Goal: Task Accomplishment & Management: Complete application form

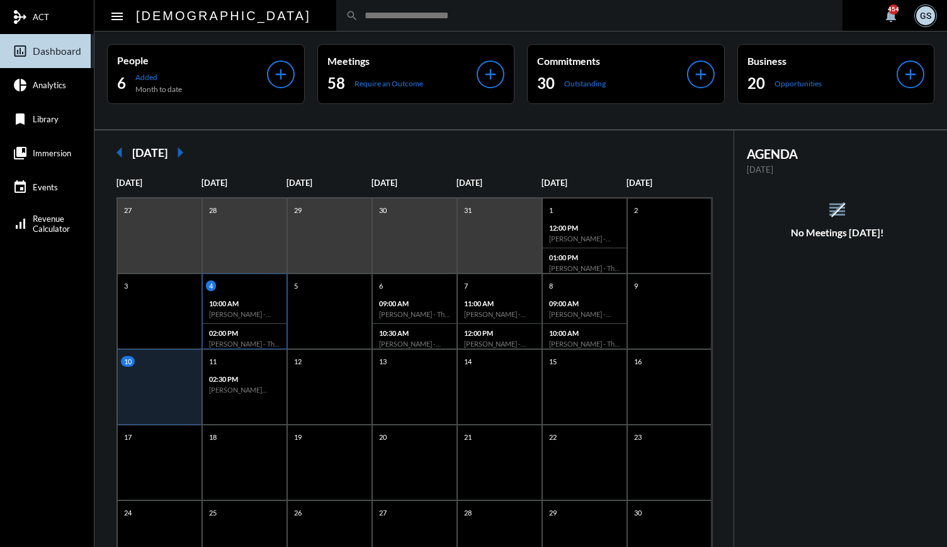
click at [264, 302] on p "10:00 AM" at bounding box center [244, 303] width 71 height 8
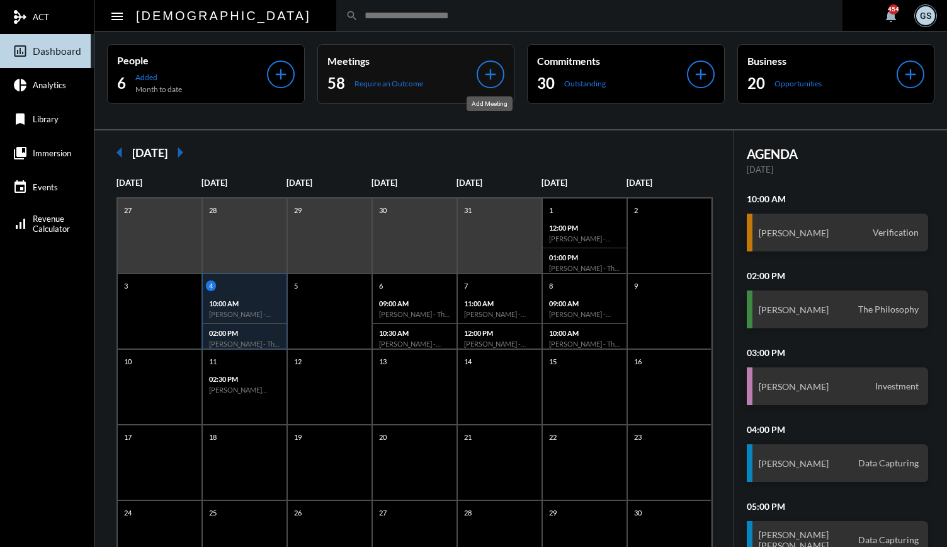
click at [482, 76] on mat-icon "add" at bounding box center [491, 74] width 18 height 18
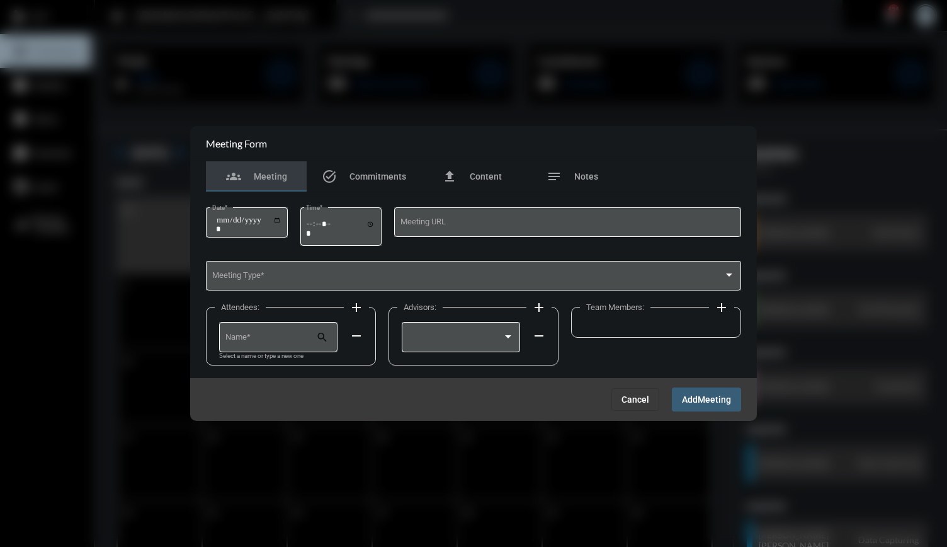
click at [641, 397] on span "Cancel" at bounding box center [636, 399] width 28 height 10
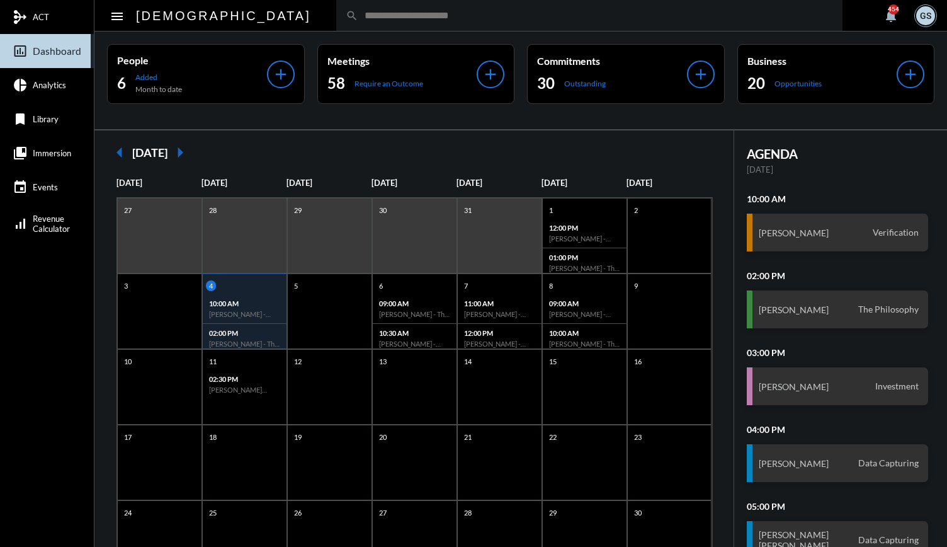
click at [341, 21] on div "search" at bounding box center [589, 15] width 506 height 31
click at [358, 16] on input "text" at bounding box center [595, 15] width 475 height 11
type input "*"
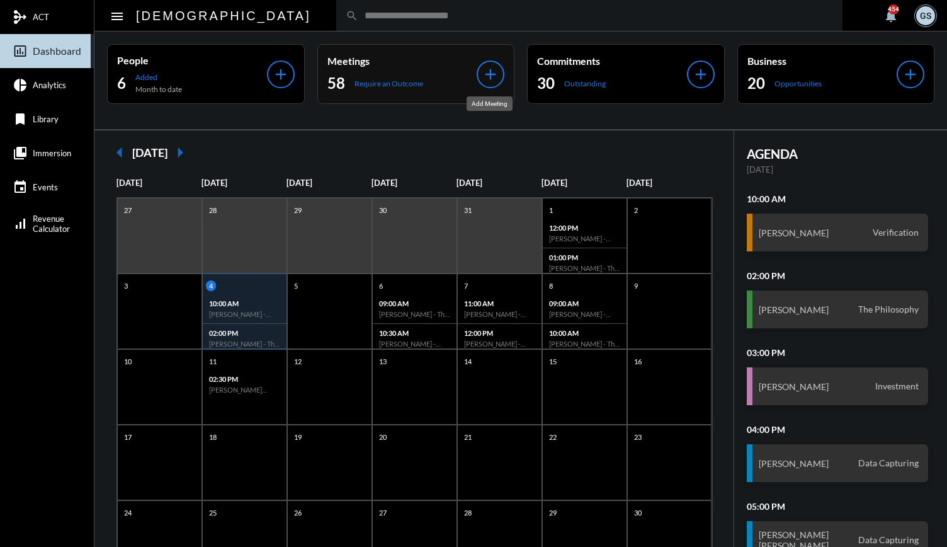
click at [496, 67] on mat-icon "add" at bounding box center [491, 74] width 18 height 18
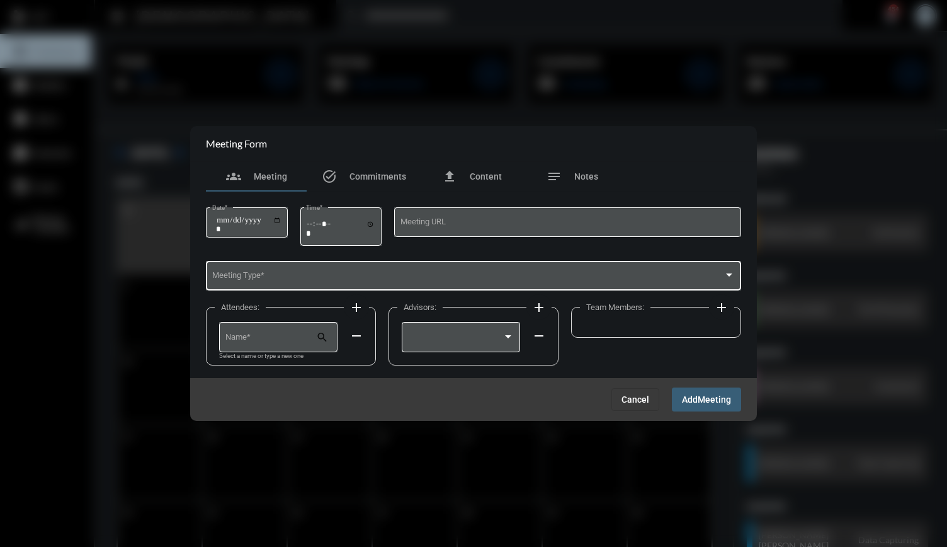
click at [434, 270] on div "Meeting Type *" at bounding box center [473, 275] width 523 height 32
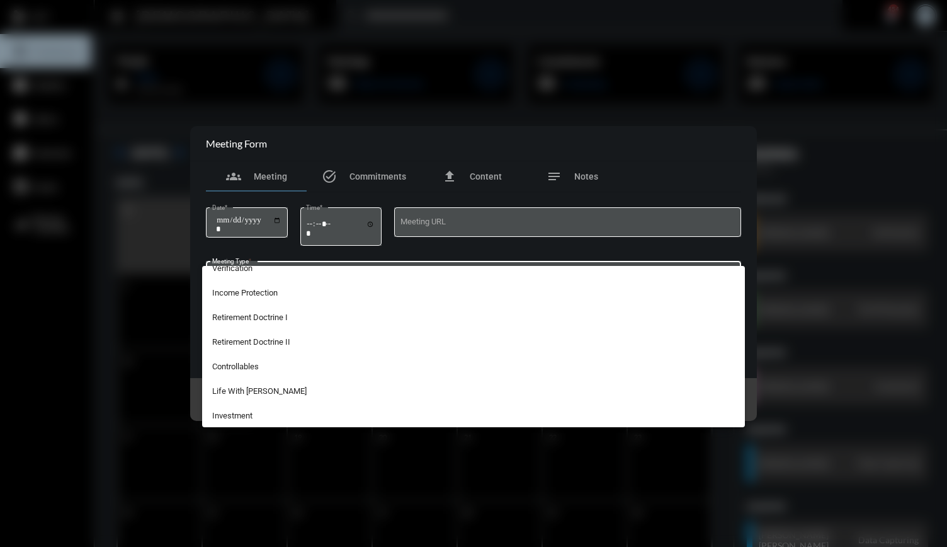
scroll to position [136, 0]
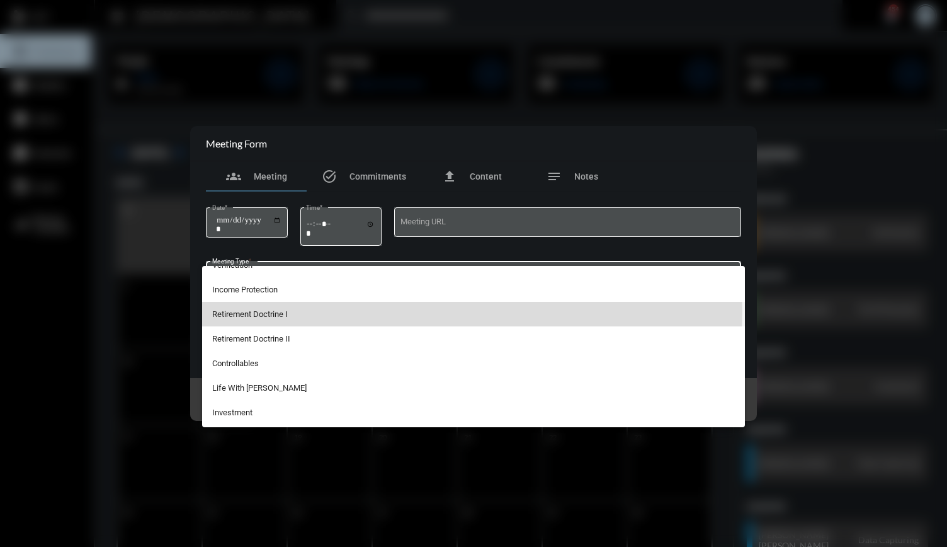
click at [332, 310] on span "Retirement Doctrine I" at bounding box center [473, 314] width 523 height 25
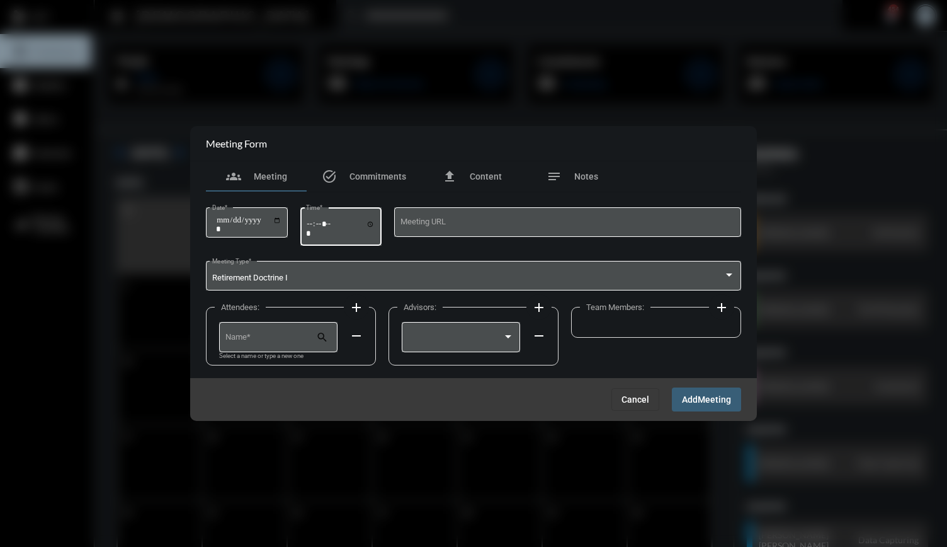
click at [314, 217] on div "Time *" at bounding box center [340, 225] width 69 height 40
type input "*****"
click at [225, 213] on div "Date *" at bounding box center [246, 221] width 69 height 32
click at [282, 219] on input "Date *" at bounding box center [248, 224] width 65 height 18
click at [277, 216] on input "**********" at bounding box center [248, 224] width 65 height 18
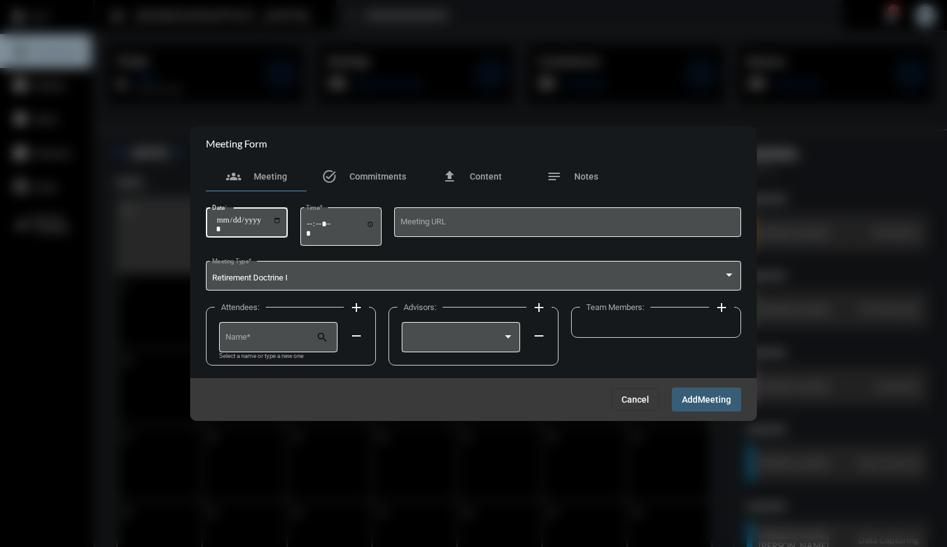
click at [277, 217] on input "**********" at bounding box center [248, 224] width 65 height 18
click at [281, 220] on input "**********" at bounding box center [248, 224] width 65 height 18
type input "**********"
click at [285, 341] on input "Name *" at bounding box center [270, 338] width 91 height 9
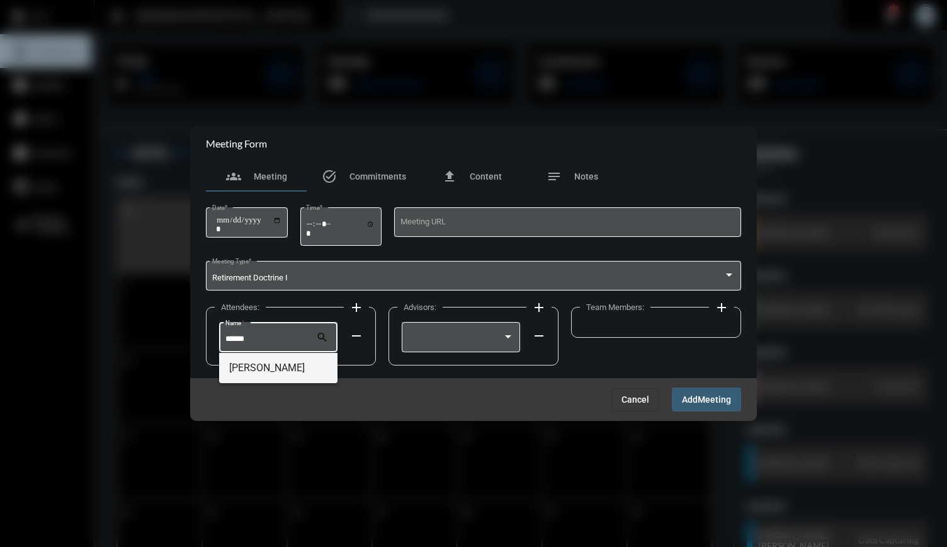
click at [285, 370] on span "[PERSON_NAME]" at bounding box center [278, 368] width 99 height 30
type input "**********"
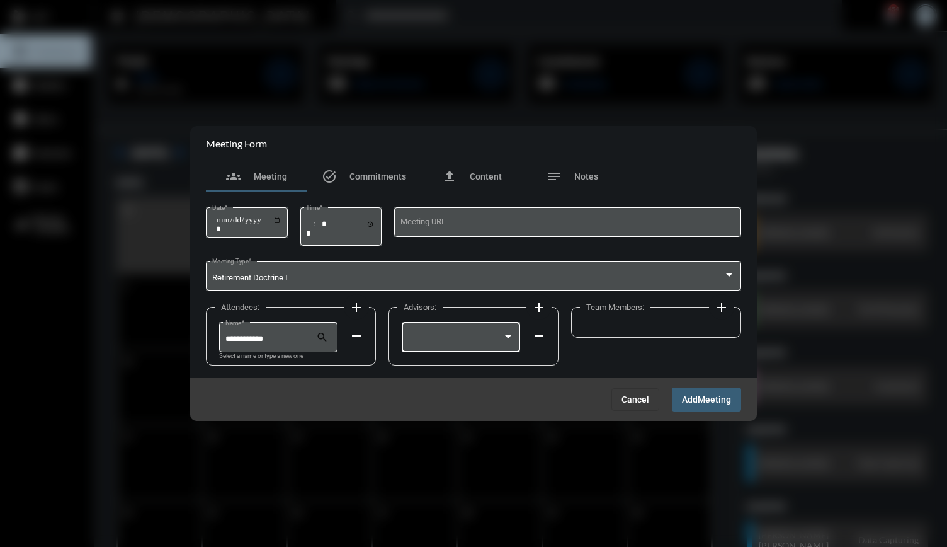
click at [515, 332] on div at bounding box center [461, 336] width 118 height 32
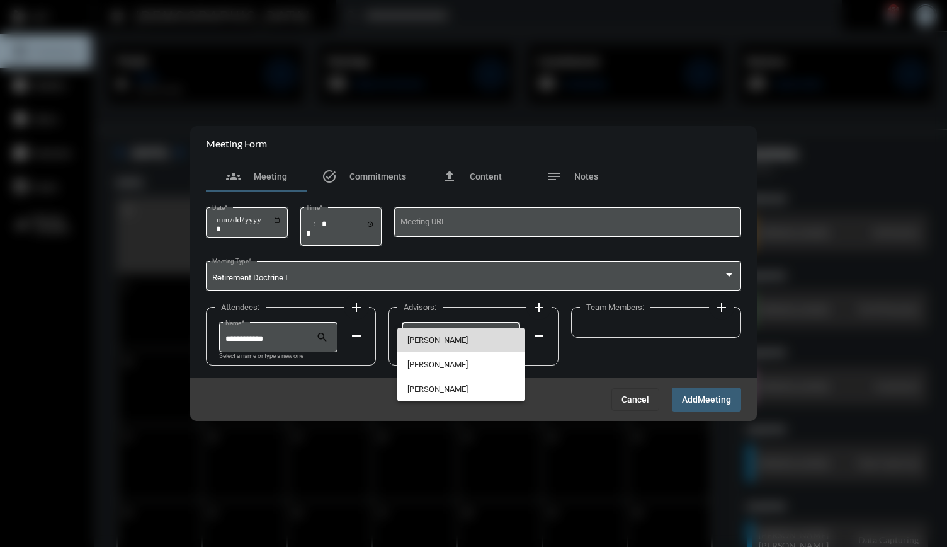
click at [452, 342] on span "[PERSON_NAME]" at bounding box center [460, 339] width 106 height 25
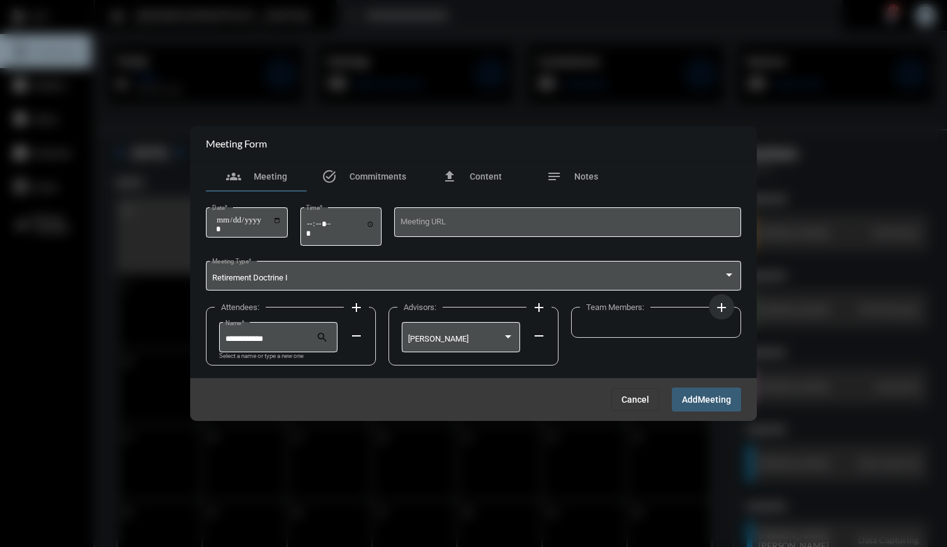
click at [724, 305] on mat-icon "add" at bounding box center [721, 307] width 15 height 15
click at [669, 342] on div at bounding box center [638, 338] width 95 height 9
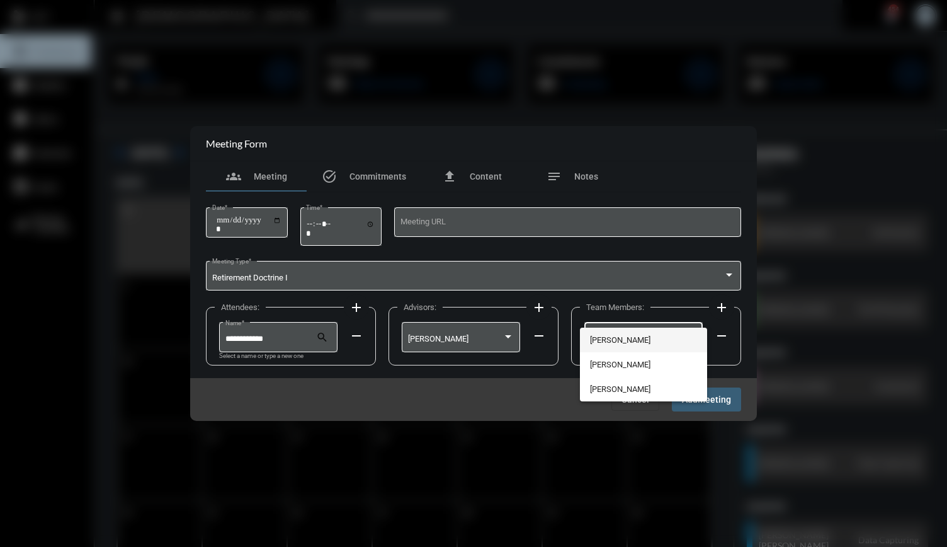
click at [627, 338] on span "[PERSON_NAME]" at bounding box center [643, 339] width 106 height 25
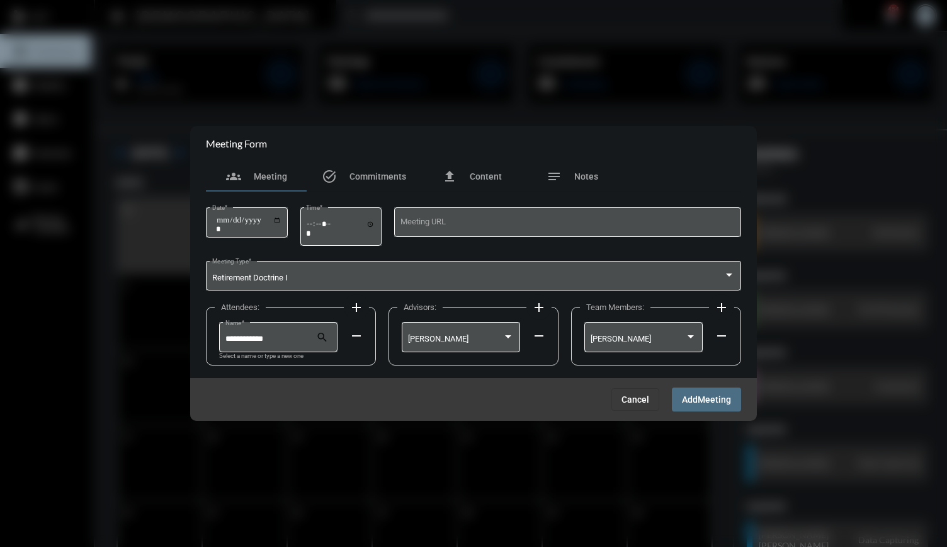
click at [688, 404] on span "Add" at bounding box center [690, 400] width 16 height 10
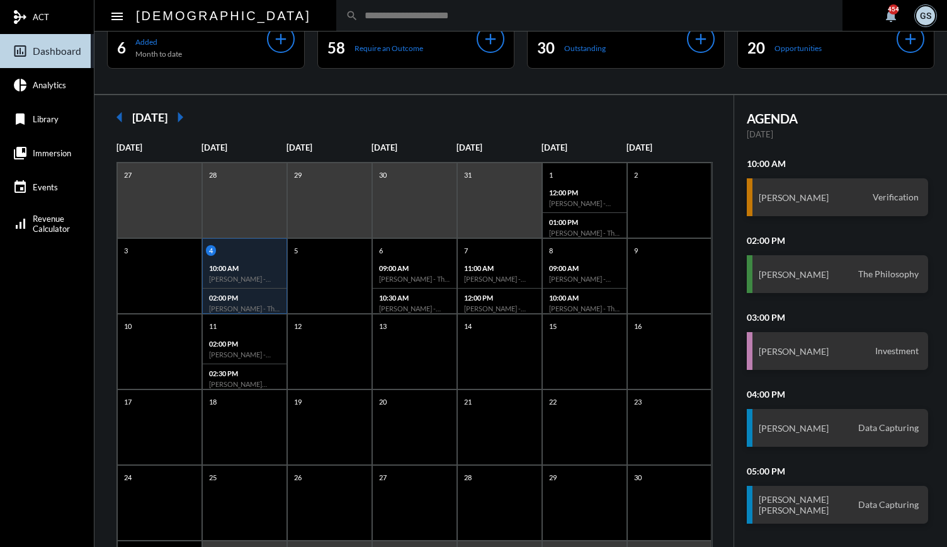
scroll to position [35, 0]
click at [276, 337] on div "02:00 PM [PERSON_NAME] - Retirement Doctrine I" at bounding box center [245, 349] width 84 height 30
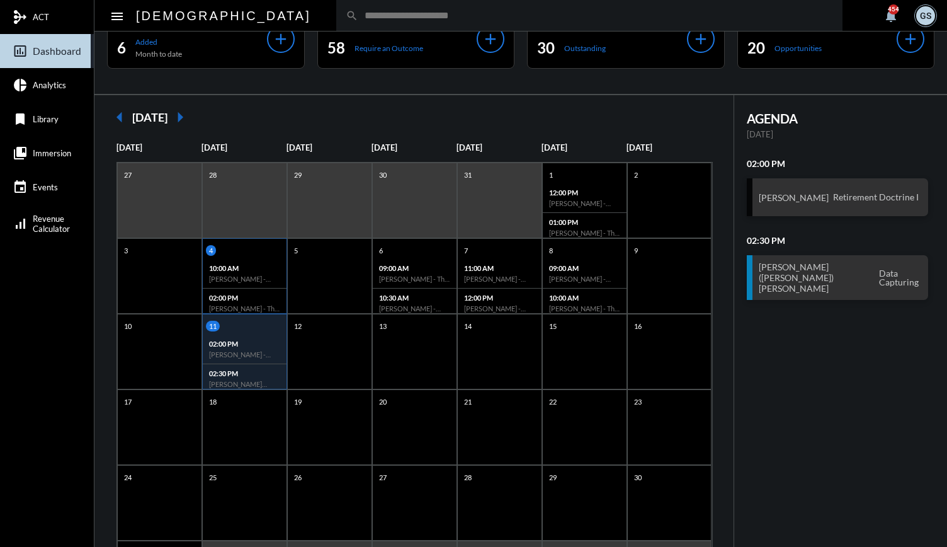
click at [246, 283] on div "10:00 AM [PERSON_NAME] - Verification" at bounding box center [245, 274] width 84 height 30
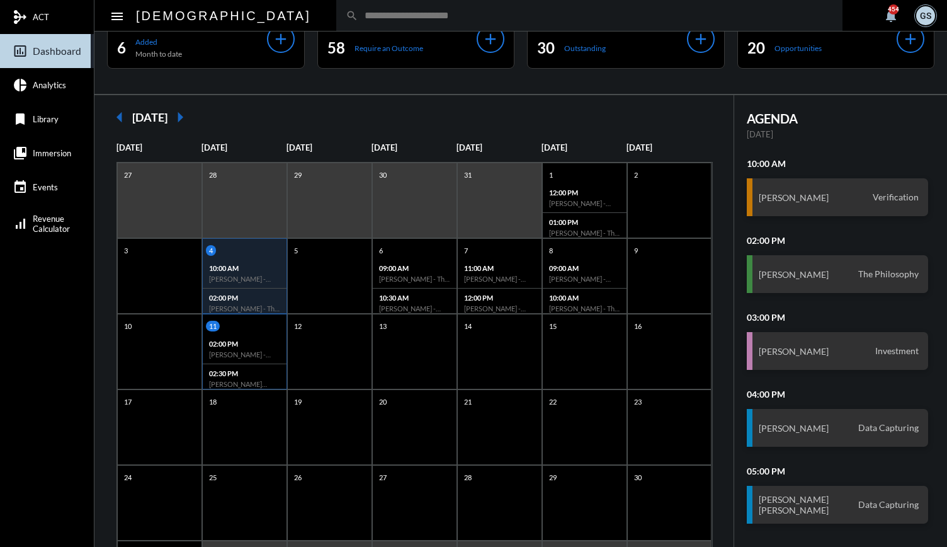
click at [253, 335] on div "02:00 PM [PERSON_NAME] - Retirement Doctrine I" at bounding box center [245, 349] width 84 height 30
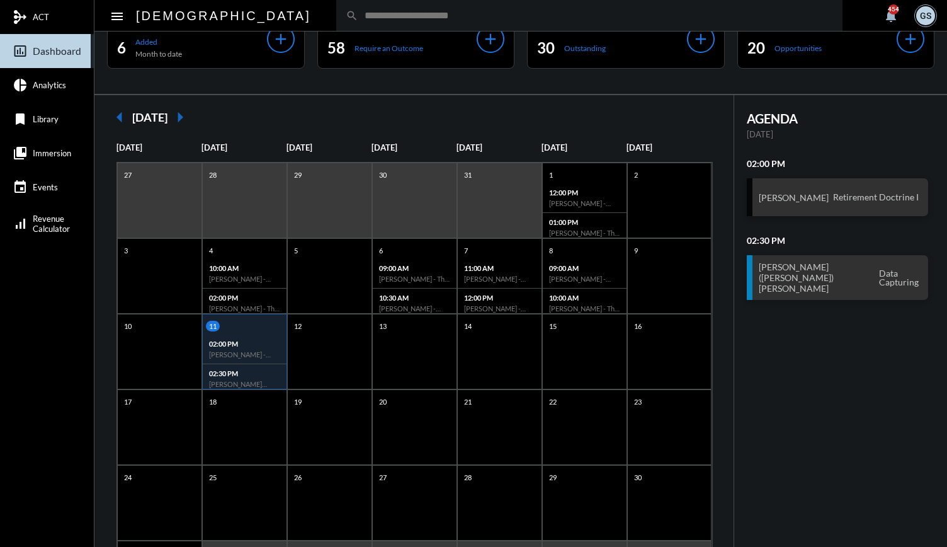
scroll to position [0, 0]
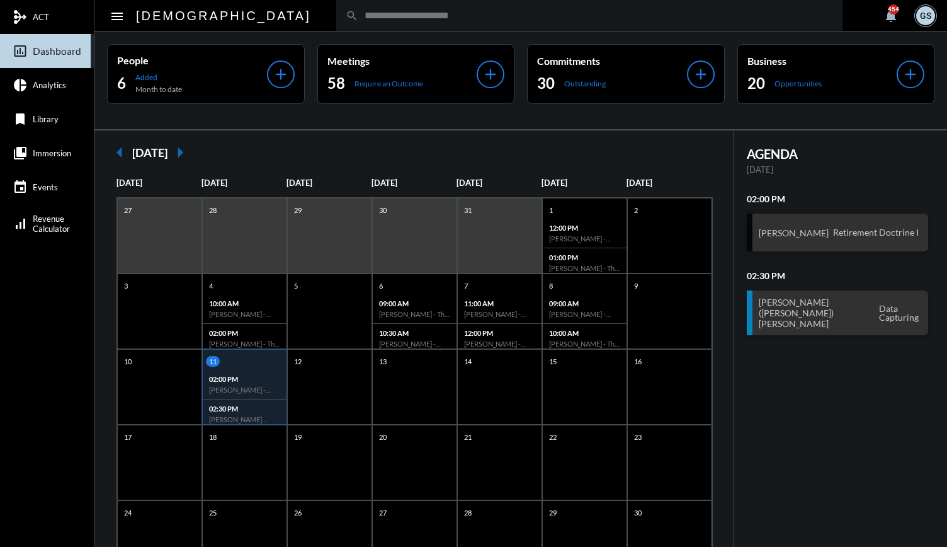
click at [367, 21] on input "text" at bounding box center [595, 15] width 475 height 11
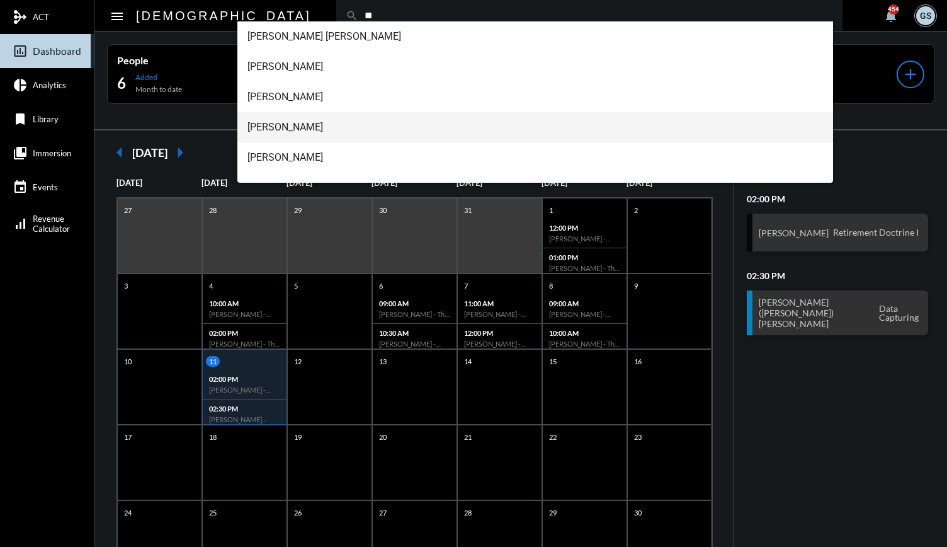
type input "*"
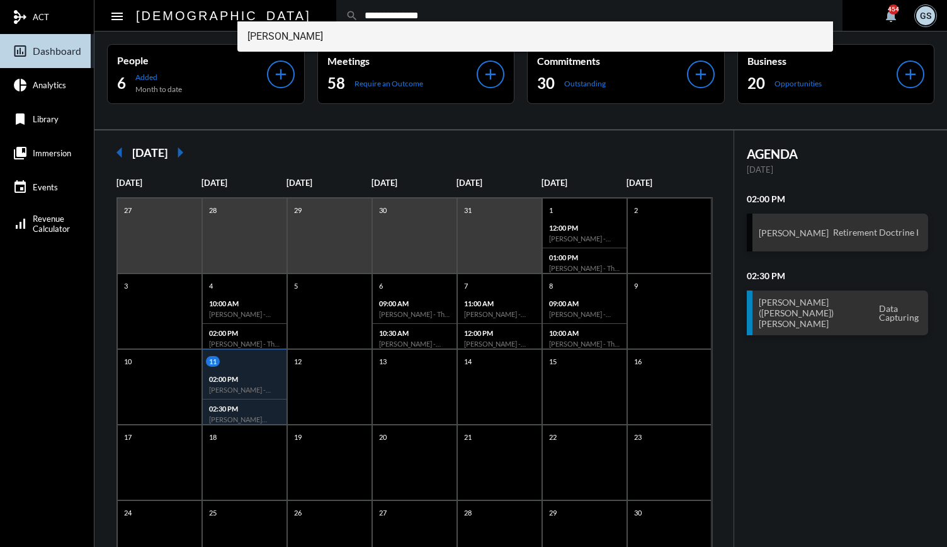
type input "**********"
click at [305, 40] on span "[PERSON_NAME]" at bounding box center [536, 36] width 576 height 30
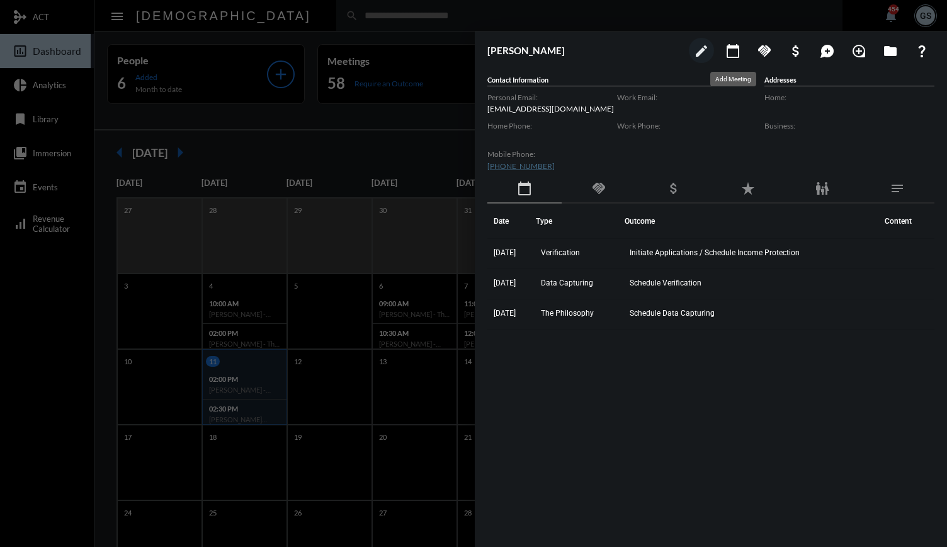
click at [732, 54] on mat-icon "calendar_today" at bounding box center [733, 50] width 15 height 15
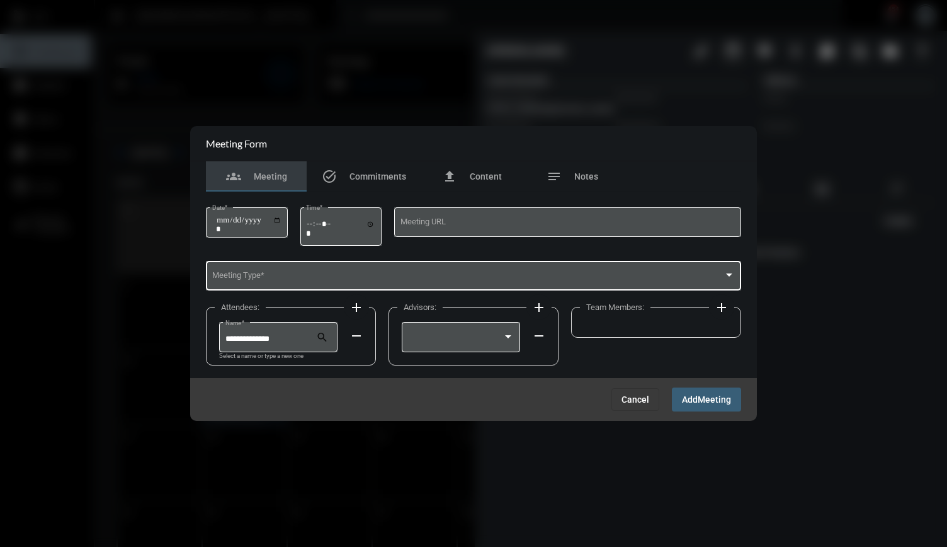
click at [405, 274] on span at bounding box center [468, 277] width 512 height 9
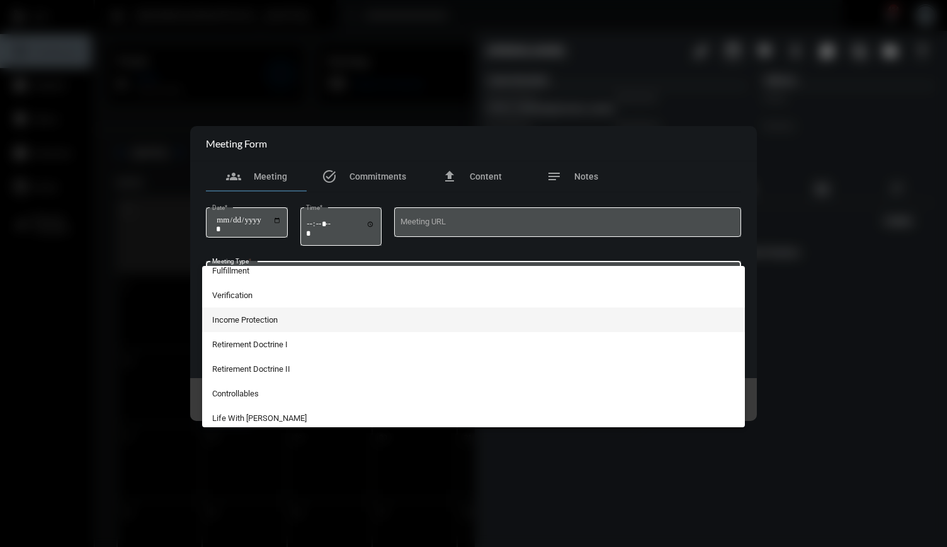
scroll to position [110, 0]
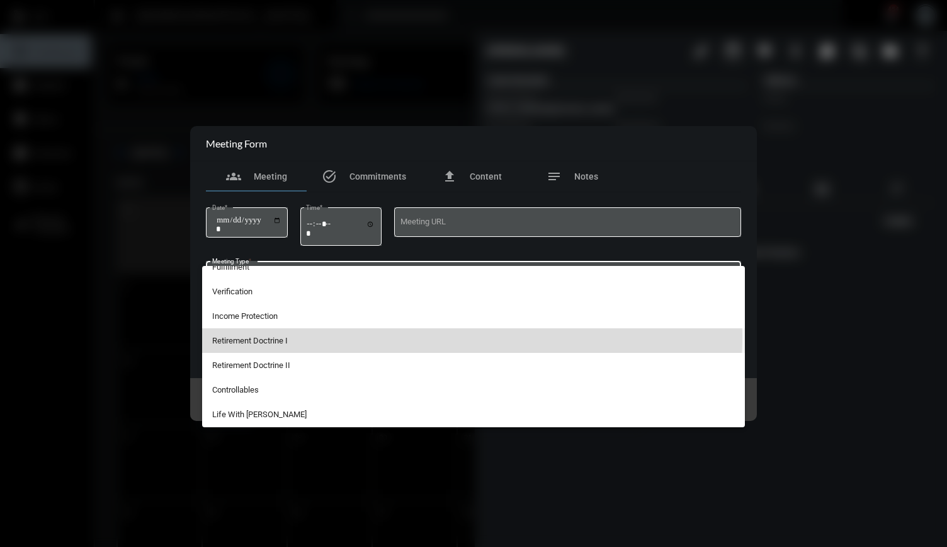
click at [270, 335] on span "Retirement Doctrine I" at bounding box center [473, 340] width 523 height 25
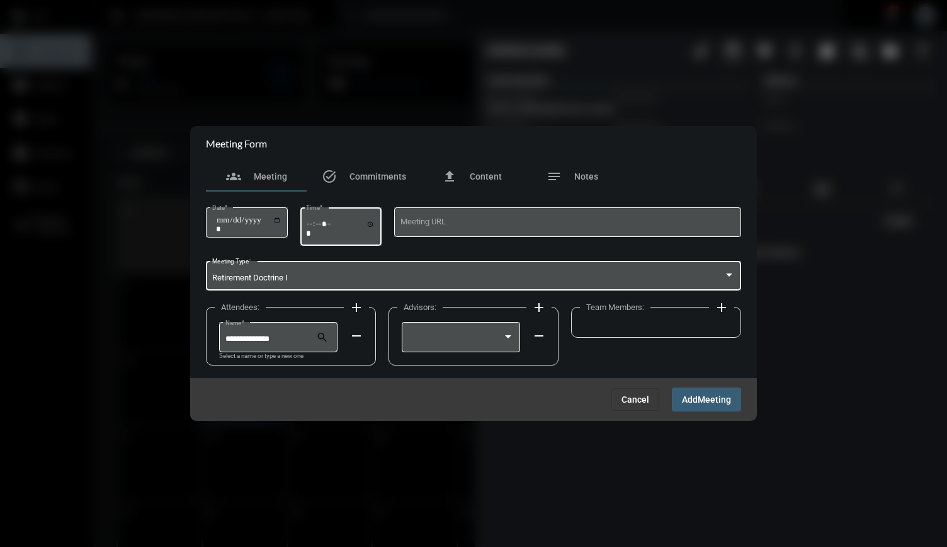
click at [313, 222] on input "Time *" at bounding box center [340, 228] width 69 height 18
type input "*****"
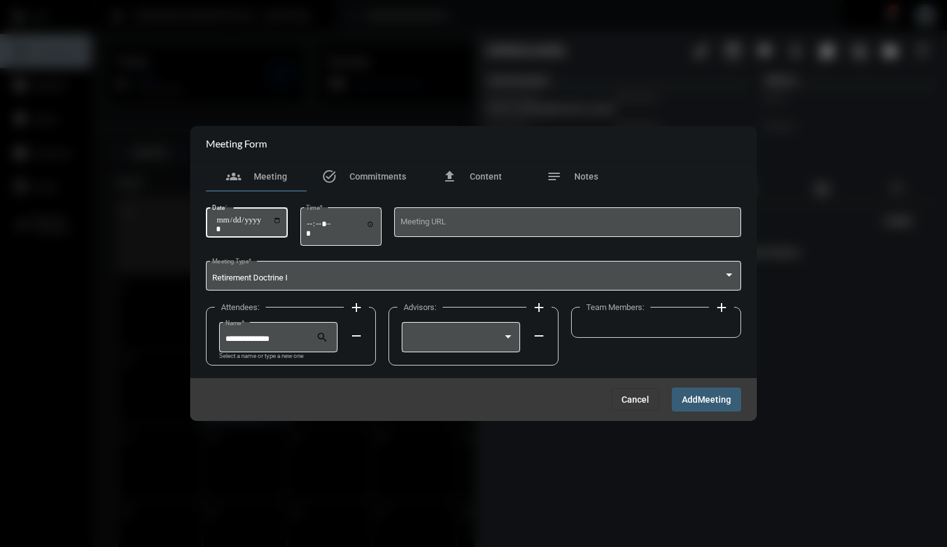
click at [282, 221] on input "Date *" at bounding box center [248, 224] width 65 height 18
type input "**********"
click at [481, 336] on div at bounding box center [455, 338] width 95 height 9
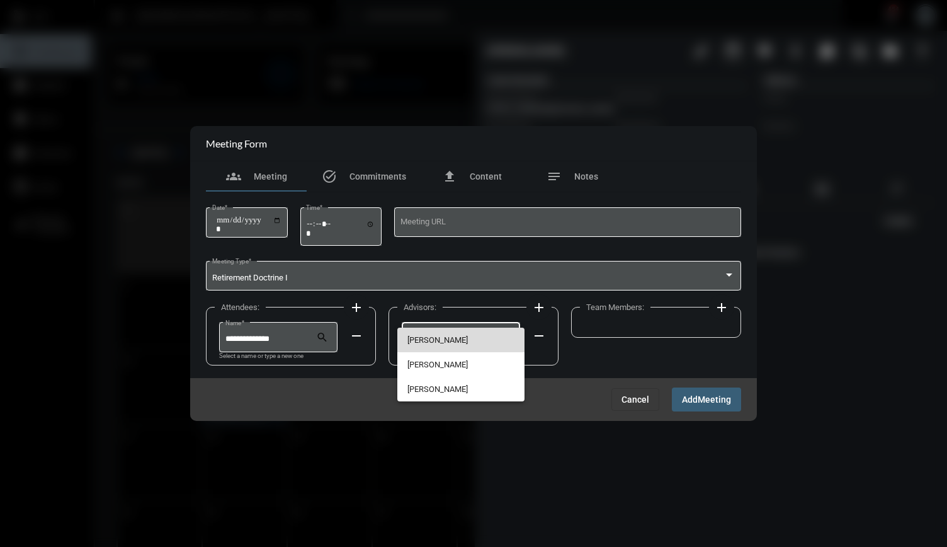
click at [456, 344] on span "[PERSON_NAME]" at bounding box center [460, 339] width 106 height 25
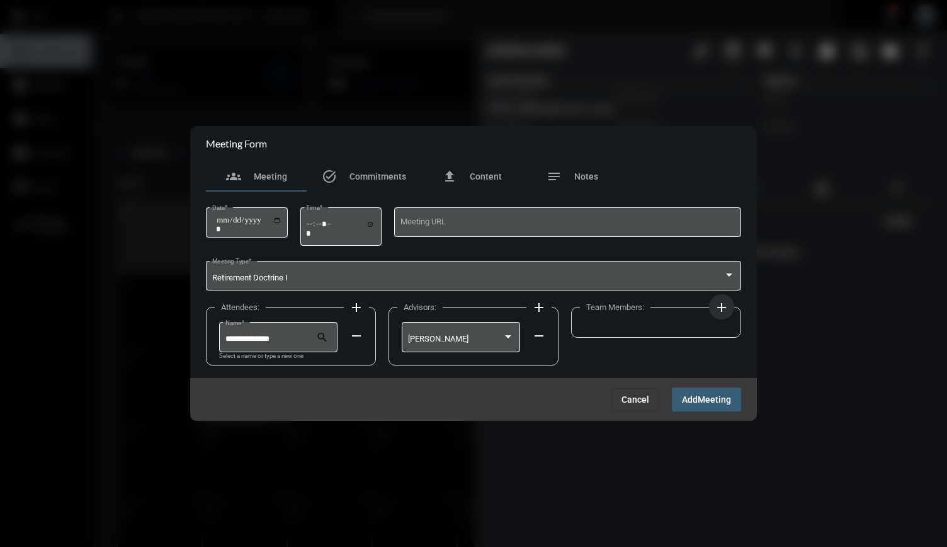
click at [720, 311] on mat-icon "add" at bounding box center [721, 307] width 15 height 15
click at [670, 343] on div at bounding box center [638, 338] width 95 height 9
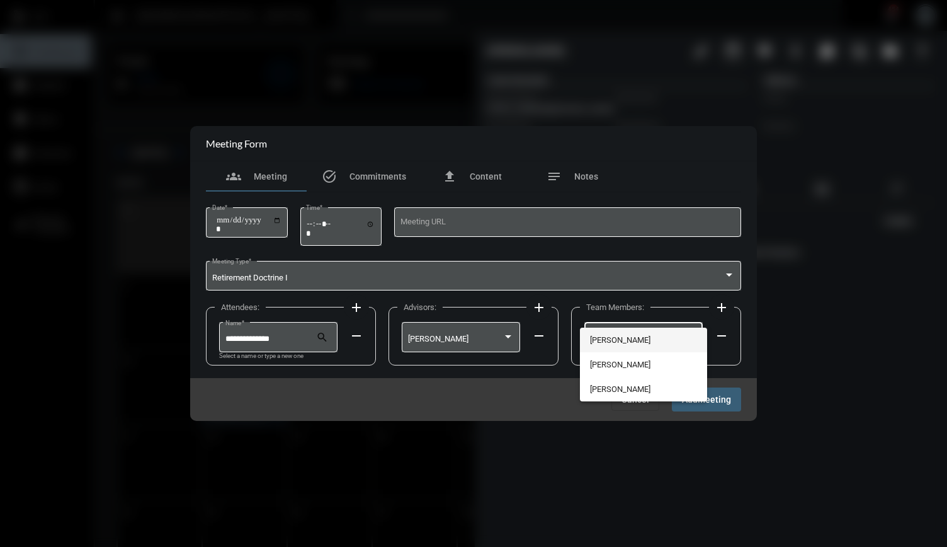
click at [639, 340] on span "[PERSON_NAME]" at bounding box center [643, 339] width 106 height 25
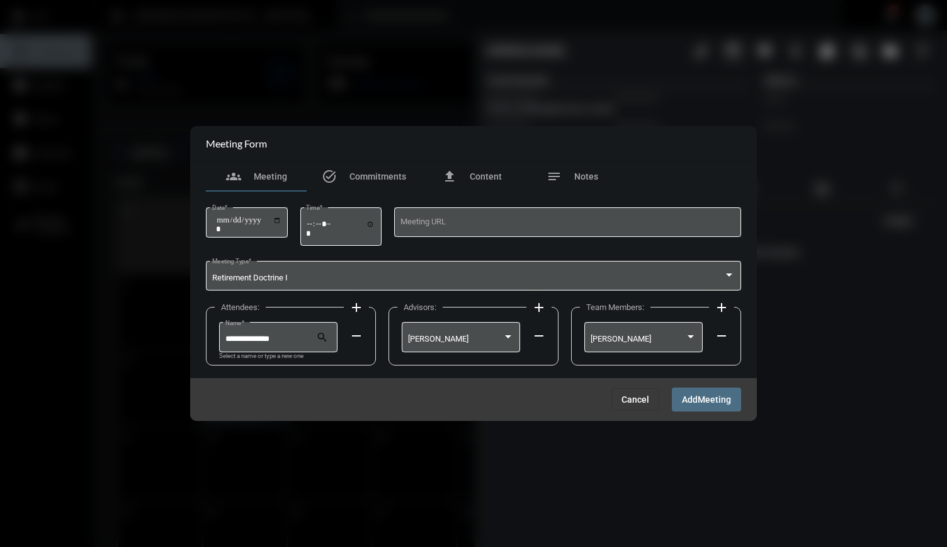
click at [705, 399] on span "Meeting" at bounding box center [714, 400] width 33 height 10
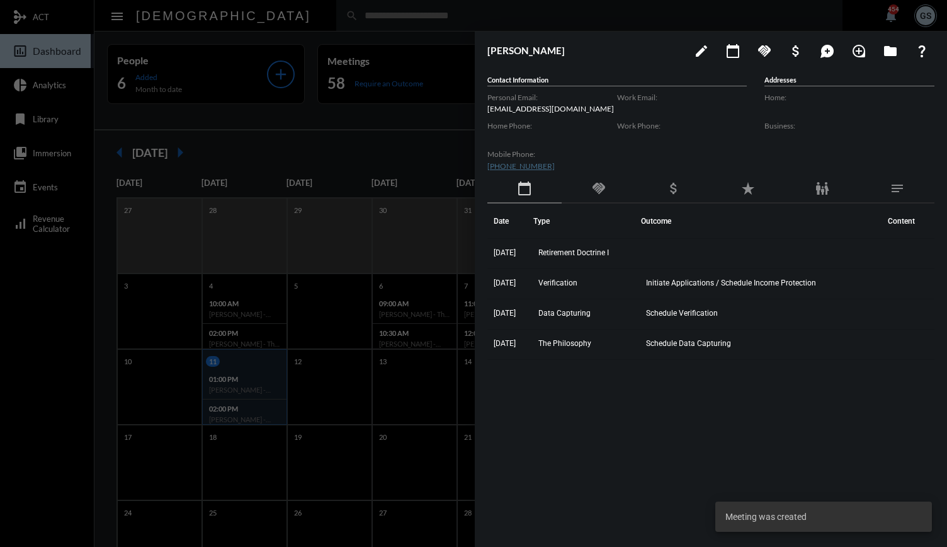
click at [341, 144] on div at bounding box center [473, 273] width 947 height 547
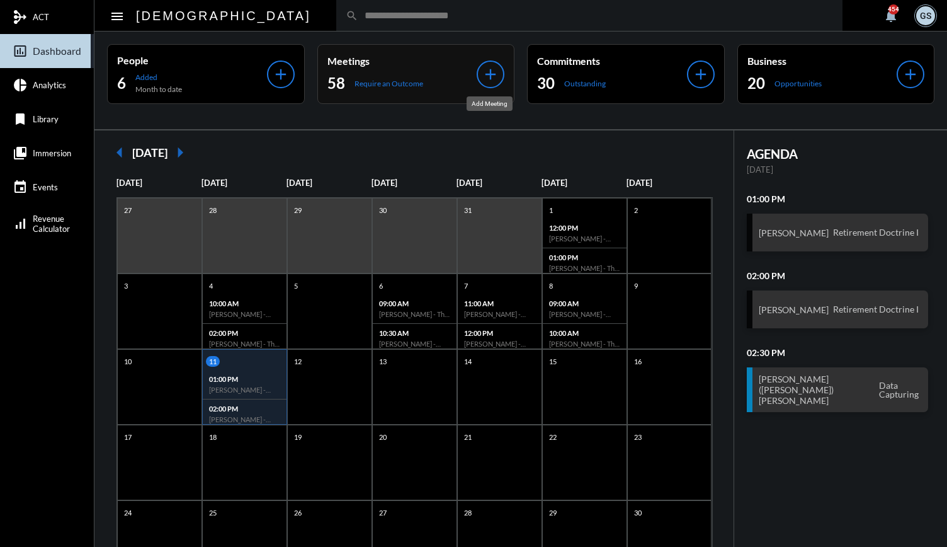
click at [486, 83] on div "add" at bounding box center [491, 74] width 28 height 28
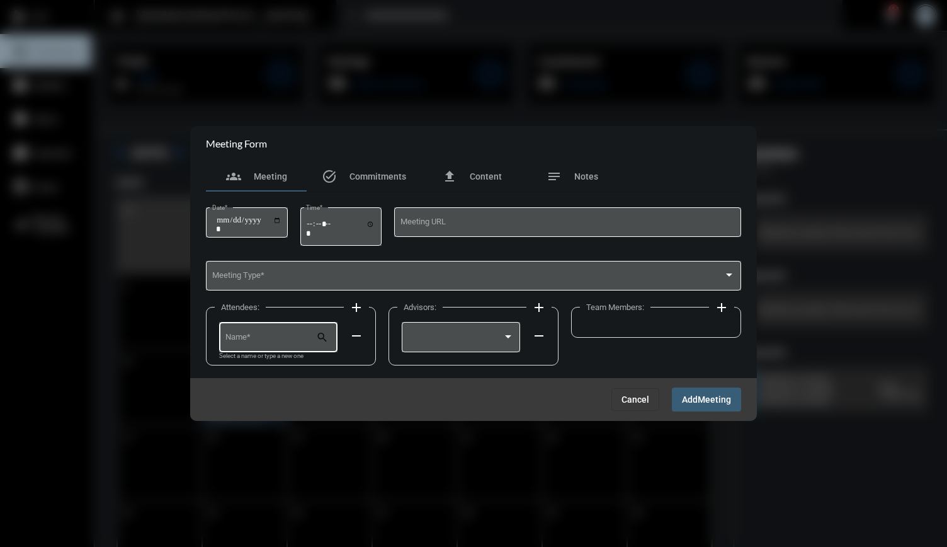
click at [263, 347] on div "Name *" at bounding box center [270, 336] width 91 height 32
type input "*****"
click at [627, 406] on button "Cancel" at bounding box center [636, 399] width 48 height 23
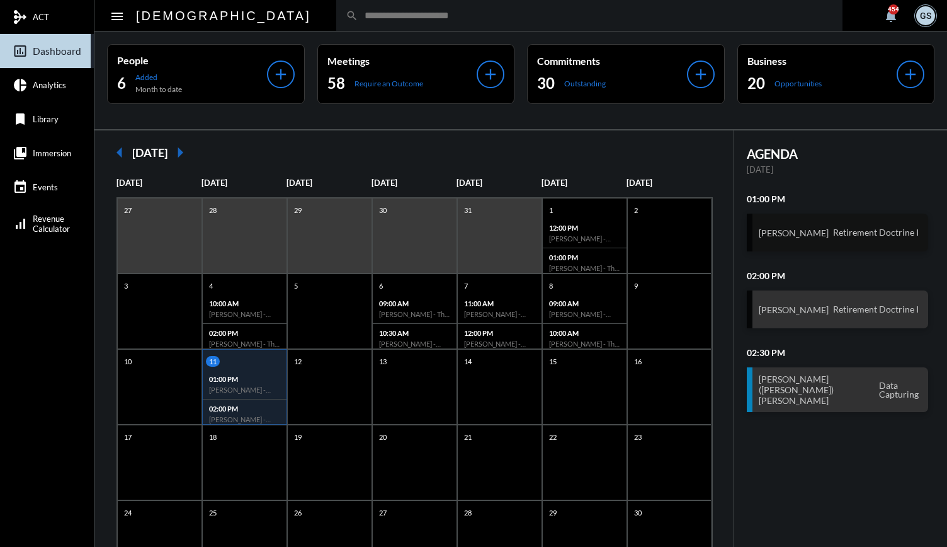
click at [808, 227] on h3 "[PERSON_NAME]" at bounding box center [794, 232] width 70 height 11
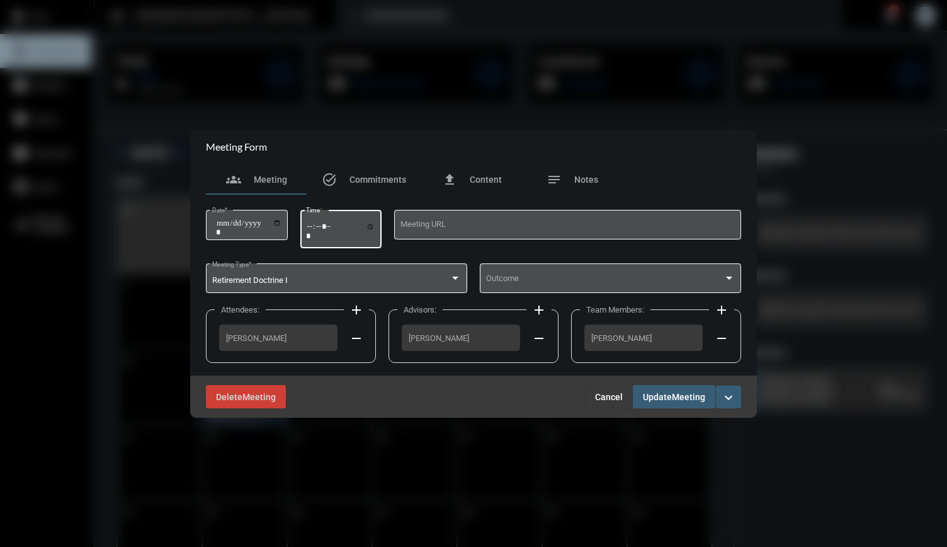
click at [334, 222] on input "*****" at bounding box center [340, 231] width 69 height 18
type input "*****"
click at [672, 395] on span "Update" at bounding box center [657, 397] width 29 height 10
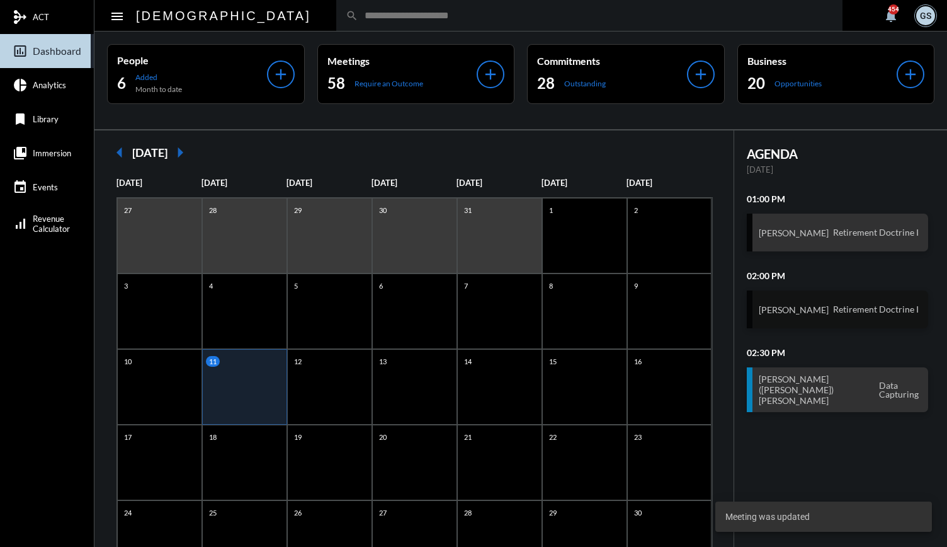
click at [783, 312] on h3 "[PERSON_NAME]" at bounding box center [794, 309] width 70 height 11
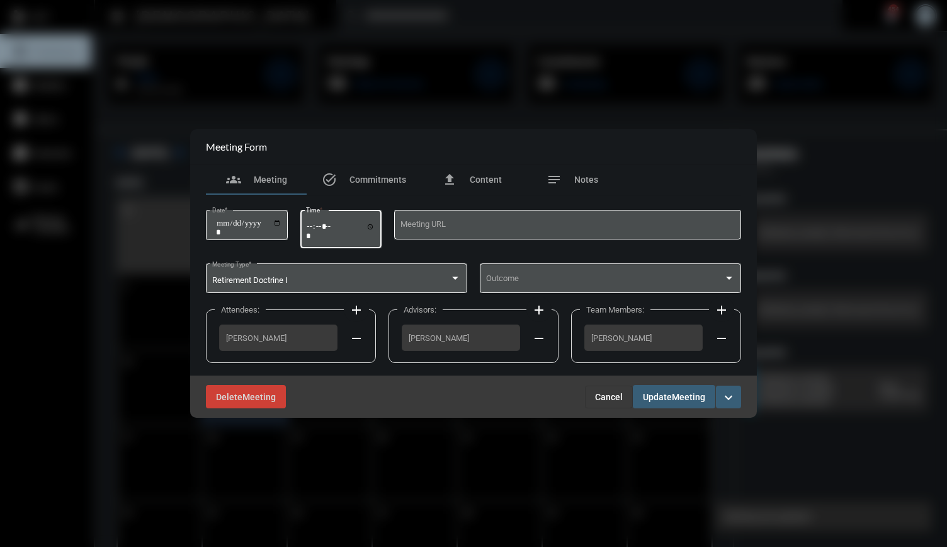
click at [326, 229] on input "*****" at bounding box center [340, 231] width 69 height 18
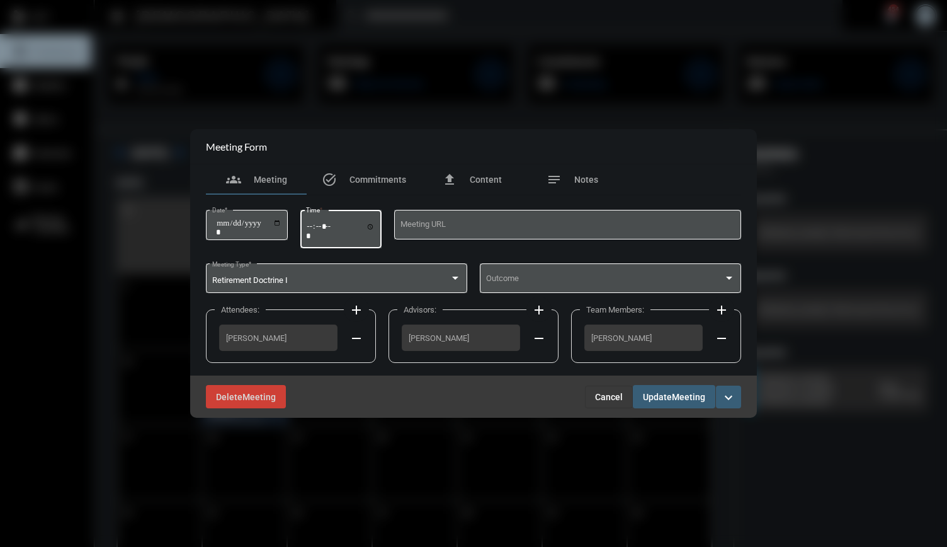
type input "*****"
click at [693, 402] on button "Update Meeting" at bounding box center [674, 396] width 83 height 23
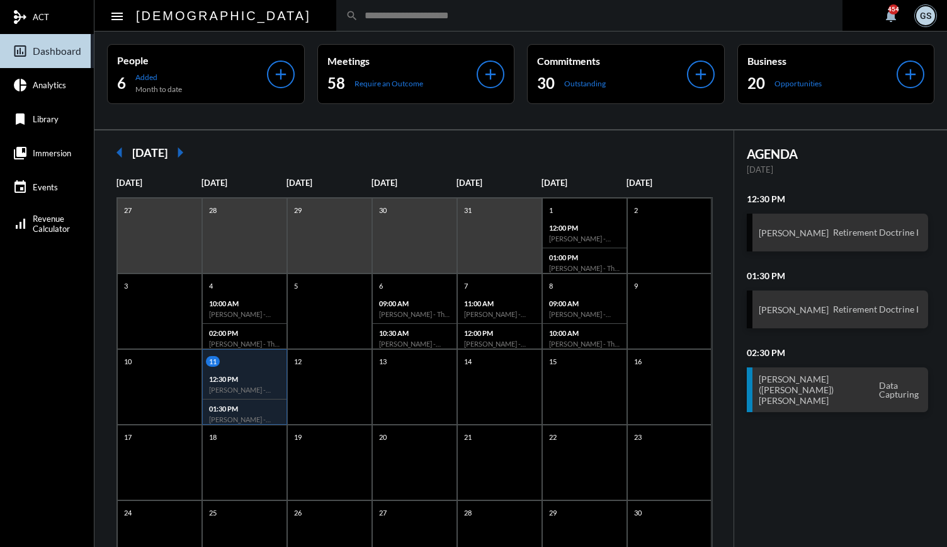
click at [358, 11] on input "text" at bounding box center [595, 15] width 475 height 11
click at [358, 20] on input "text" at bounding box center [595, 15] width 475 height 11
type input "******"
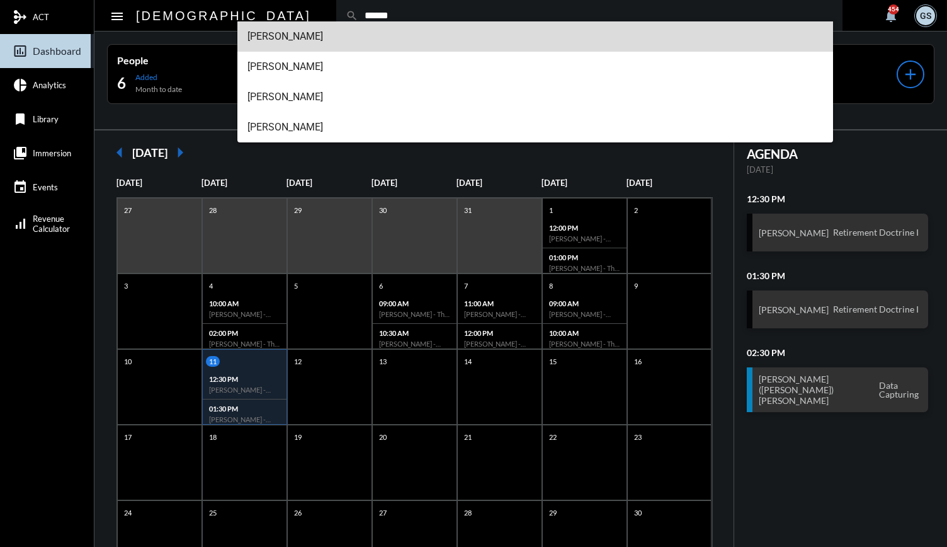
click at [302, 40] on span "[PERSON_NAME]" at bounding box center [536, 36] width 576 height 30
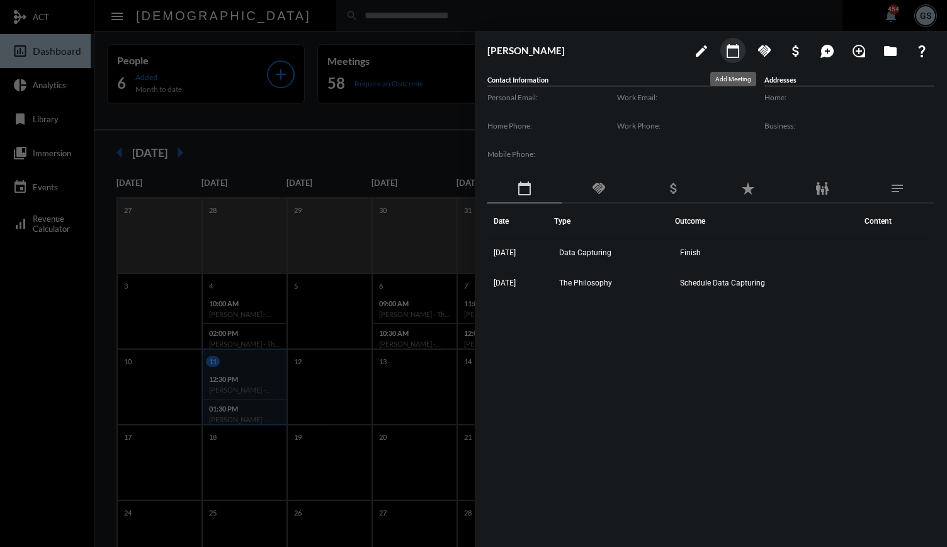
click at [730, 47] on mat-icon "calendar_today" at bounding box center [733, 50] width 15 height 15
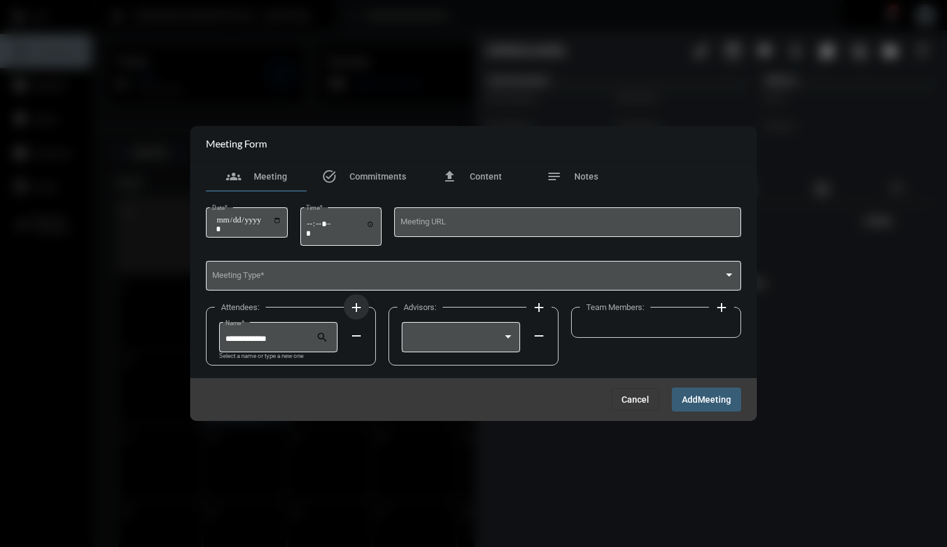
click at [365, 304] on button "add" at bounding box center [356, 306] width 25 height 25
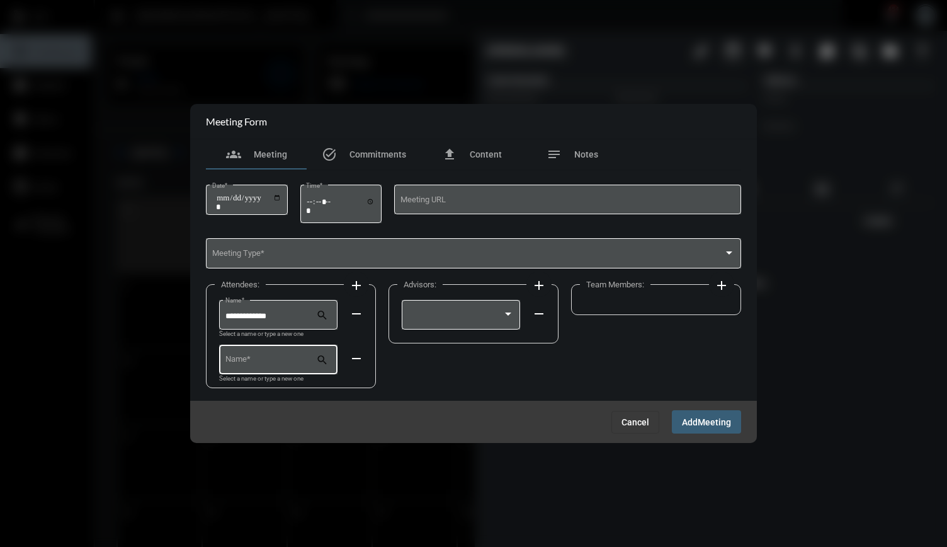
click at [278, 350] on div "Name *" at bounding box center [270, 359] width 91 height 32
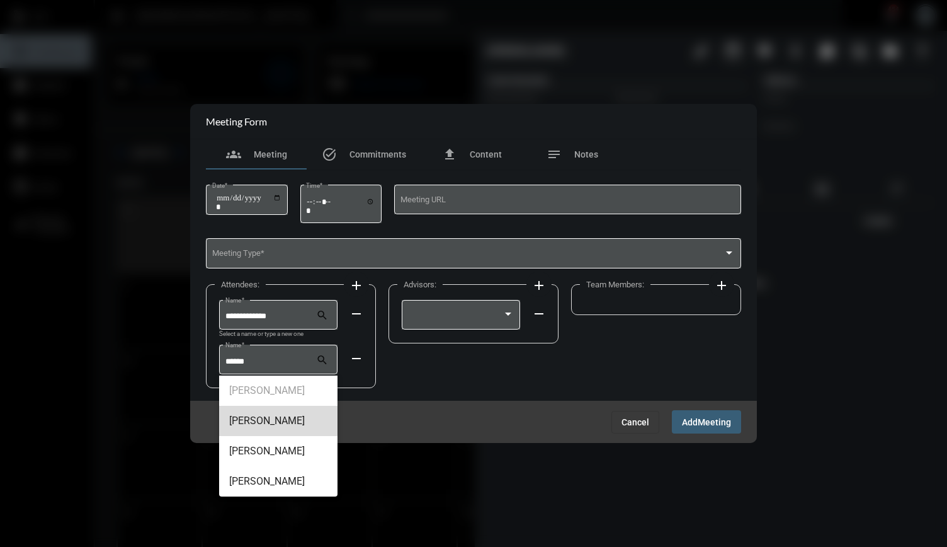
click at [268, 419] on span "[PERSON_NAME]" at bounding box center [278, 421] width 99 height 30
type input "**********"
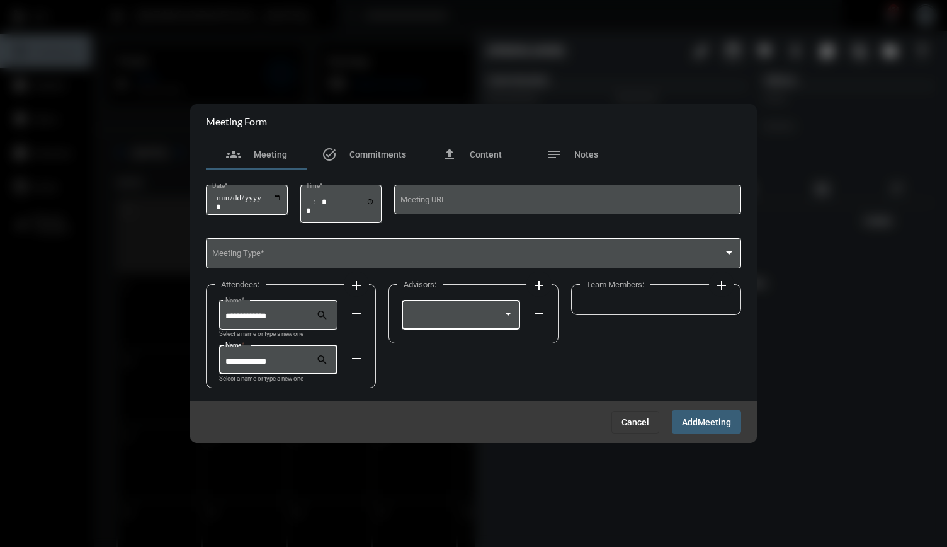
click at [481, 307] on div at bounding box center [461, 313] width 106 height 32
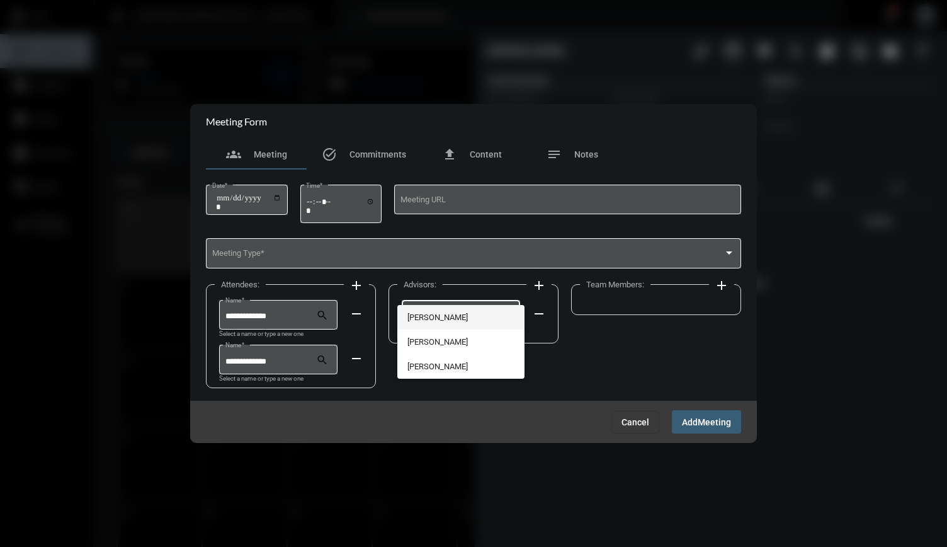
click at [462, 319] on span "[PERSON_NAME]" at bounding box center [460, 317] width 106 height 25
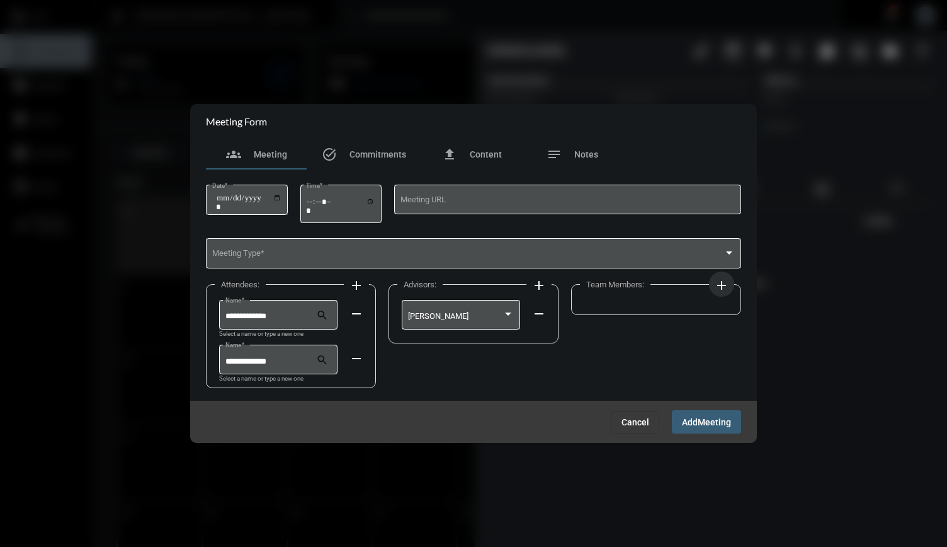
click at [723, 276] on button "add" at bounding box center [721, 283] width 25 height 25
click at [634, 323] on div at bounding box center [644, 313] width 106 height 32
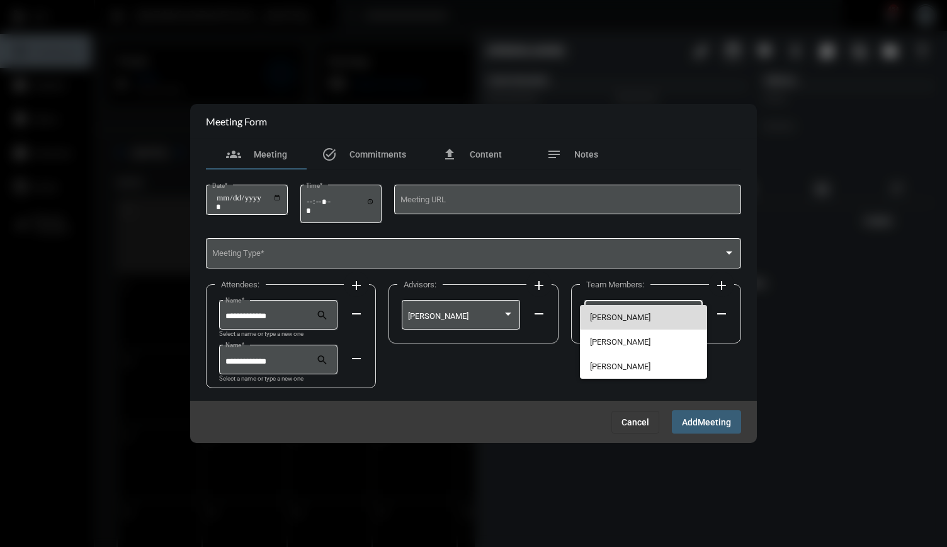
click at [634, 323] on span "[PERSON_NAME]" at bounding box center [643, 317] width 106 height 25
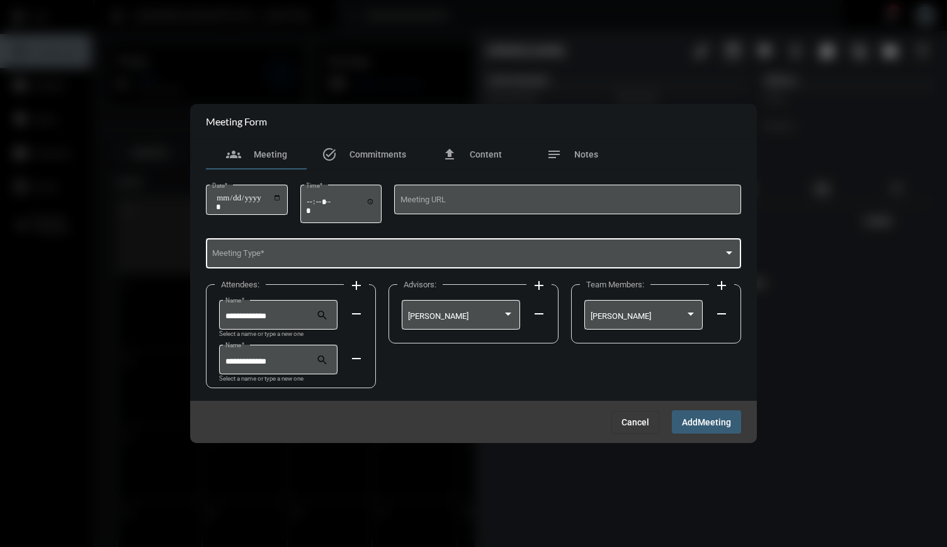
click at [419, 256] on span at bounding box center [468, 255] width 512 height 9
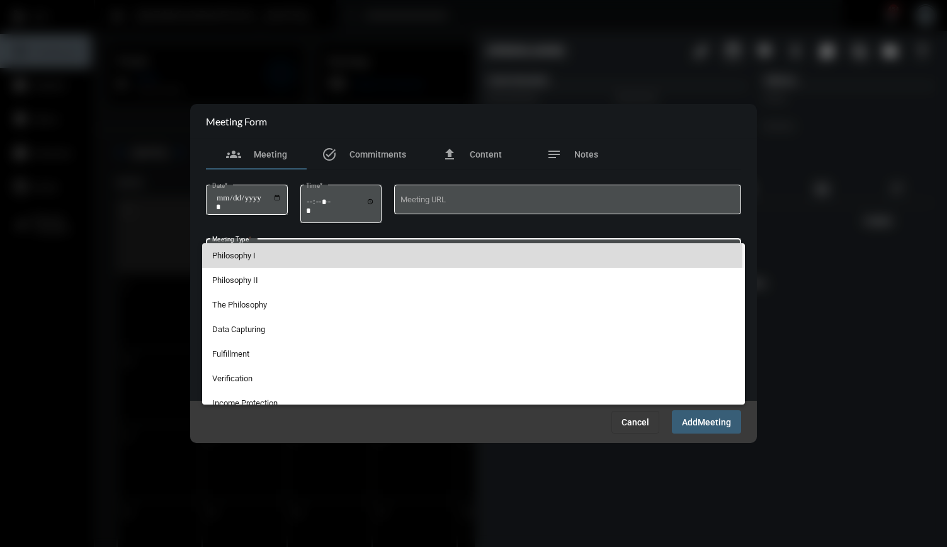
click at [259, 254] on span "Philosophy I" at bounding box center [473, 255] width 523 height 25
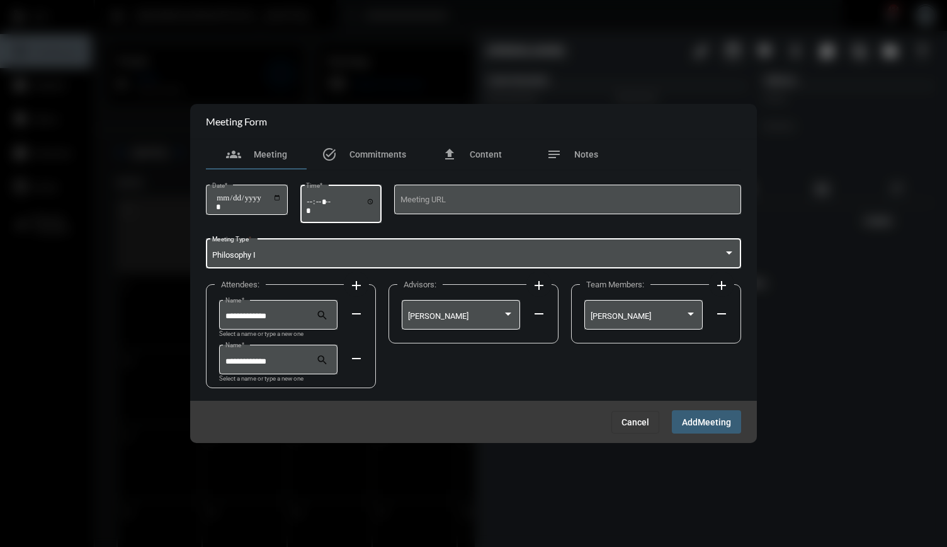
click at [319, 198] on input "Time *" at bounding box center [340, 205] width 69 height 18
type input "*****"
click at [282, 196] on input "Date *" at bounding box center [248, 202] width 65 height 18
click at [282, 200] on input "Date *" at bounding box center [248, 202] width 65 height 18
type input "**********"
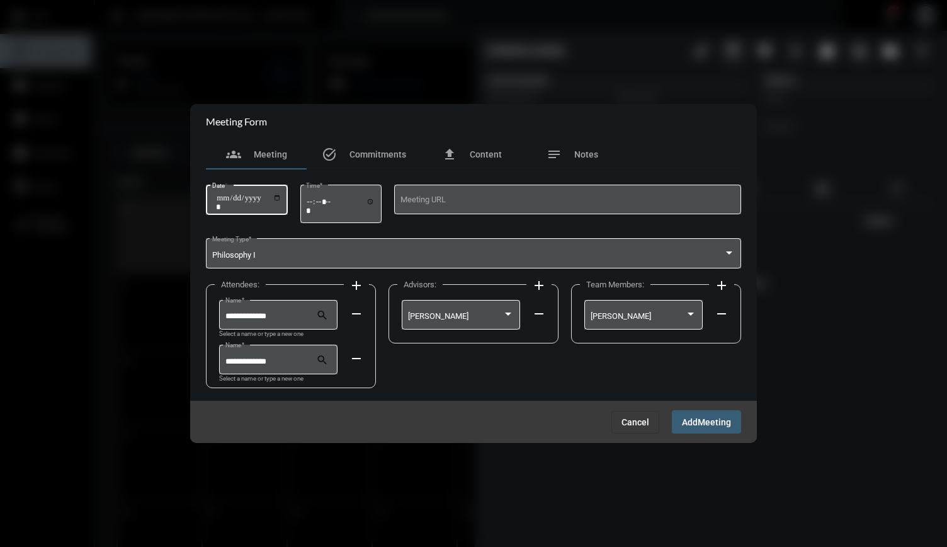
click at [700, 424] on span "Meeting" at bounding box center [714, 422] width 33 height 10
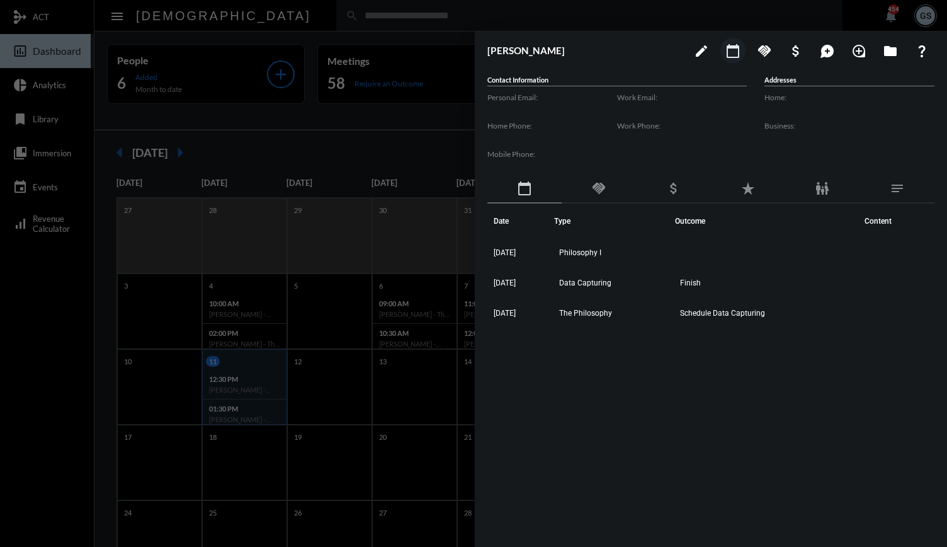
click at [341, 363] on div at bounding box center [473, 273] width 947 height 547
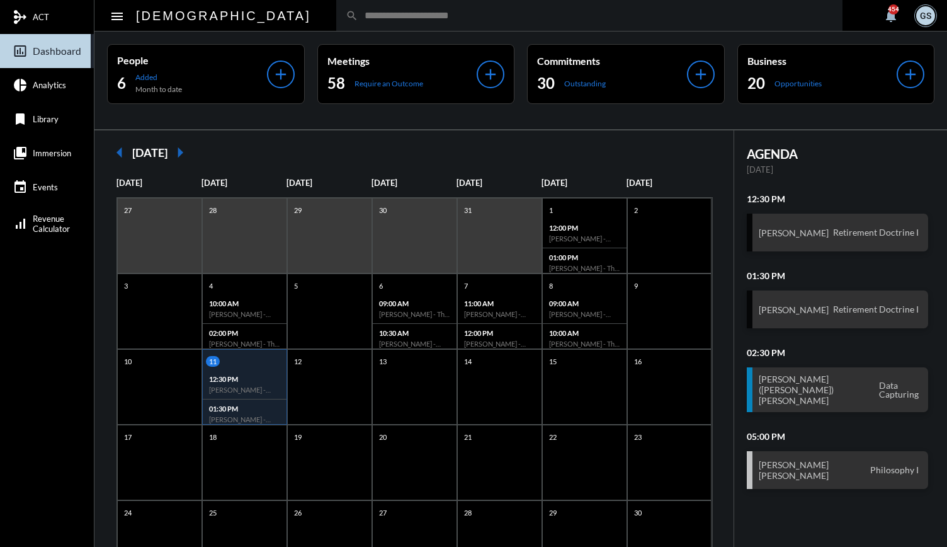
click at [341, 363] on div "12" at bounding box center [331, 361] width 81 height 11
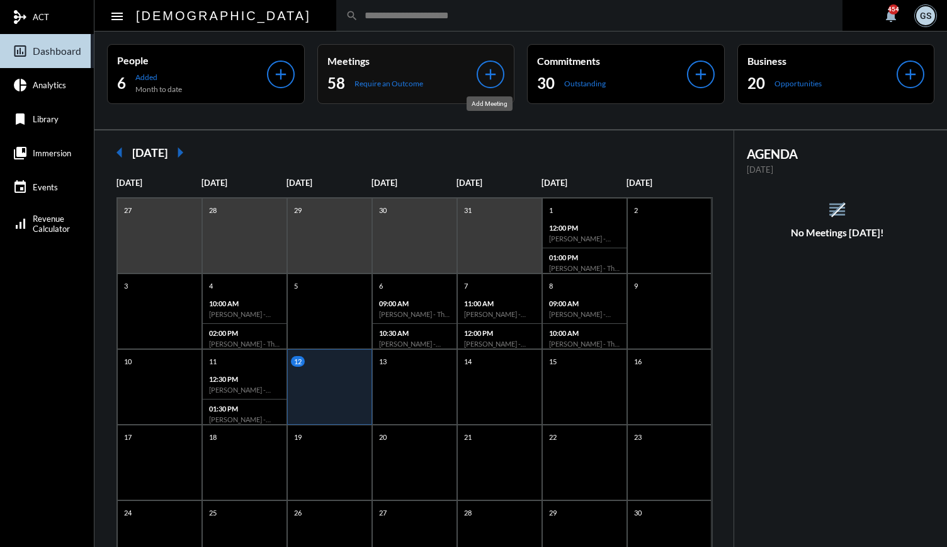
click at [487, 76] on mat-icon "add" at bounding box center [491, 74] width 18 height 18
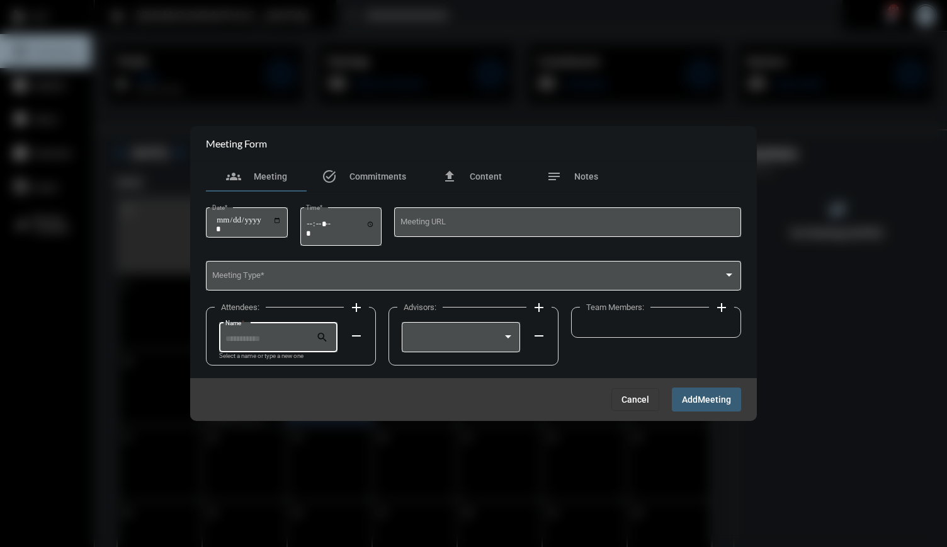
click at [259, 341] on input "Name *" at bounding box center [270, 338] width 91 height 9
click at [280, 362] on span "[PERSON_NAME]" at bounding box center [278, 368] width 99 height 30
type input "**********"
click at [455, 333] on div at bounding box center [461, 336] width 106 height 32
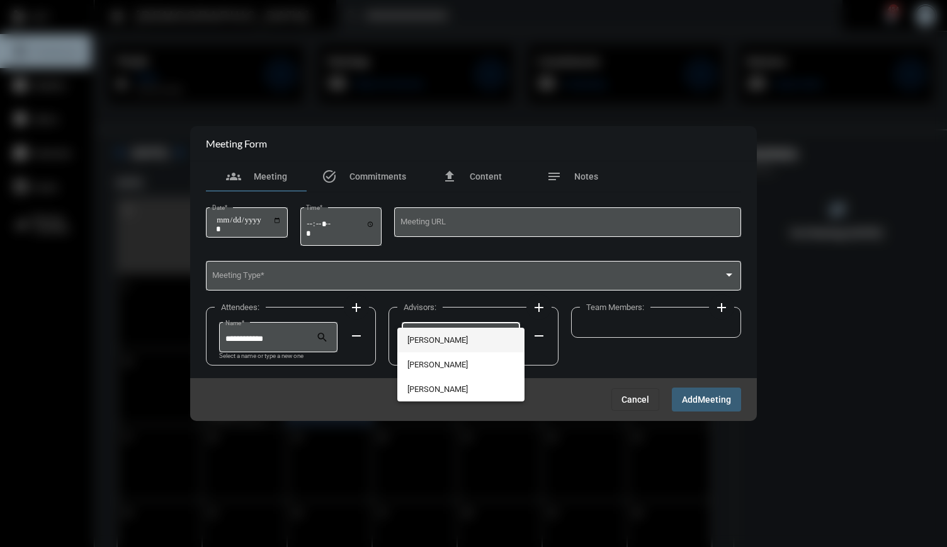
click at [453, 345] on span "[PERSON_NAME]" at bounding box center [460, 339] width 106 height 25
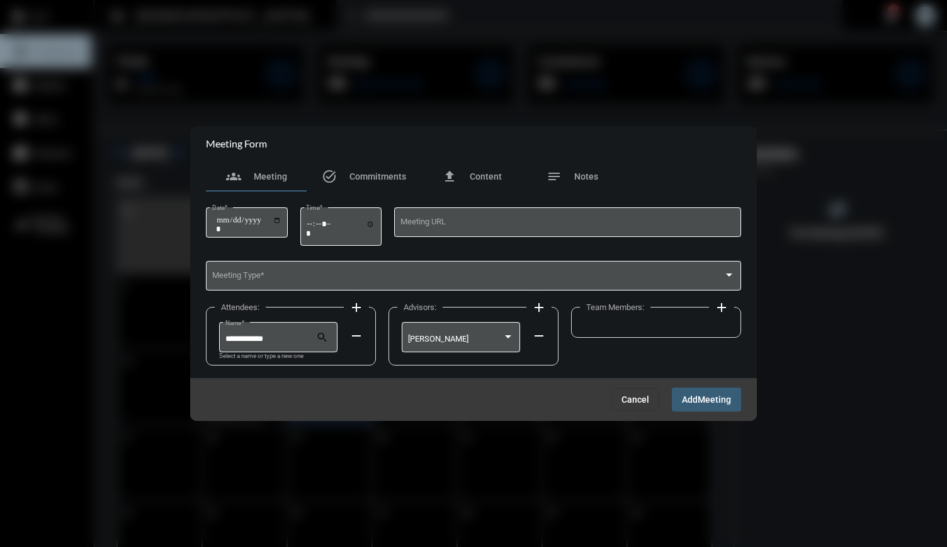
click at [723, 302] on mat-icon "add" at bounding box center [721, 307] width 15 height 15
click at [668, 337] on div at bounding box center [638, 338] width 95 height 9
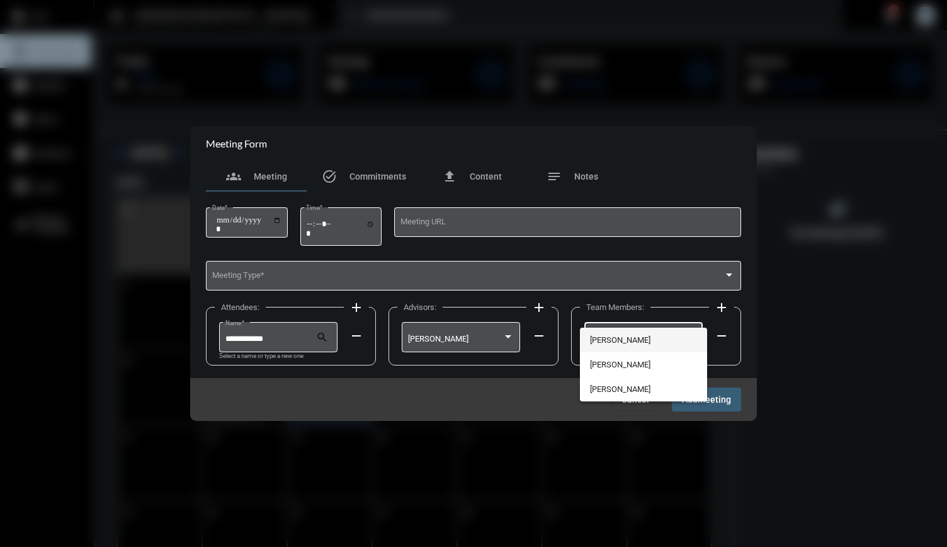
click at [620, 338] on span "[PERSON_NAME]" at bounding box center [643, 339] width 106 height 25
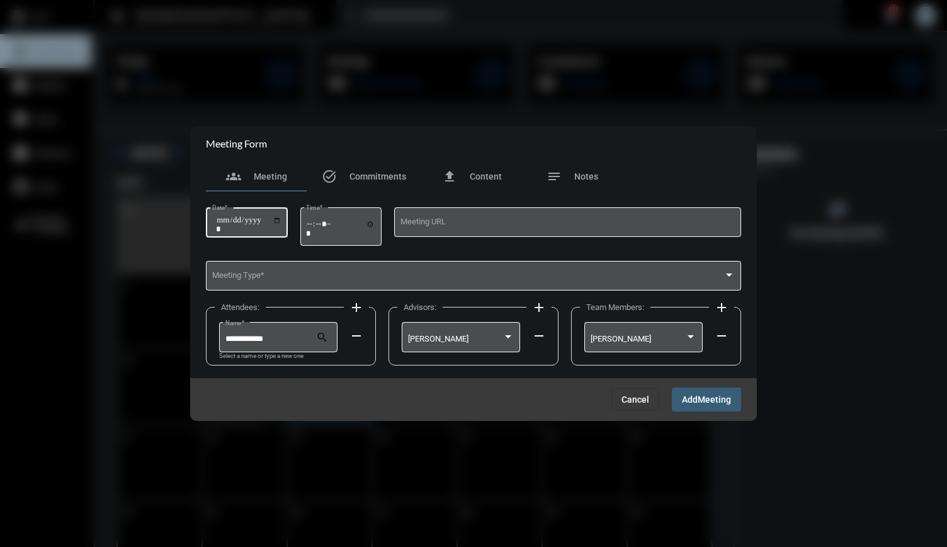
click at [258, 213] on div "Date *" at bounding box center [246, 221] width 69 height 32
click at [280, 225] on input "Date *" at bounding box center [248, 224] width 65 height 18
click at [282, 215] on div "Date *" at bounding box center [246, 221] width 69 height 32
click at [282, 217] on input "Date *" at bounding box center [248, 224] width 65 height 18
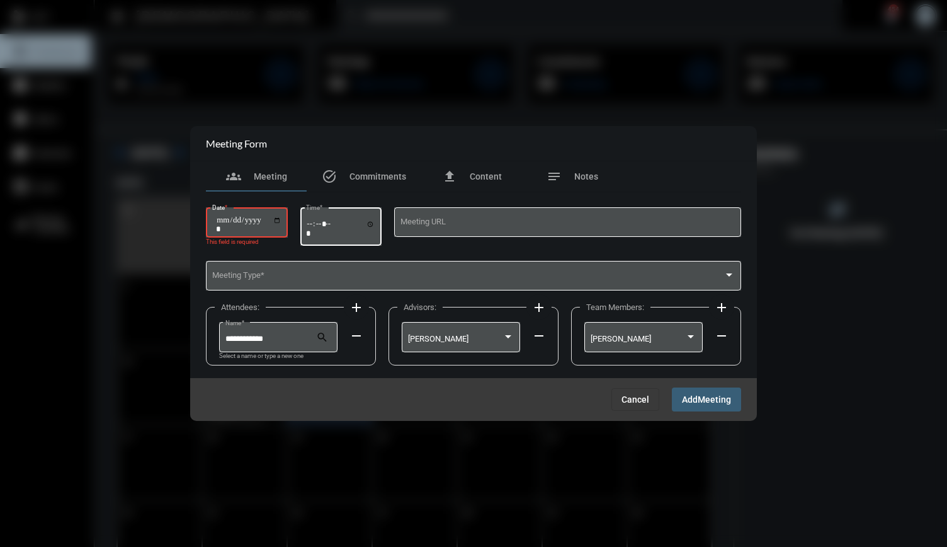
type input "**********"
click at [315, 227] on input "Time *" at bounding box center [340, 228] width 69 height 18
type input "*****"
click at [334, 281] on span at bounding box center [468, 277] width 512 height 9
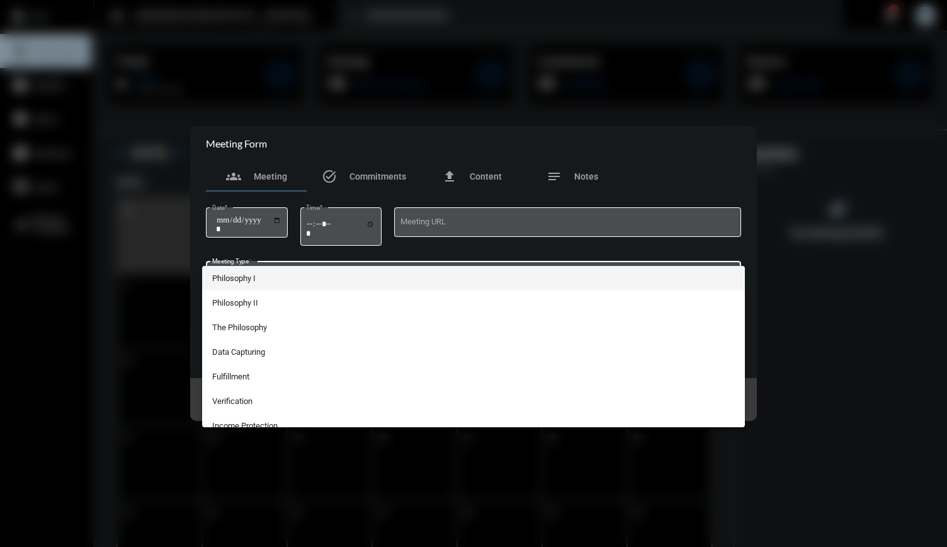
click at [292, 270] on span "Philosophy I" at bounding box center [473, 278] width 523 height 25
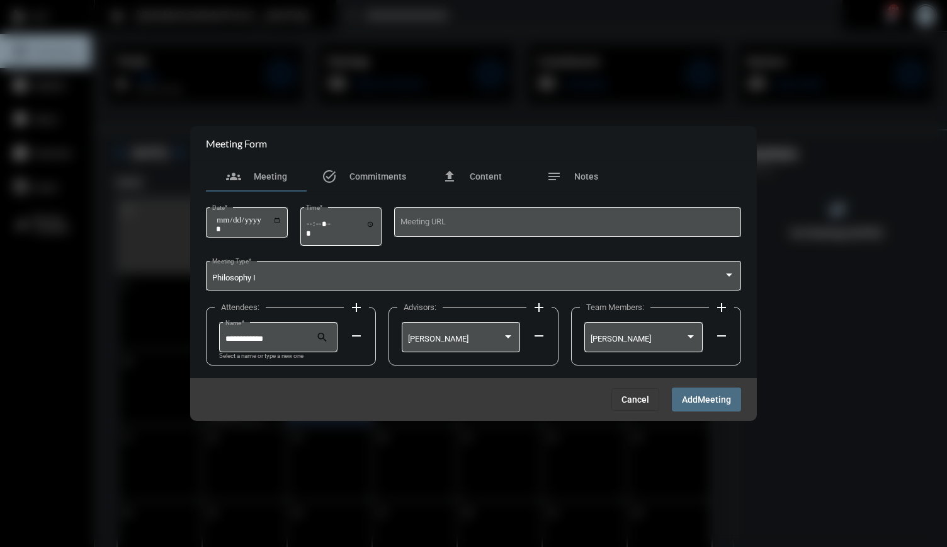
click at [710, 400] on span "Meeting" at bounding box center [714, 400] width 33 height 10
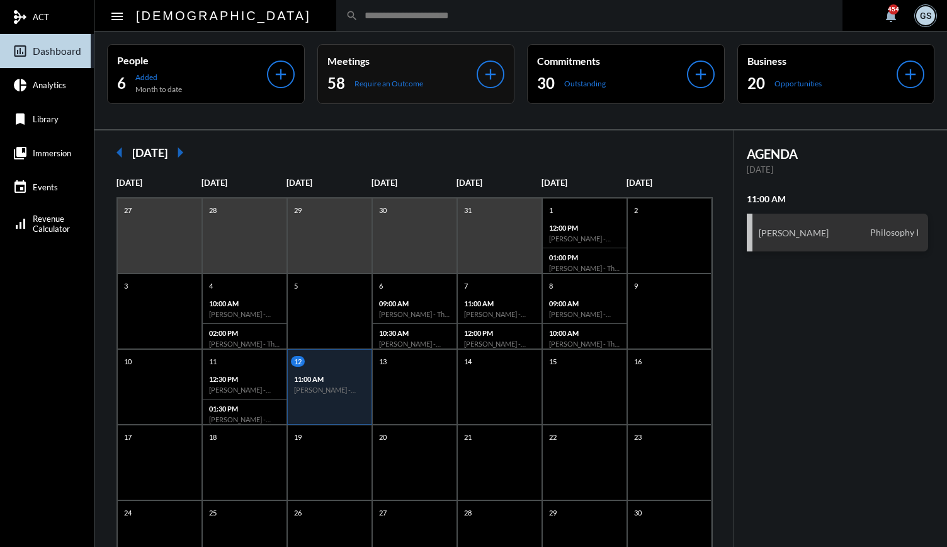
click at [492, 74] on mat-icon "add" at bounding box center [491, 74] width 18 height 18
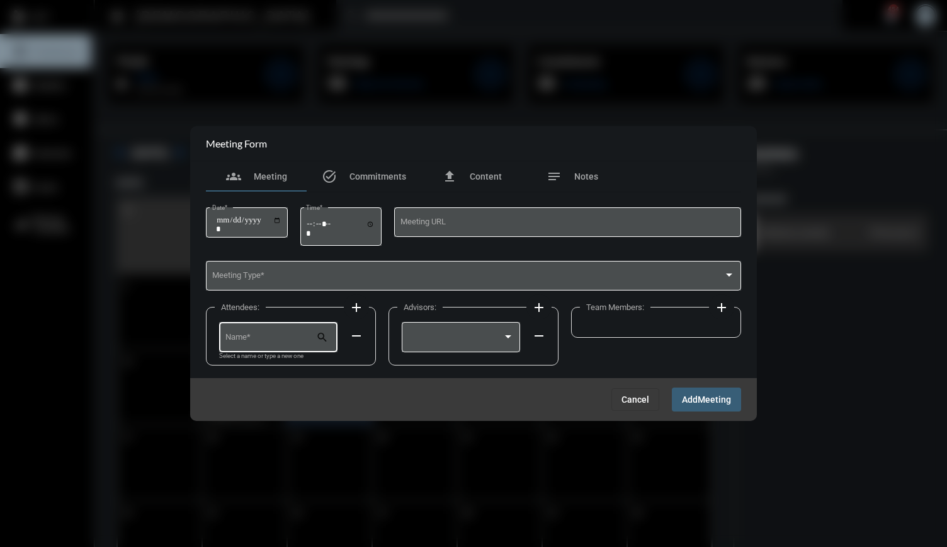
click at [266, 348] on div "Name *" at bounding box center [270, 336] width 91 height 32
click at [275, 335] on input "*****" at bounding box center [270, 338] width 91 height 9
type input "*"
type input "*****"
click at [639, 404] on span "Cancel" at bounding box center [636, 399] width 28 height 10
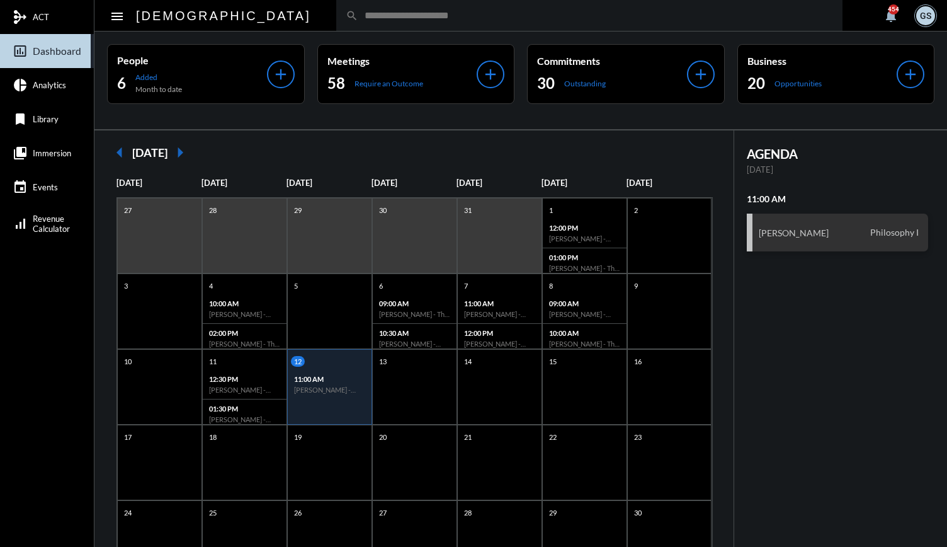
click at [447, 10] on input "text" at bounding box center [595, 15] width 475 height 11
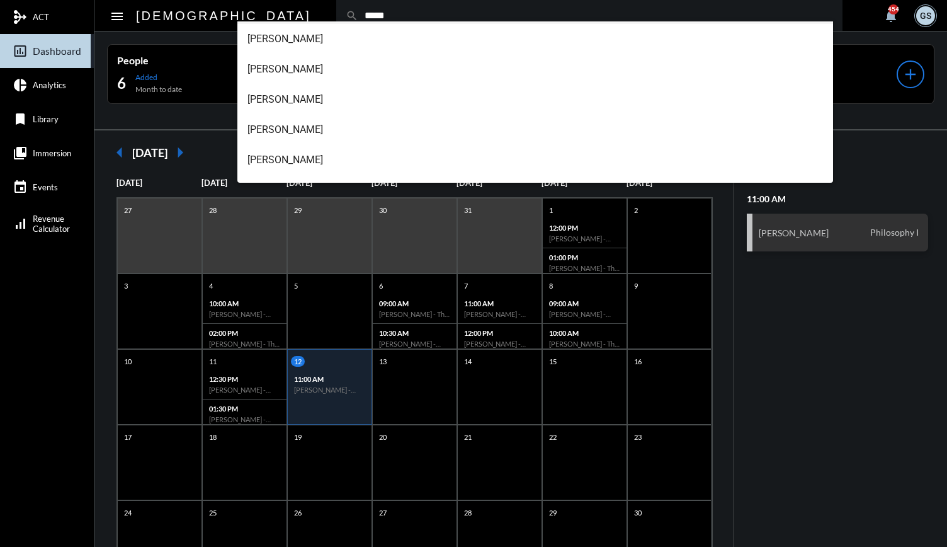
scroll to position [141, 0]
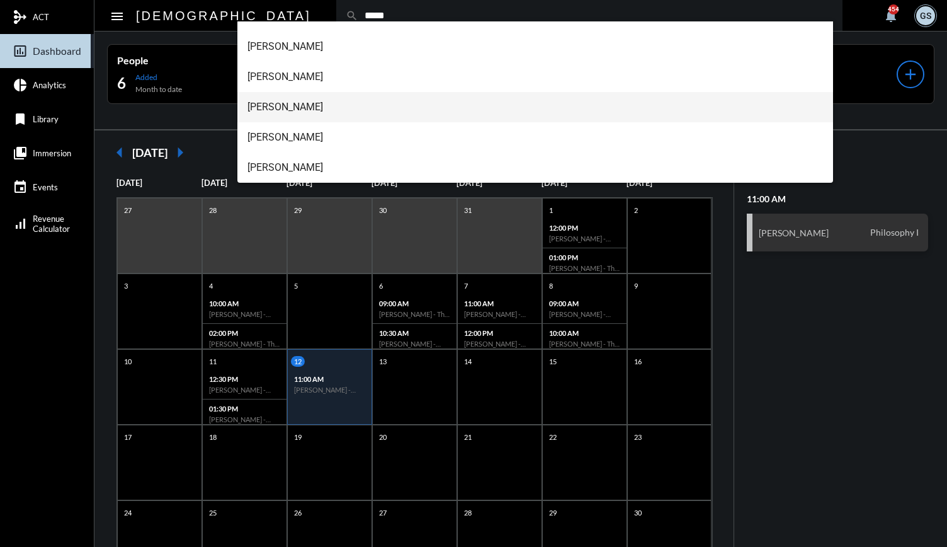
type input "*****"
click at [265, 107] on span "[PERSON_NAME]" at bounding box center [536, 107] width 576 height 30
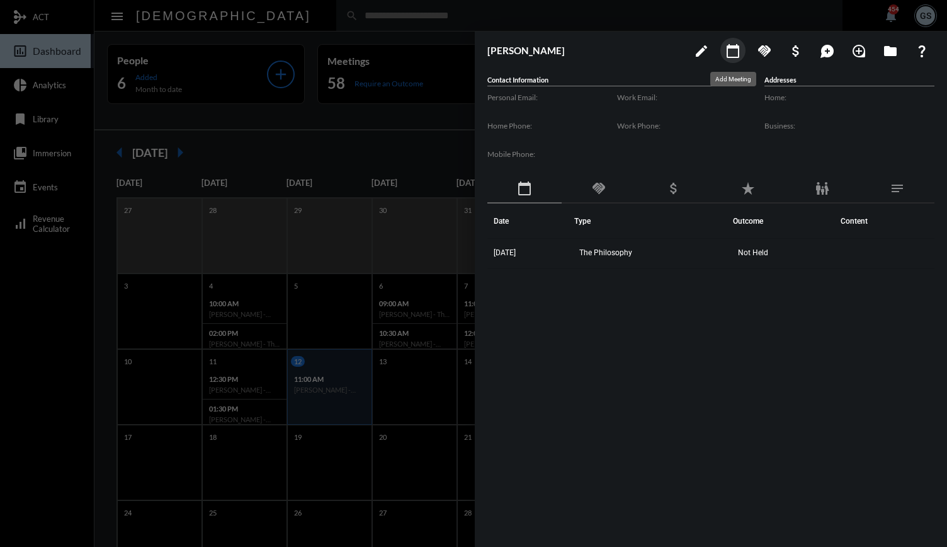
click at [734, 51] on mat-icon "calendar_today" at bounding box center [733, 50] width 15 height 15
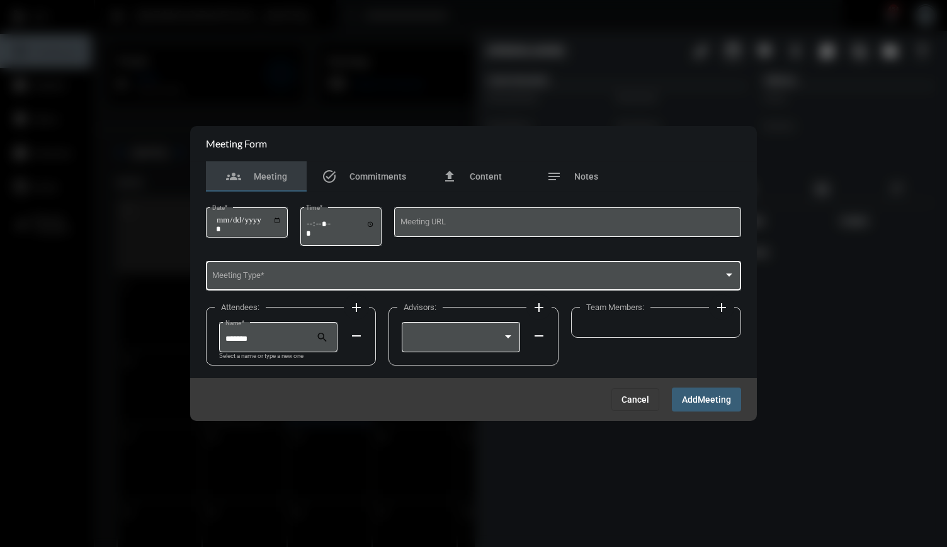
click at [305, 268] on div "Meeting Type *" at bounding box center [473, 275] width 523 height 32
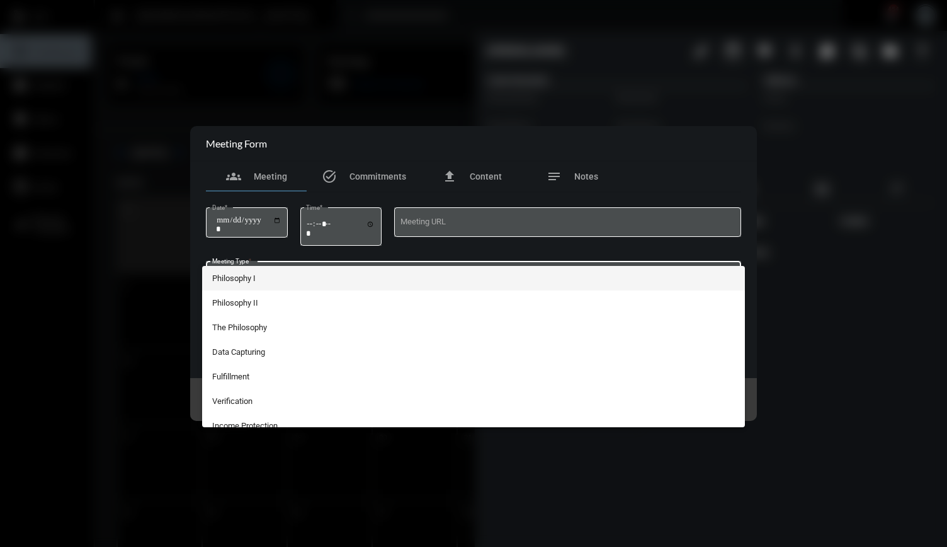
click at [278, 287] on span "Philosophy I" at bounding box center [473, 278] width 523 height 25
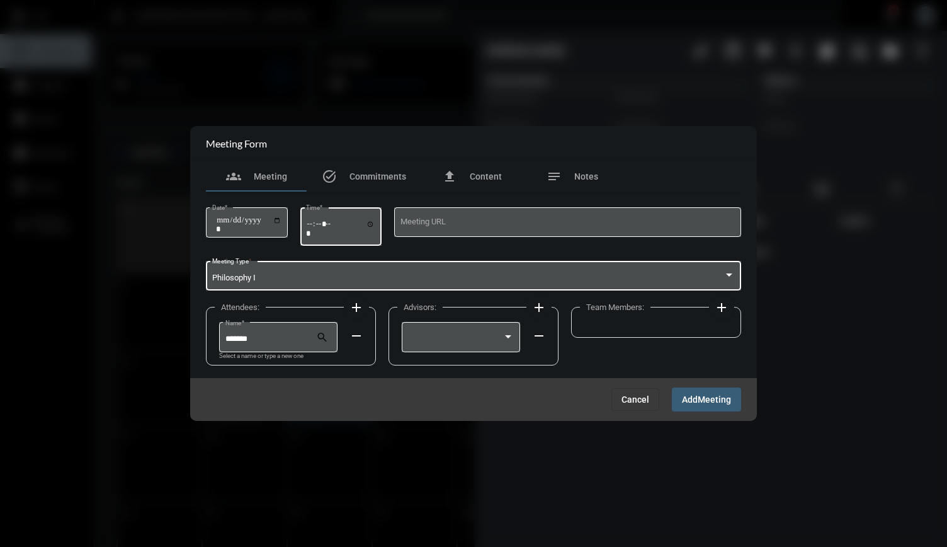
click at [327, 233] on input "Time *" at bounding box center [340, 228] width 69 height 18
type input "*****"
click at [282, 219] on input "Date *" at bounding box center [248, 224] width 65 height 18
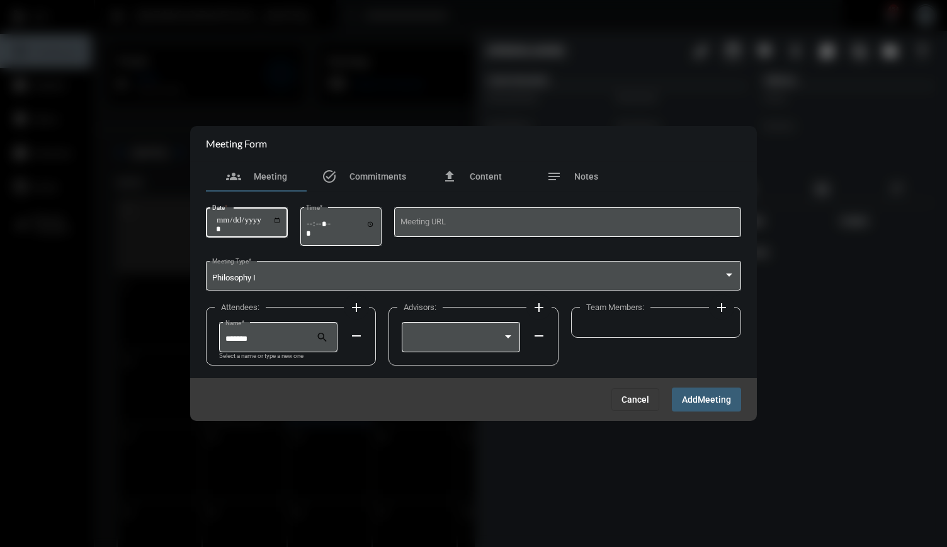
type input "**********"
click at [460, 348] on div at bounding box center [461, 336] width 106 height 32
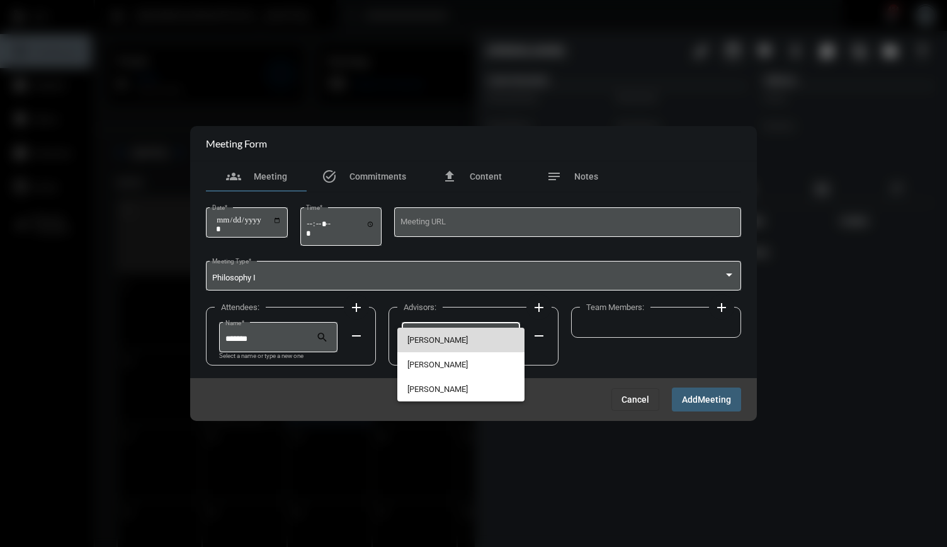
click at [452, 342] on span "[PERSON_NAME]" at bounding box center [460, 339] width 106 height 25
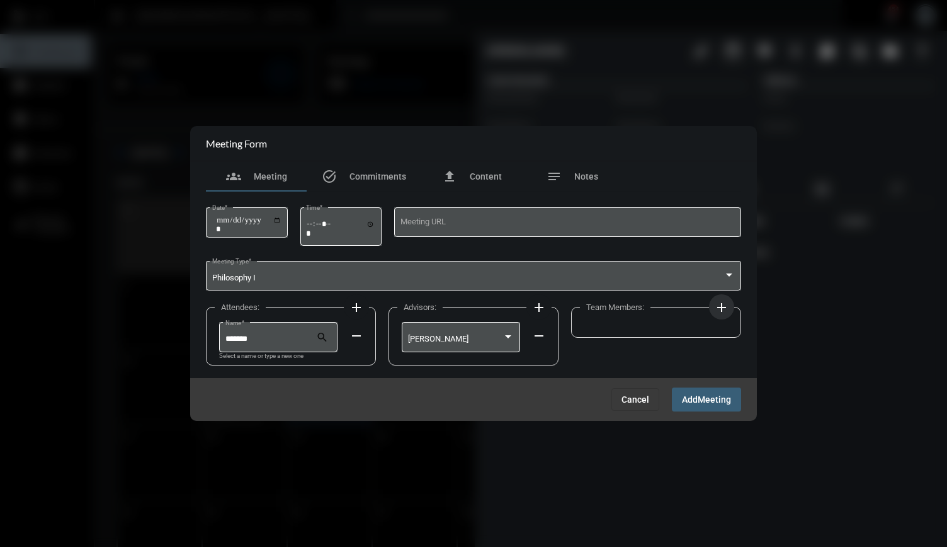
click at [726, 307] on mat-icon "add" at bounding box center [721, 307] width 15 height 15
click at [653, 340] on div at bounding box center [638, 338] width 95 height 9
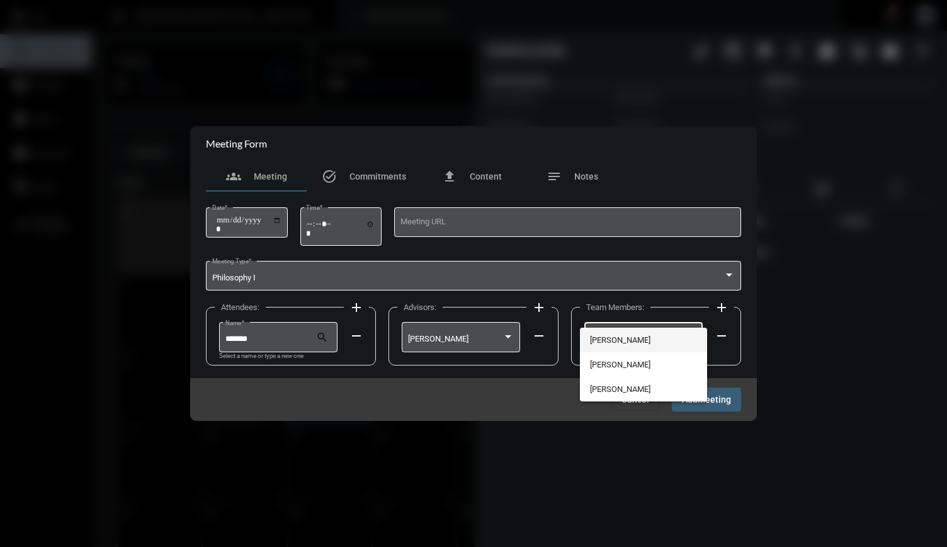
click at [636, 334] on span "[PERSON_NAME]" at bounding box center [643, 339] width 106 height 25
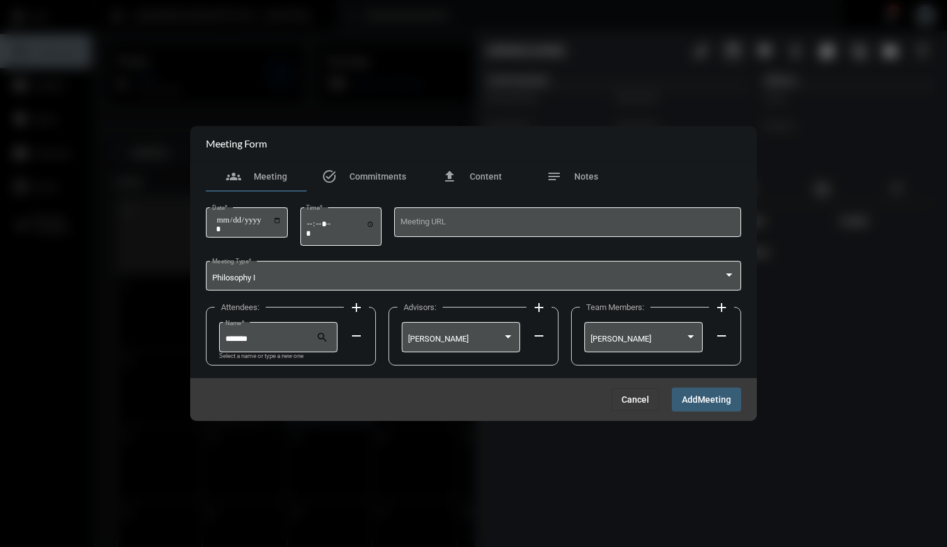
click at [695, 391] on button "Add Meeting" at bounding box center [706, 398] width 69 height 23
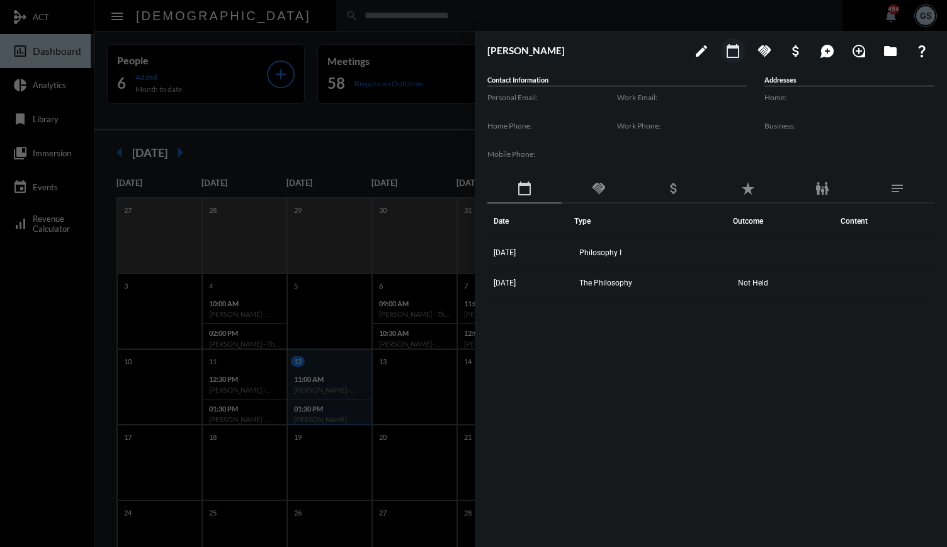
click at [372, 142] on div at bounding box center [473, 273] width 947 height 547
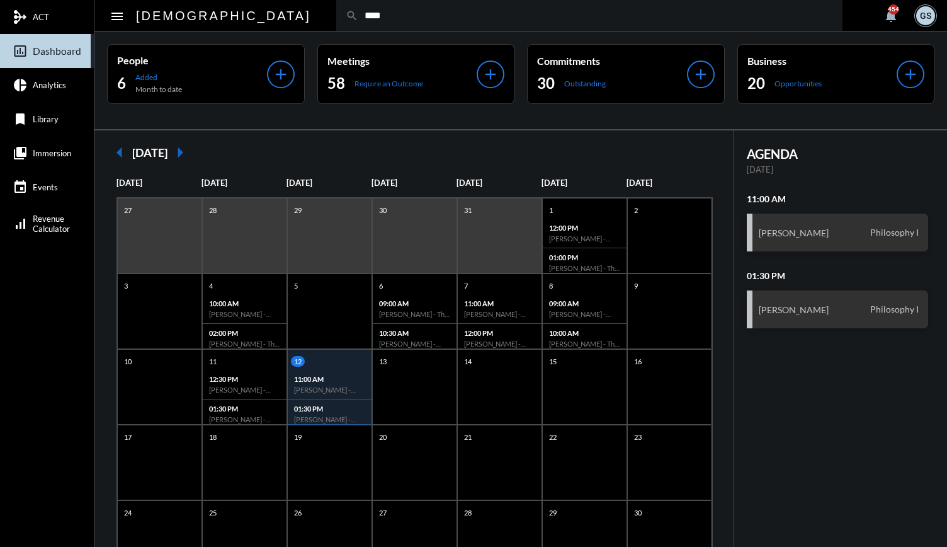
type input "****"
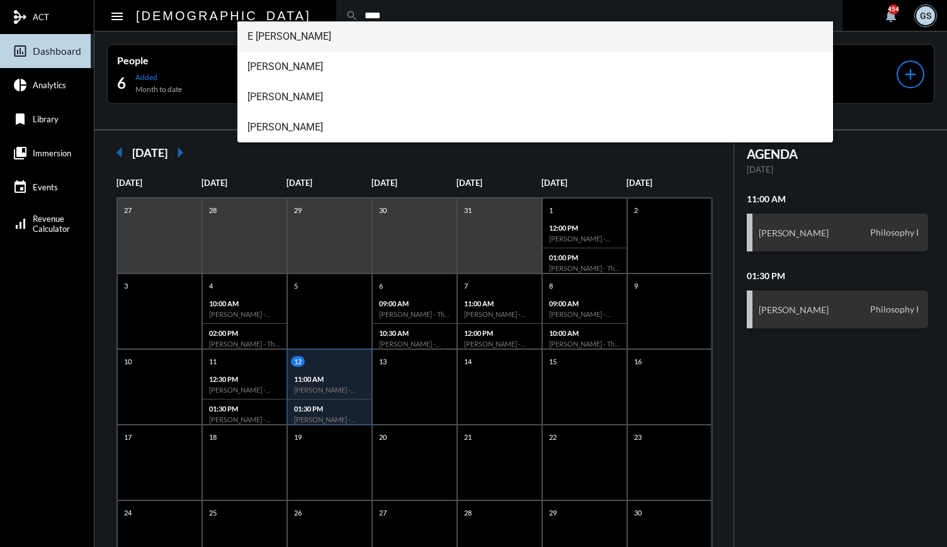
click at [280, 37] on span "E [PERSON_NAME]" at bounding box center [536, 36] width 576 height 30
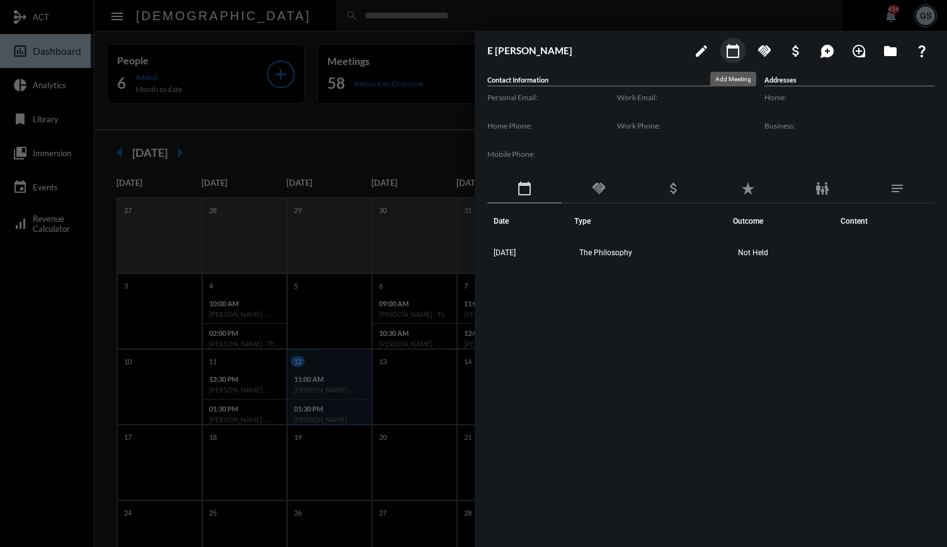
click at [733, 61] on button "calendar_today" at bounding box center [732, 50] width 25 height 25
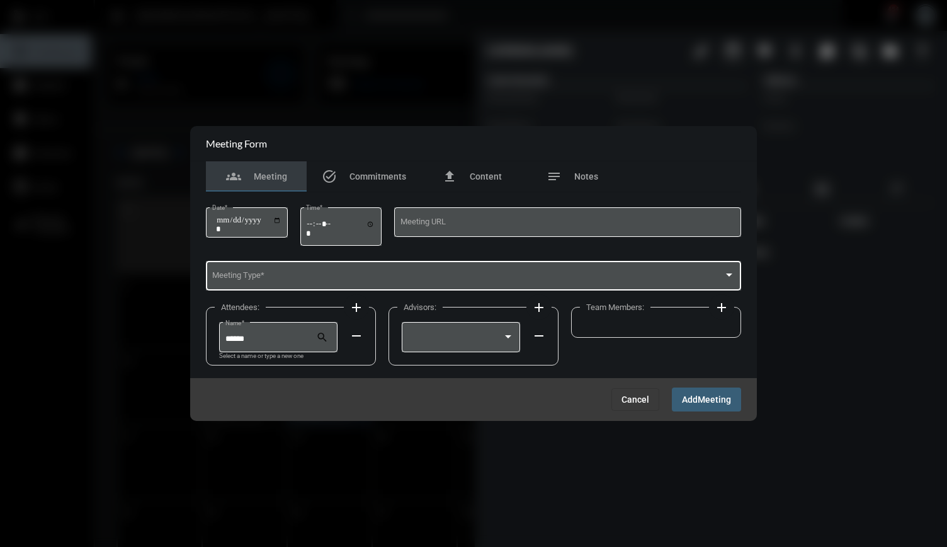
click at [340, 290] on div "Meeting Type *" at bounding box center [473, 275] width 523 height 32
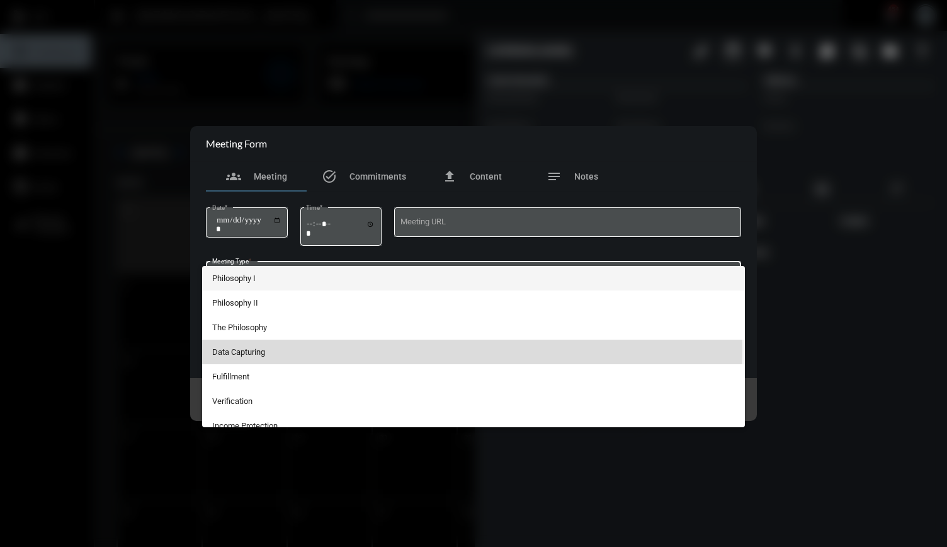
click at [268, 348] on span "Data Capturing" at bounding box center [473, 351] width 523 height 25
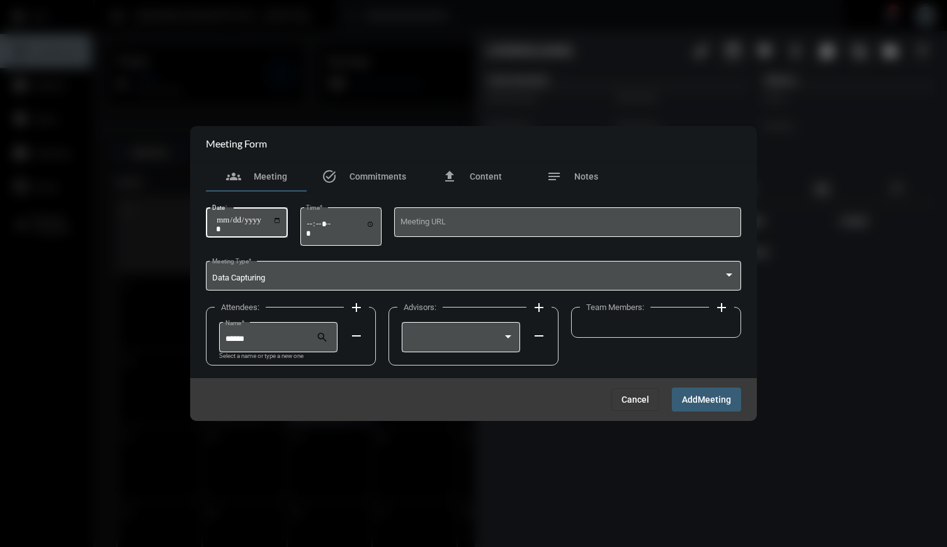
click at [282, 222] on input "Date *" at bounding box center [248, 224] width 65 height 18
type input "**********"
click at [317, 225] on input "Time *" at bounding box center [340, 228] width 69 height 18
type input "*****"
click at [457, 347] on div at bounding box center [461, 336] width 106 height 32
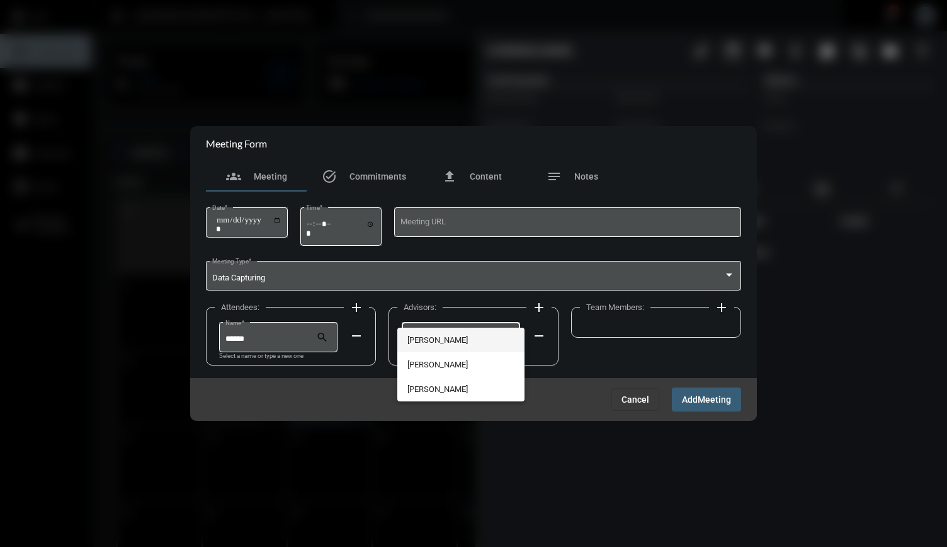
click at [443, 333] on span "[PERSON_NAME]" at bounding box center [460, 339] width 106 height 25
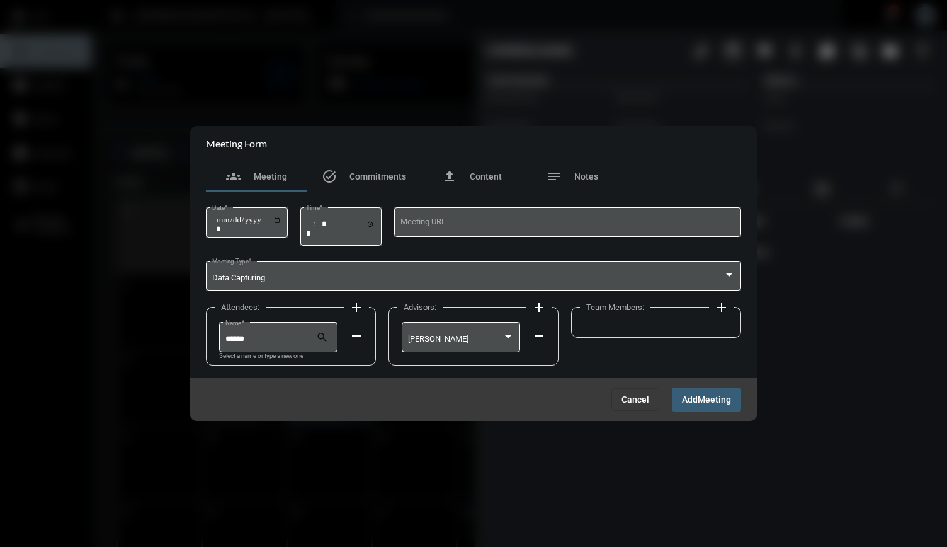
click at [642, 324] on div "Team Members: add" at bounding box center [656, 322] width 170 height 31
click at [724, 309] on mat-icon "add" at bounding box center [721, 307] width 15 height 15
click at [650, 338] on div at bounding box center [638, 338] width 95 height 9
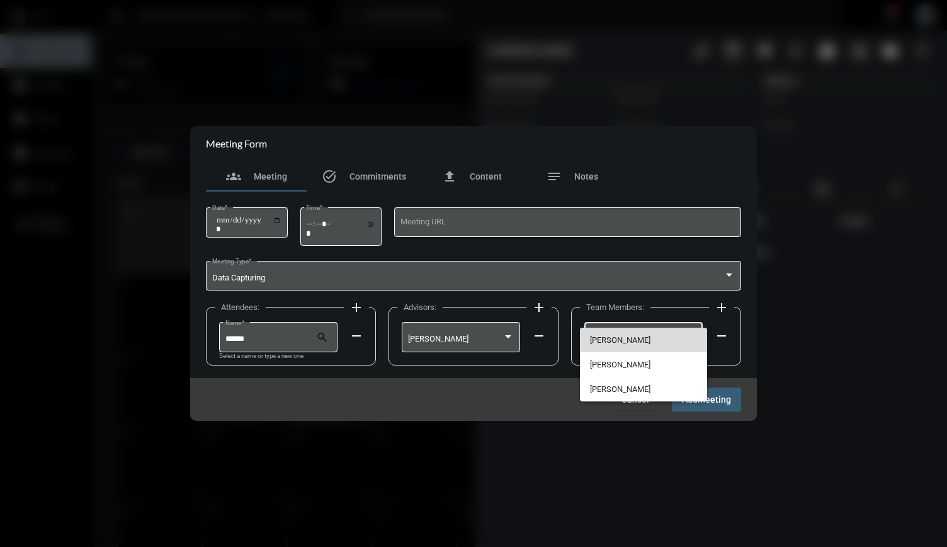
click at [623, 337] on span "[PERSON_NAME]" at bounding box center [643, 339] width 106 height 25
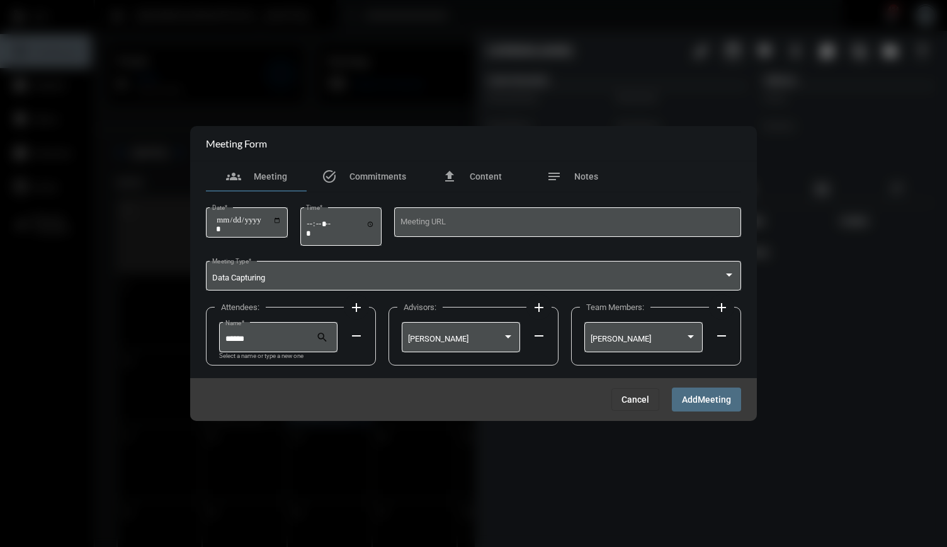
click at [703, 392] on button "Add Meeting" at bounding box center [706, 398] width 69 height 23
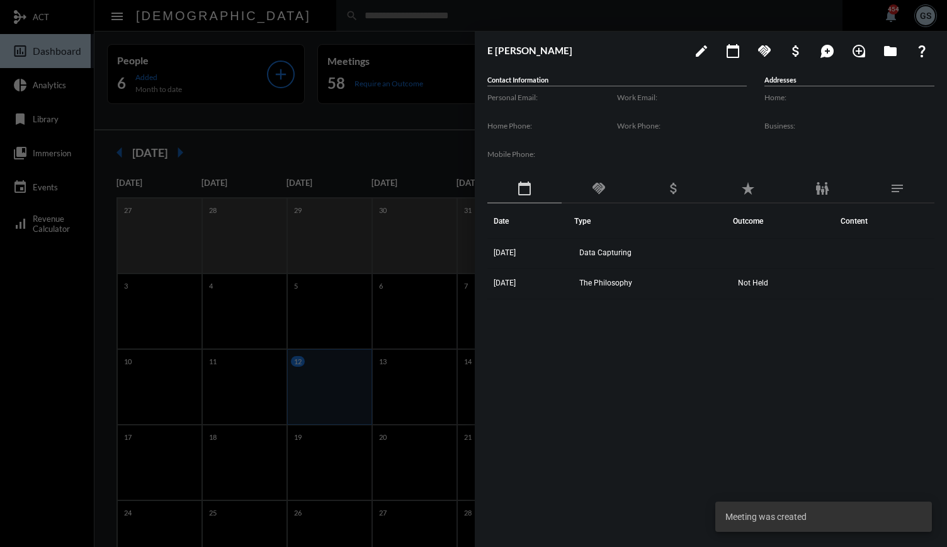
click at [372, 5] on div at bounding box center [473, 273] width 947 height 547
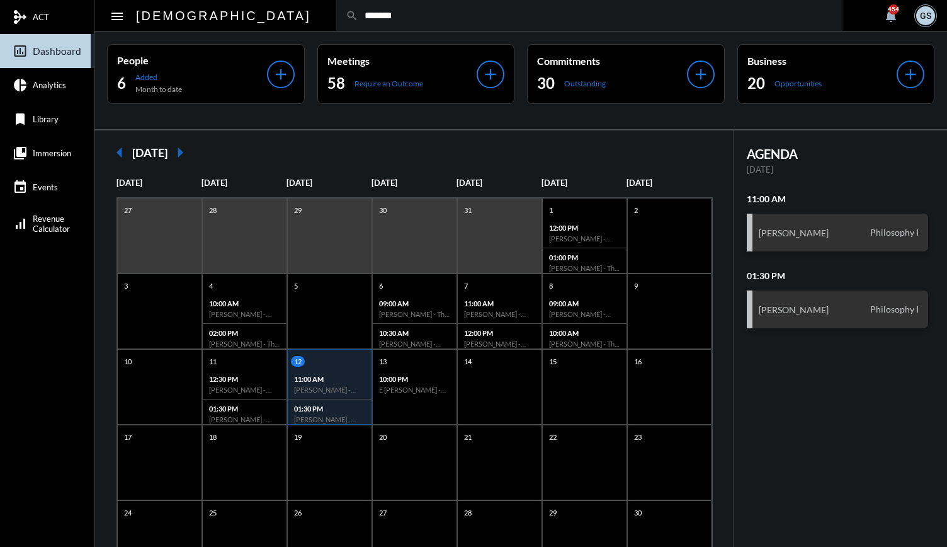
type input "*******"
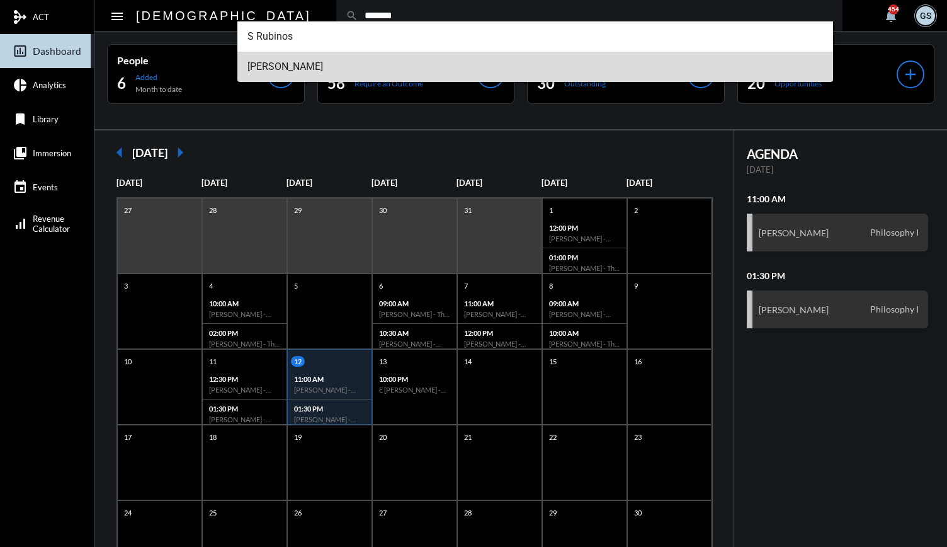
click at [290, 57] on span "[PERSON_NAME]" at bounding box center [536, 67] width 576 height 30
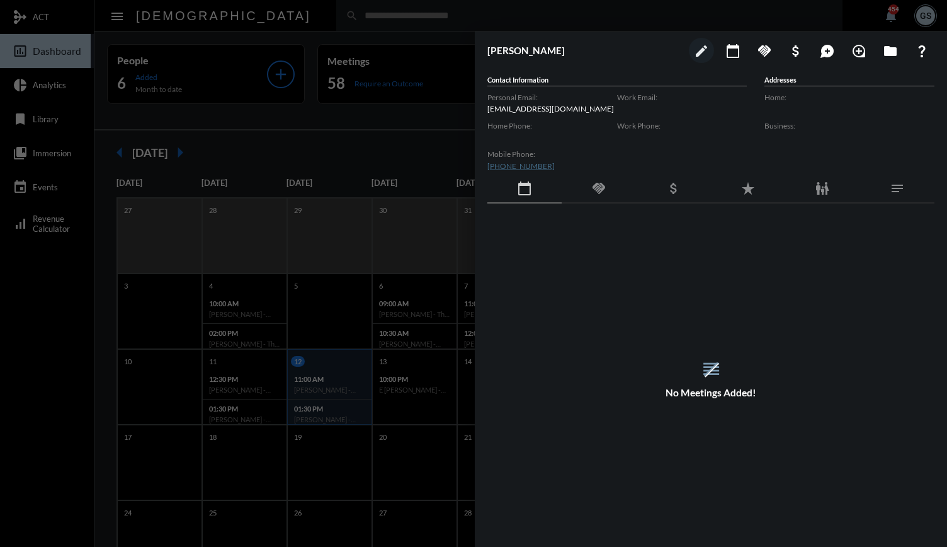
click at [299, 21] on div at bounding box center [473, 273] width 947 height 547
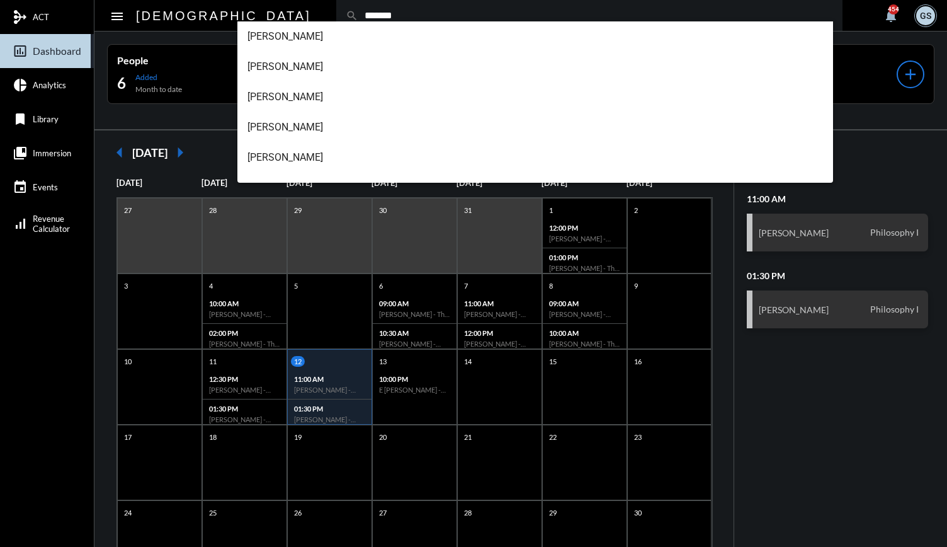
type input "*******"
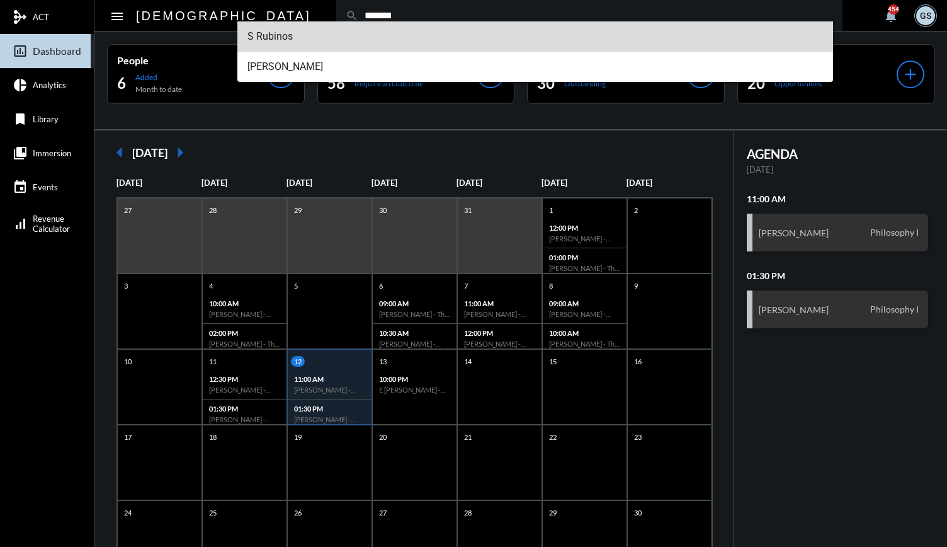
click at [290, 41] on span "S Rubinos" at bounding box center [536, 36] width 576 height 30
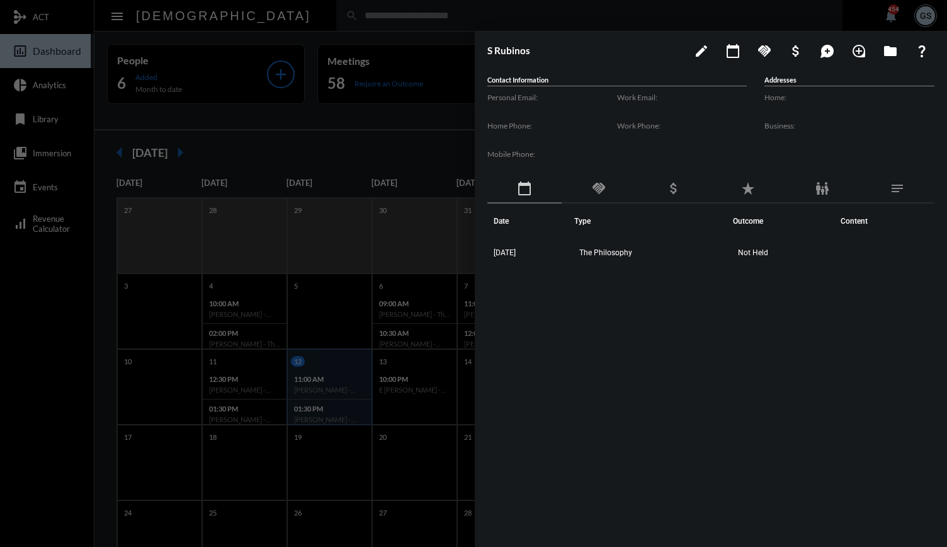
click at [607, 183] on div "handshake" at bounding box center [599, 188] width 74 height 29
click at [604, 196] on div "handshake" at bounding box center [599, 188] width 74 height 29
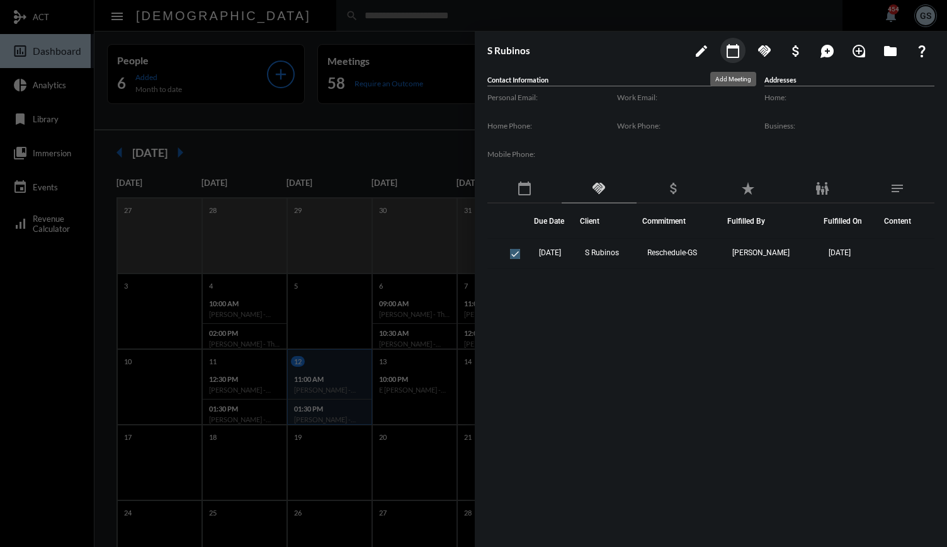
click at [732, 52] on mat-icon "calendar_today" at bounding box center [733, 50] width 15 height 15
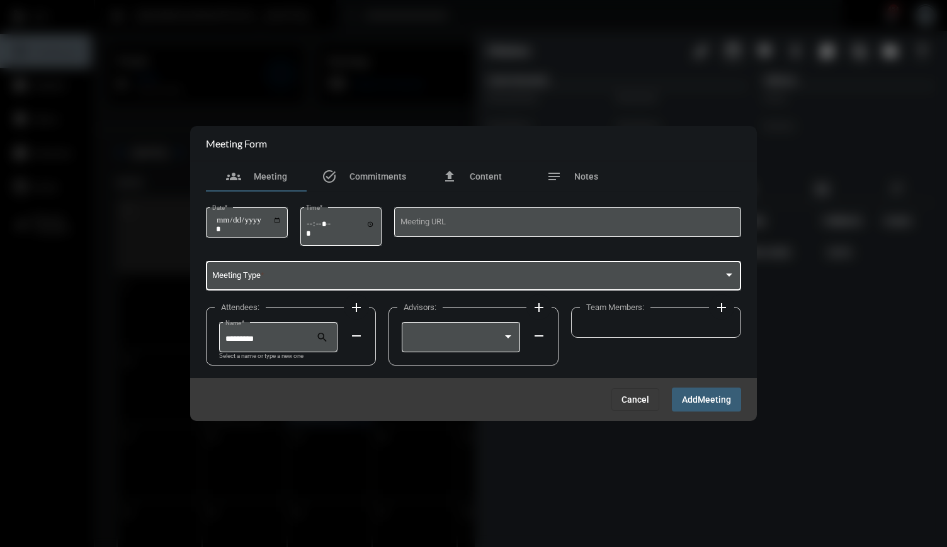
click at [331, 273] on span at bounding box center [468, 277] width 512 height 9
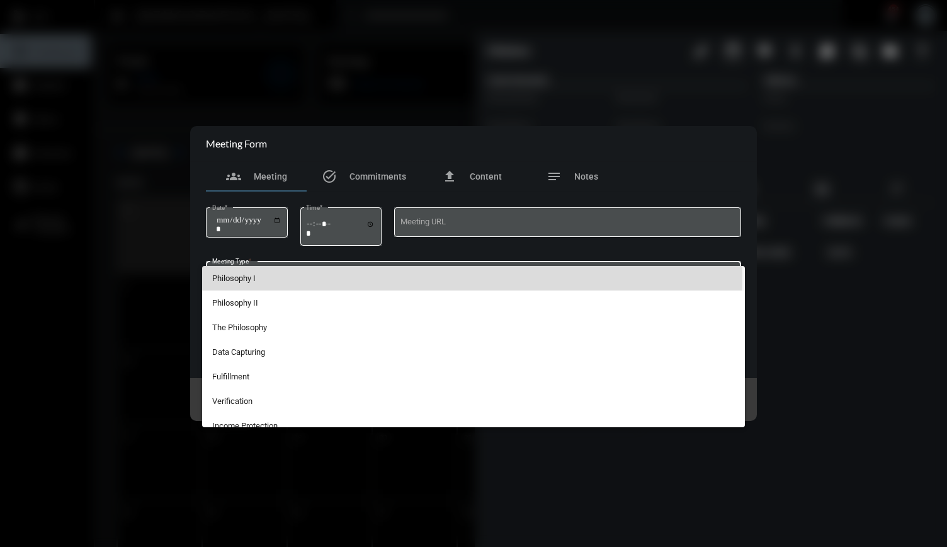
click at [252, 275] on span "Philosophy I" at bounding box center [473, 278] width 523 height 25
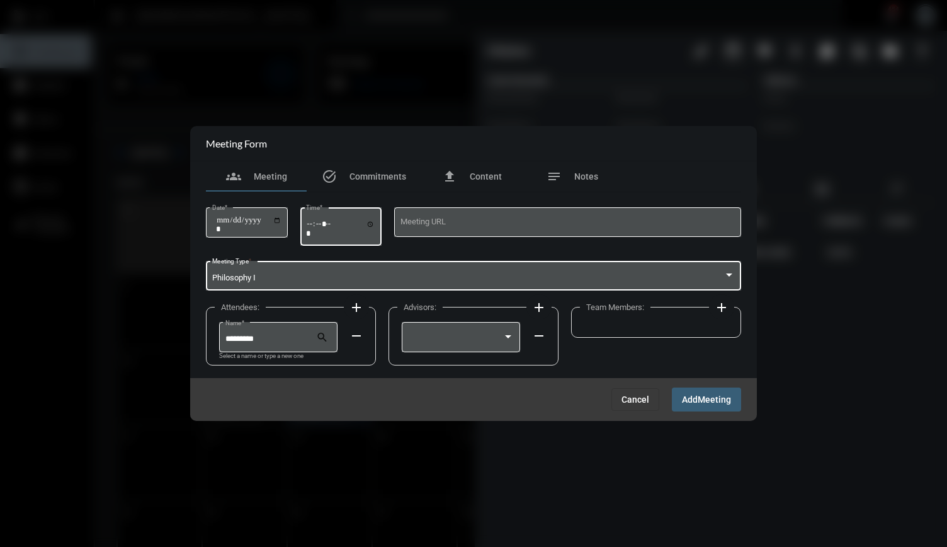
click at [314, 226] on input "Time *" at bounding box center [340, 228] width 69 height 18
type input "*****"
click at [282, 218] on input "Date *" at bounding box center [248, 224] width 65 height 18
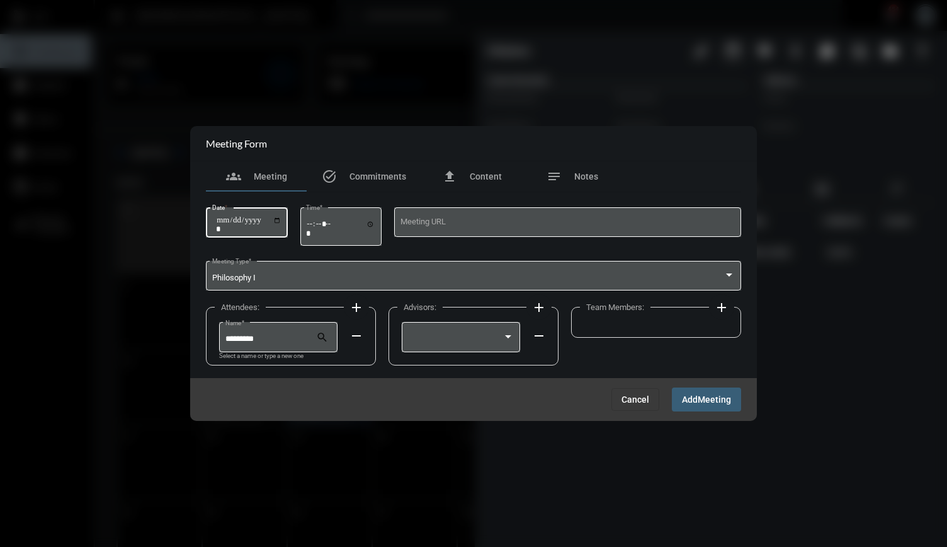
type input "**********"
click at [472, 348] on div at bounding box center [461, 336] width 106 height 32
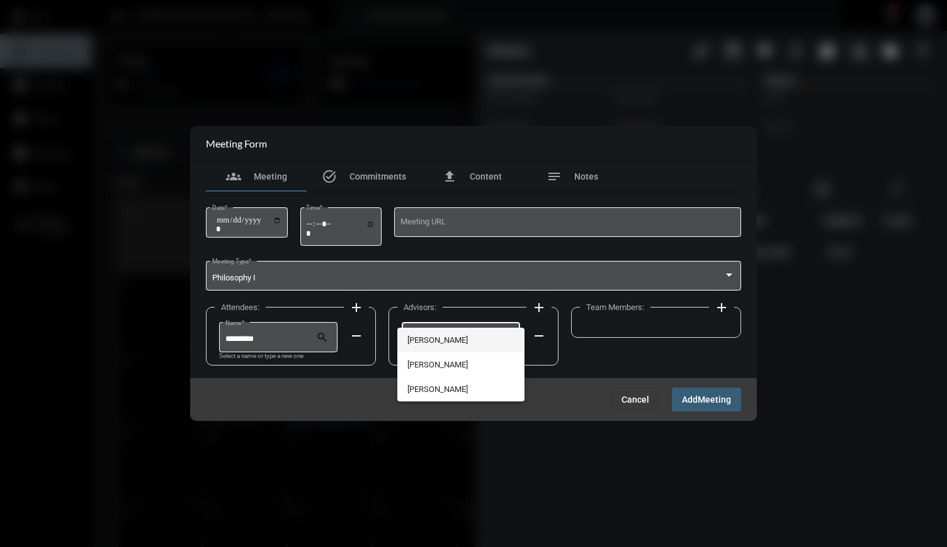
click at [456, 342] on span "[PERSON_NAME]" at bounding box center [460, 339] width 106 height 25
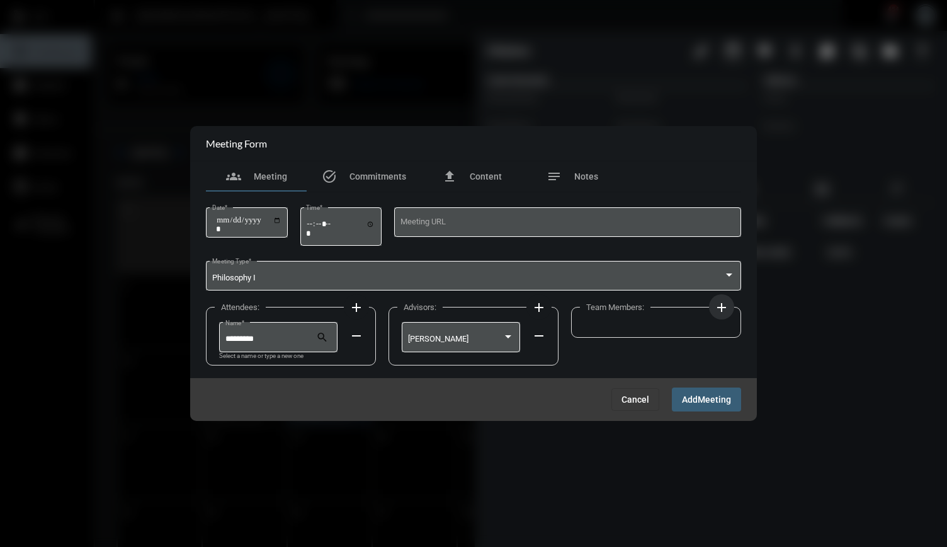
click at [720, 305] on mat-icon "add" at bounding box center [721, 307] width 15 height 15
click at [668, 338] on div at bounding box center [638, 338] width 95 height 9
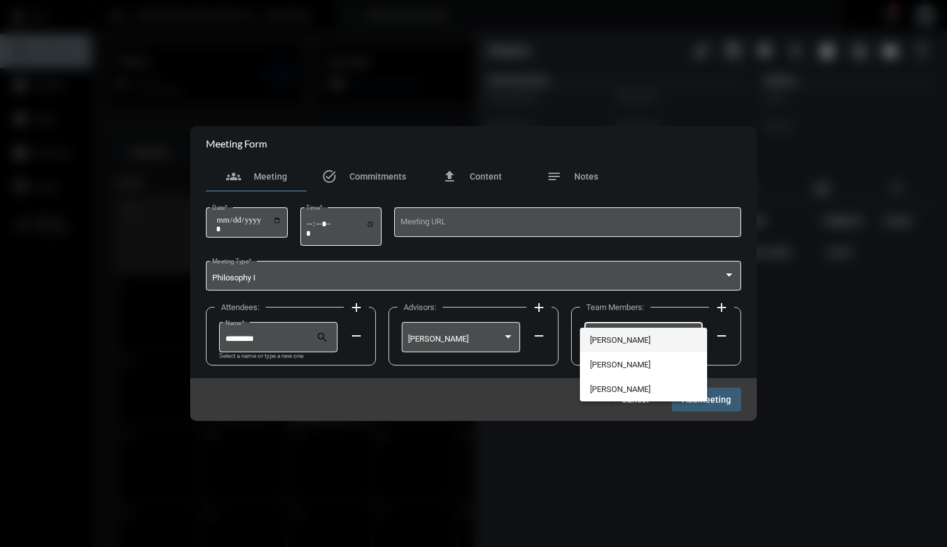
click at [645, 340] on span "[PERSON_NAME]" at bounding box center [643, 339] width 106 height 25
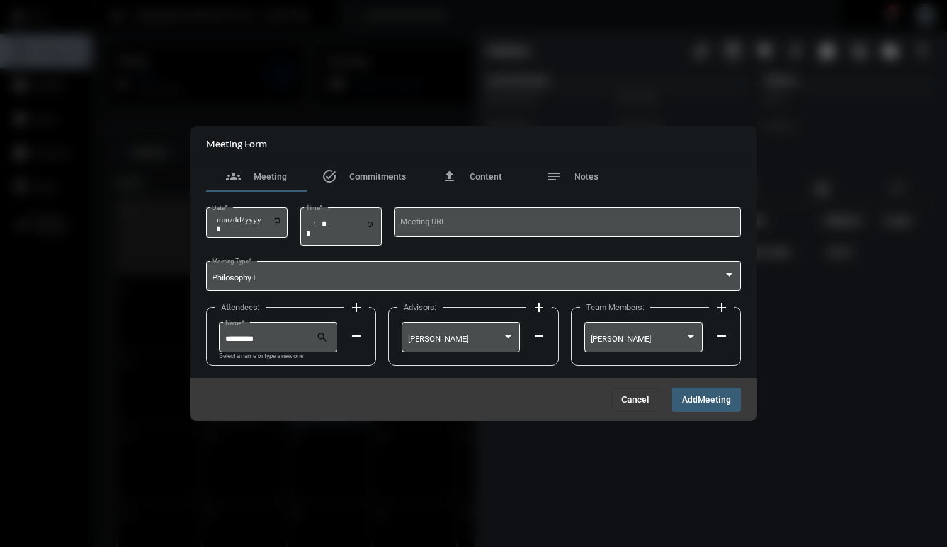
click at [695, 391] on button "Add Meeting" at bounding box center [706, 398] width 69 height 23
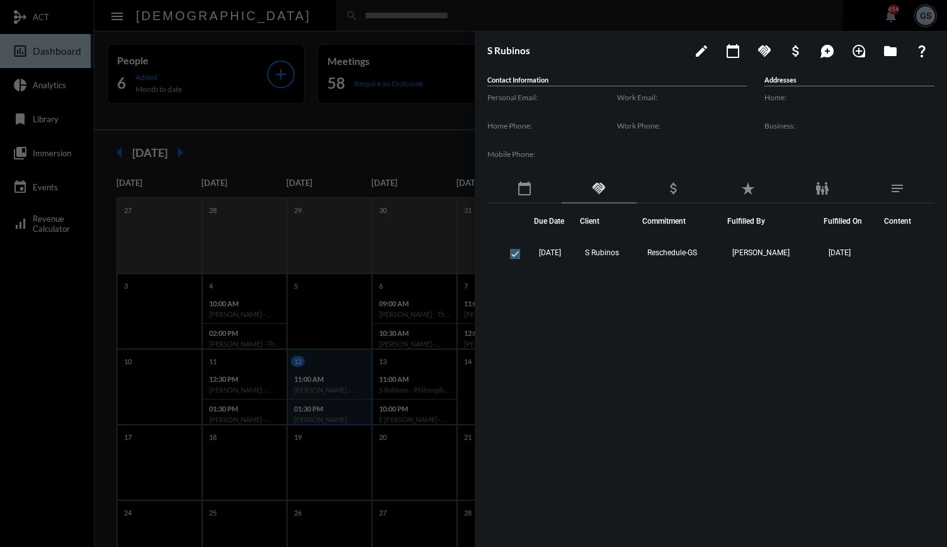
click at [360, 20] on div at bounding box center [473, 273] width 947 height 547
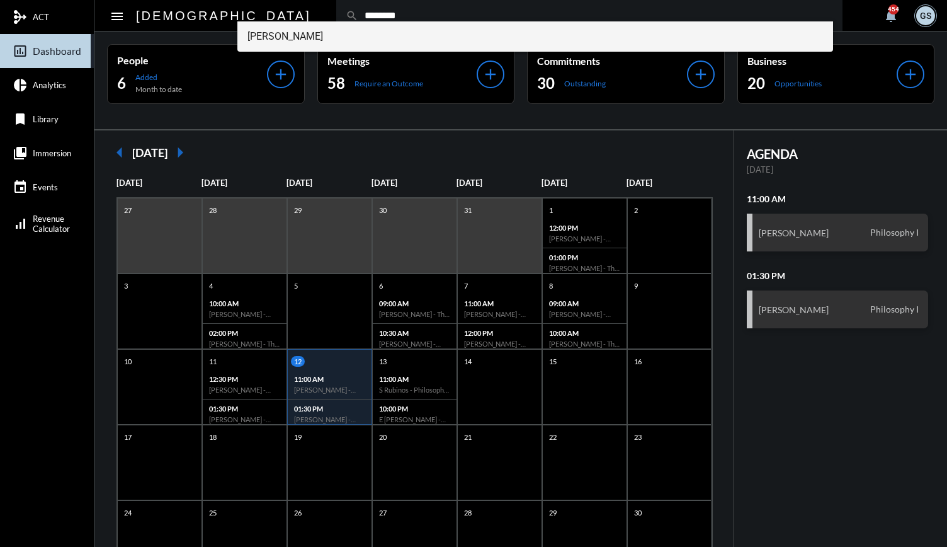
type input "********"
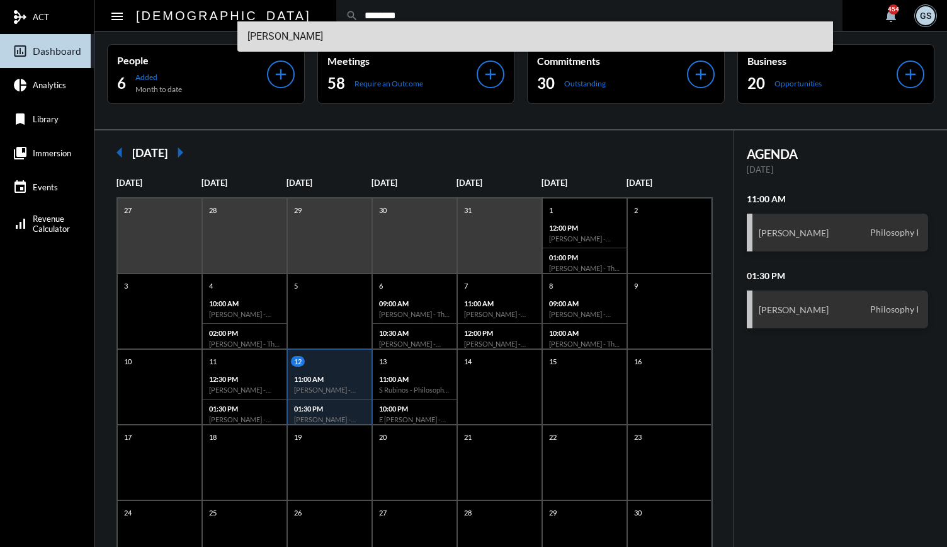
click at [292, 32] on span "[PERSON_NAME]" at bounding box center [536, 36] width 576 height 30
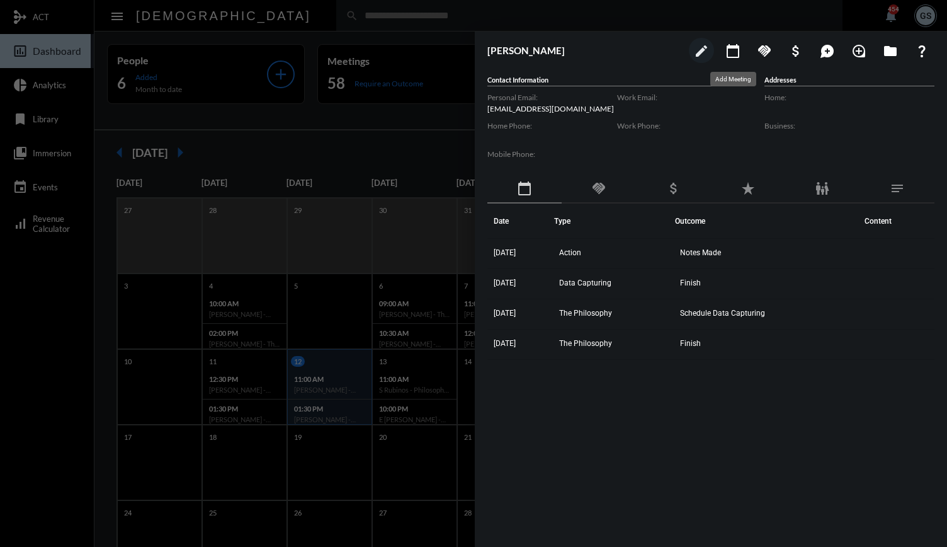
click at [738, 54] on mat-icon "calendar_today" at bounding box center [733, 50] width 15 height 15
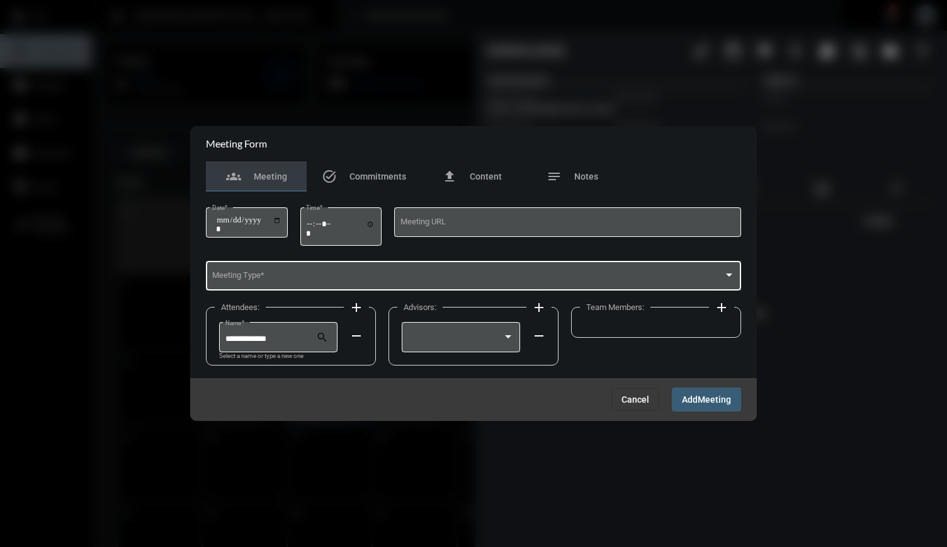
click at [422, 273] on span at bounding box center [468, 277] width 512 height 9
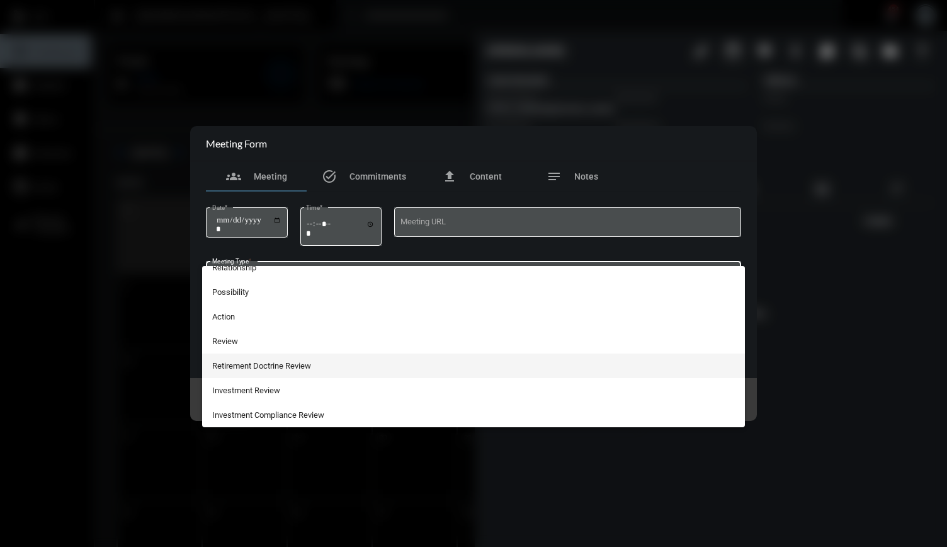
scroll to position [327, 0]
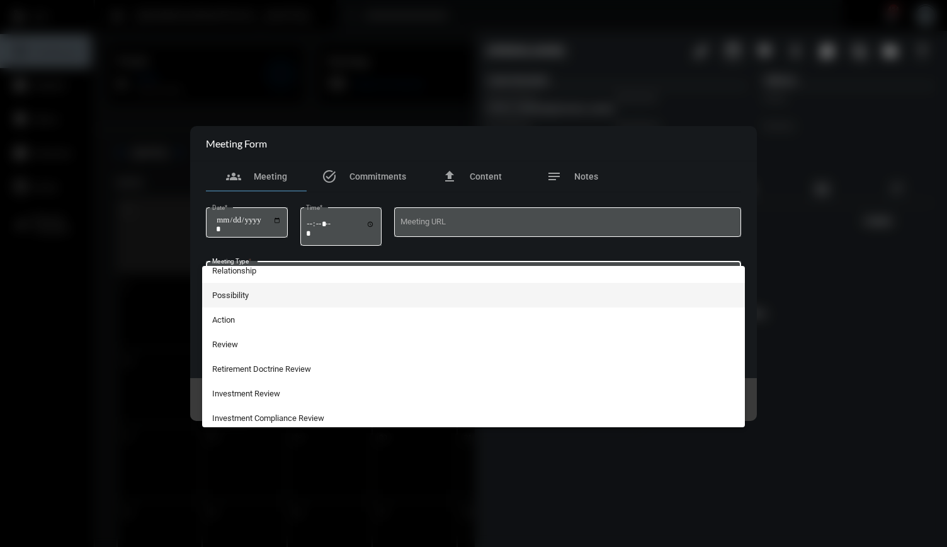
click at [246, 306] on span "Possibility" at bounding box center [473, 295] width 523 height 25
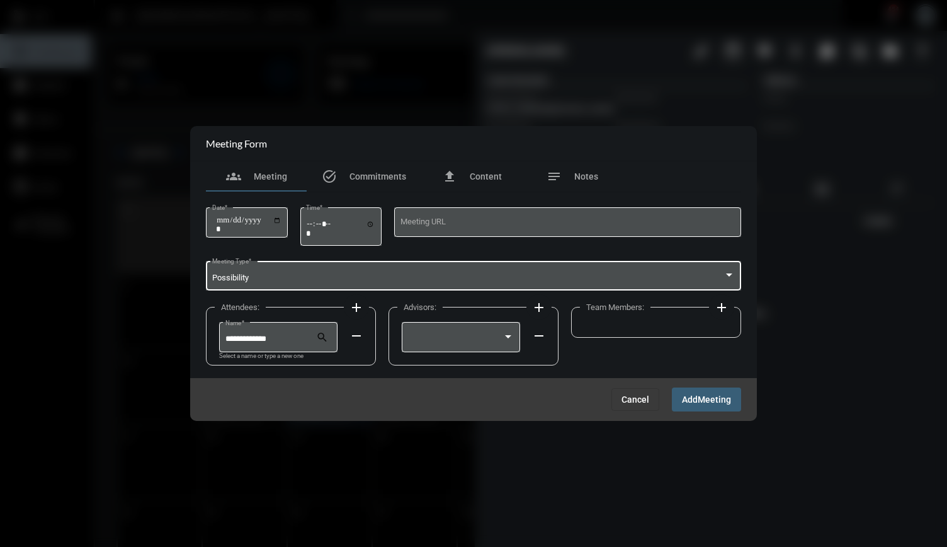
click at [268, 285] on div "Possibility Meeting Type *" at bounding box center [473, 275] width 523 height 32
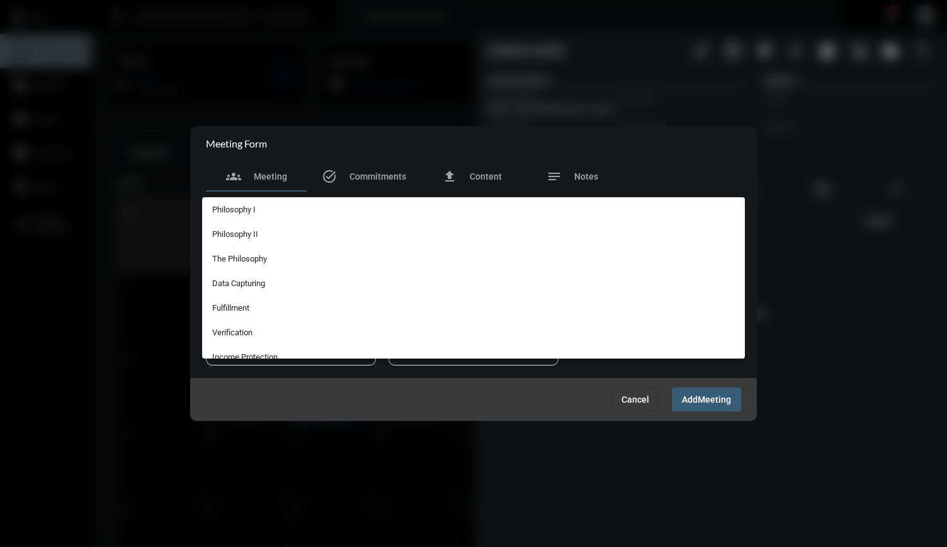
scroll to position [275, 0]
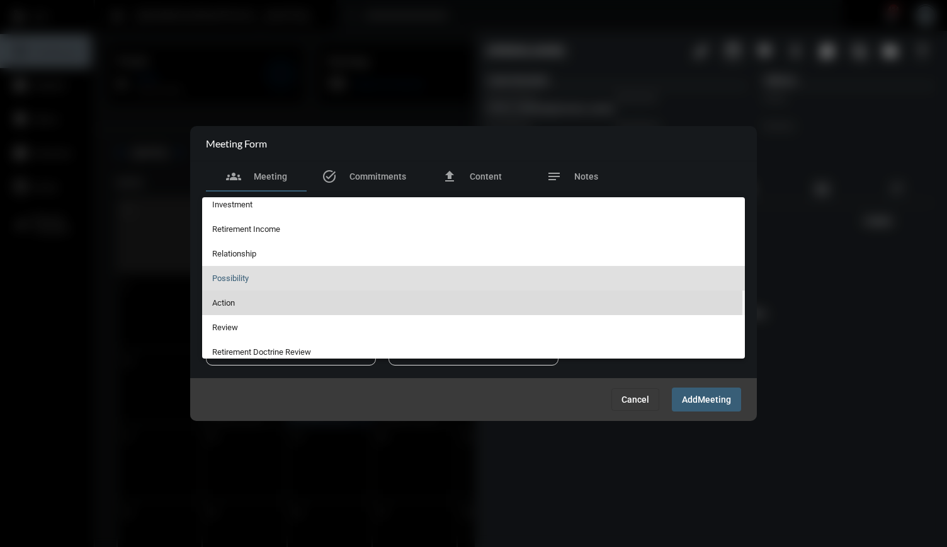
click at [253, 300] on span "Action" at bounding box center [473, 302] width 523 height 25
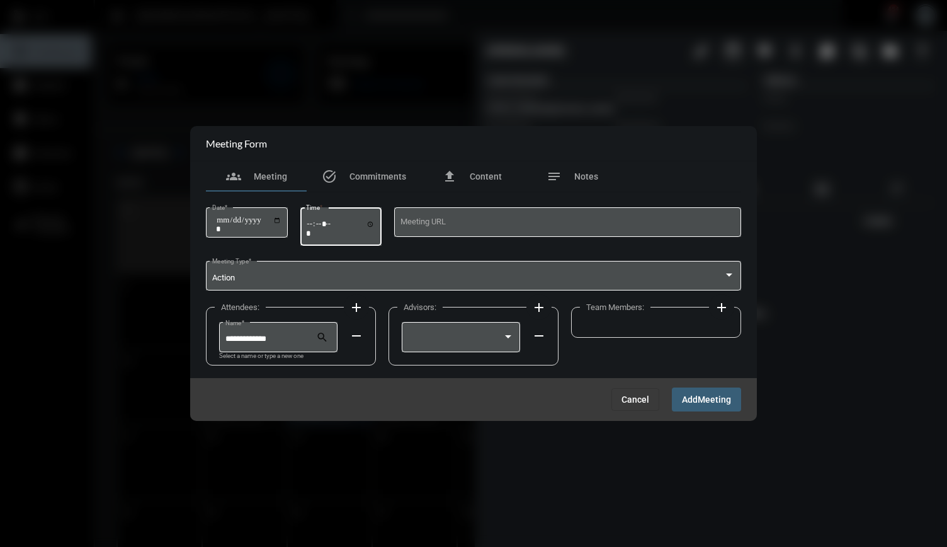
click at [324, 220] on input "Time *" at bounding box center [340, 228] width 69 height 18
click at [309, 226] on div "Time *" at bounding box center [341, 225] width 82 height 40
type input "*****"
click at [277, 220] on input "Date *" at bounding box center [248, 224] width 65 height 18
click at [279, 224] on input "Date *" at bounding box center [248, 224] width 65 height 18
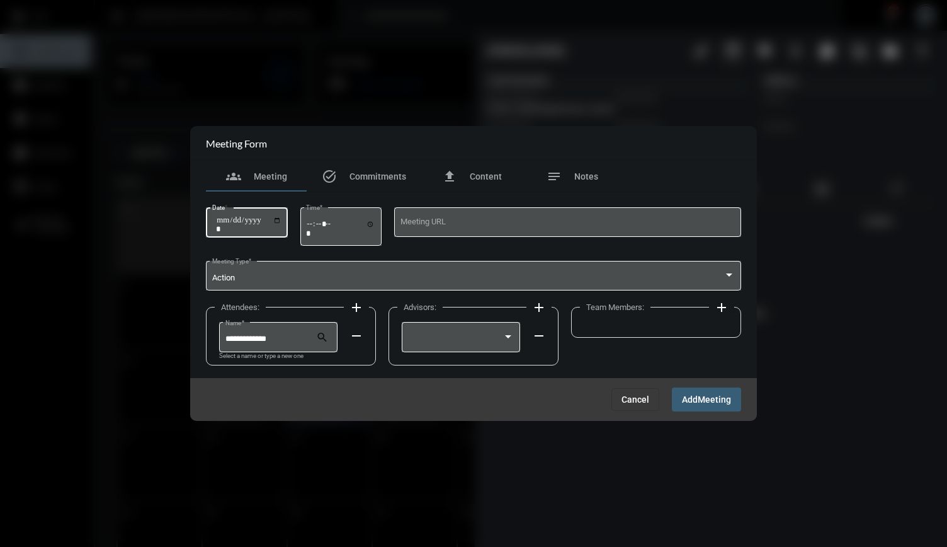
type input "**********"
click at [461, 338] on div at bounding box center [455, 338] width 95 height 9
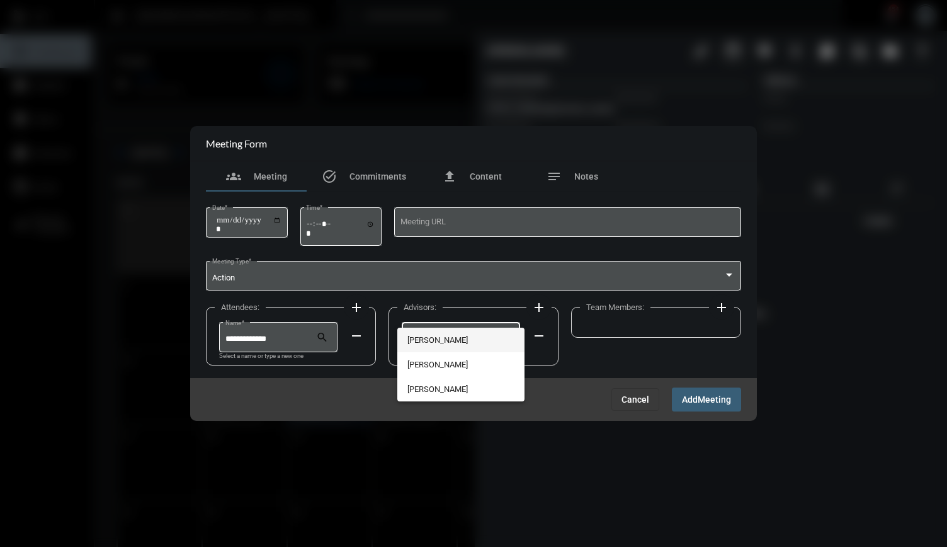
click at [452, 341] on span "[PERSON_NAME]" at bounding box center [460, 339] width 106 height 25
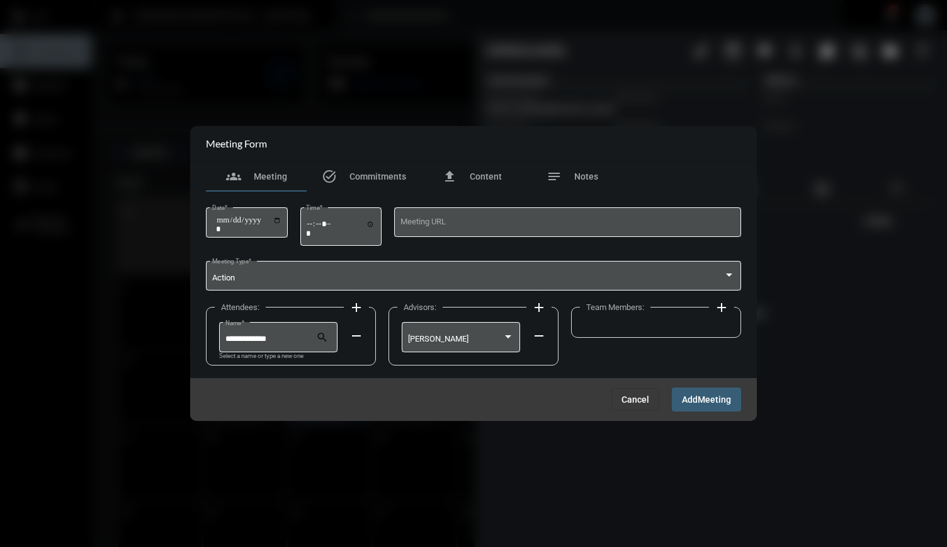
click at [724, 304] on mat-icon "add" at bounding box center [721, 307] width 15 height 15
click at [668, 334] on div at bounding box center [644, 336] width 106 height 32
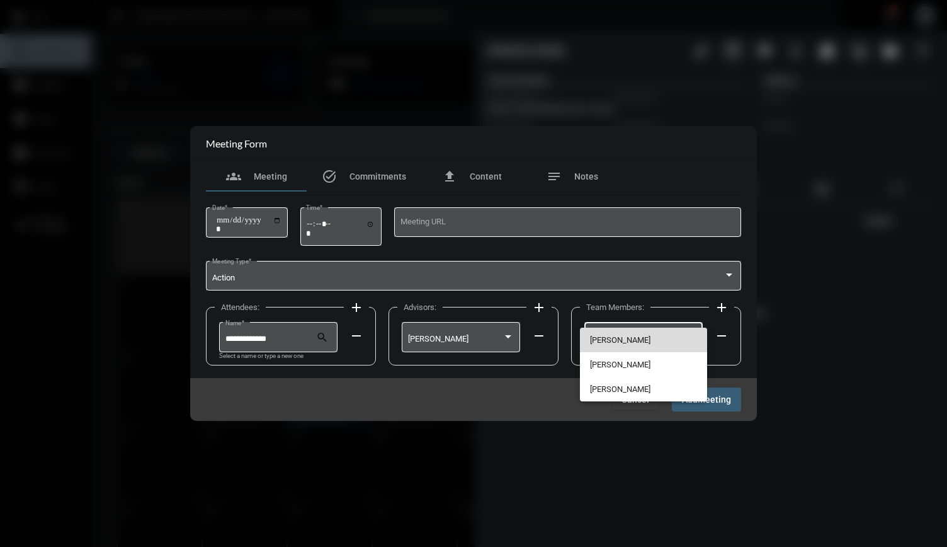
click at [643, 333] on span "[PERSON_NAME]" at bounding box center [643, 339] width 106 height 25
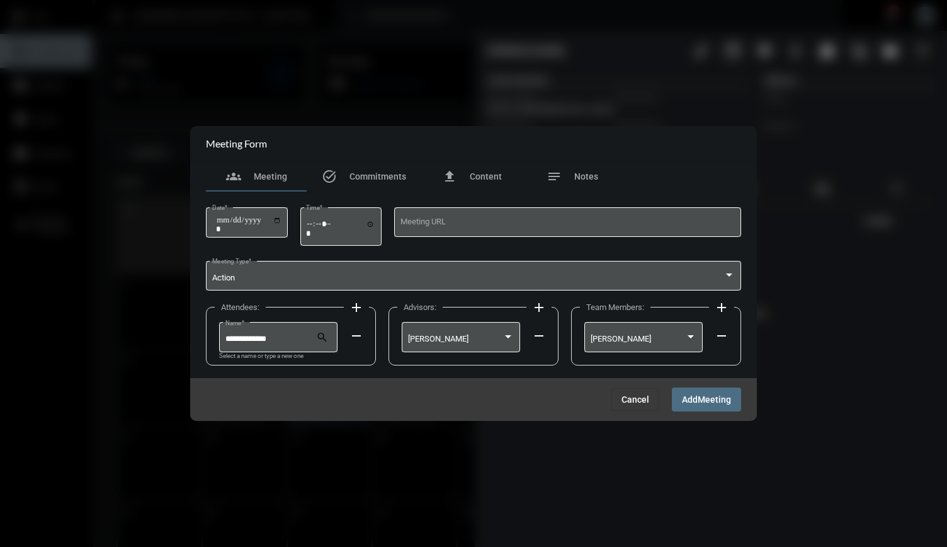
click at [708, 404] on span "Meeting" at bounding box center [714, 400] width 33 height 10
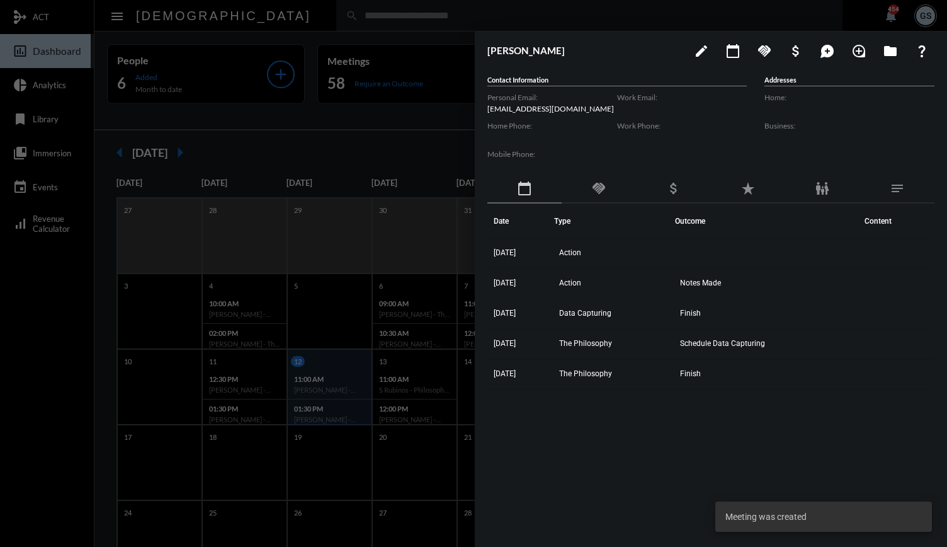
click at [353, 7] on div at bounding box center [473, 273] width 947 height 547
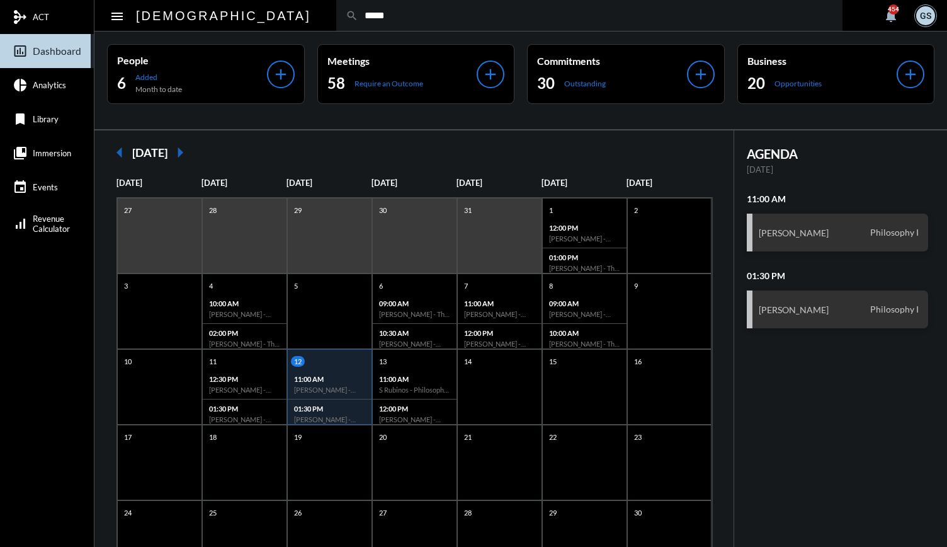
type input "*****"
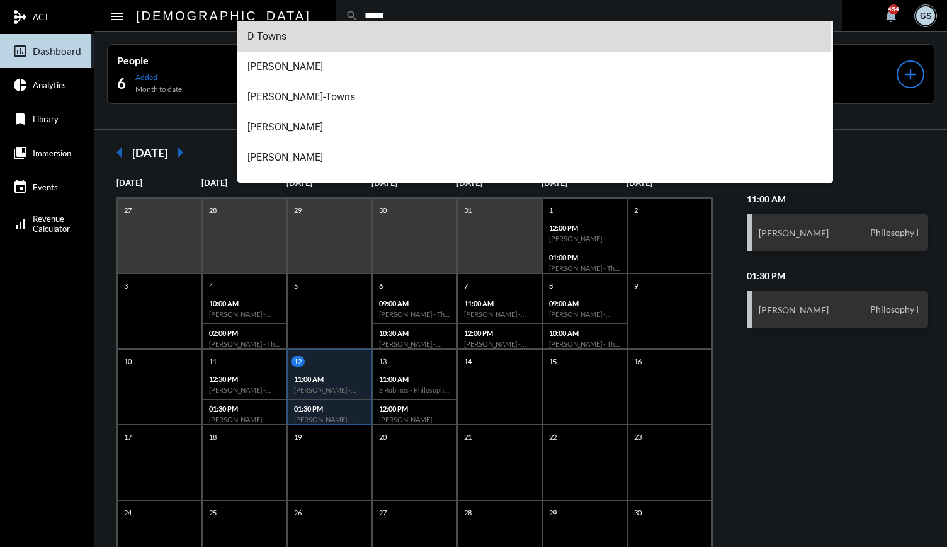
click at [283, 36] on span "D Towns" at bounding box center [536, 36] width 576 height 30
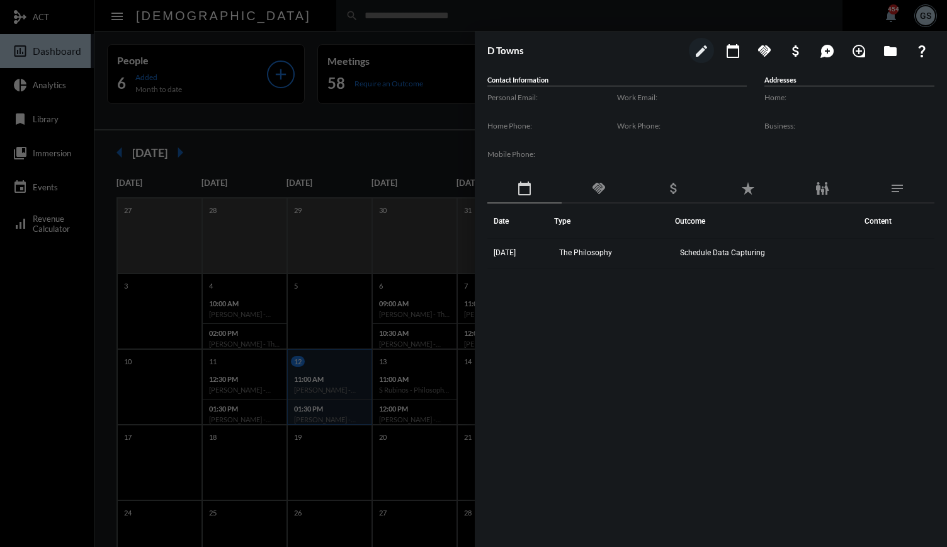
click at [301, 12] on div at bounding box center [473, 273] width 947 height 547
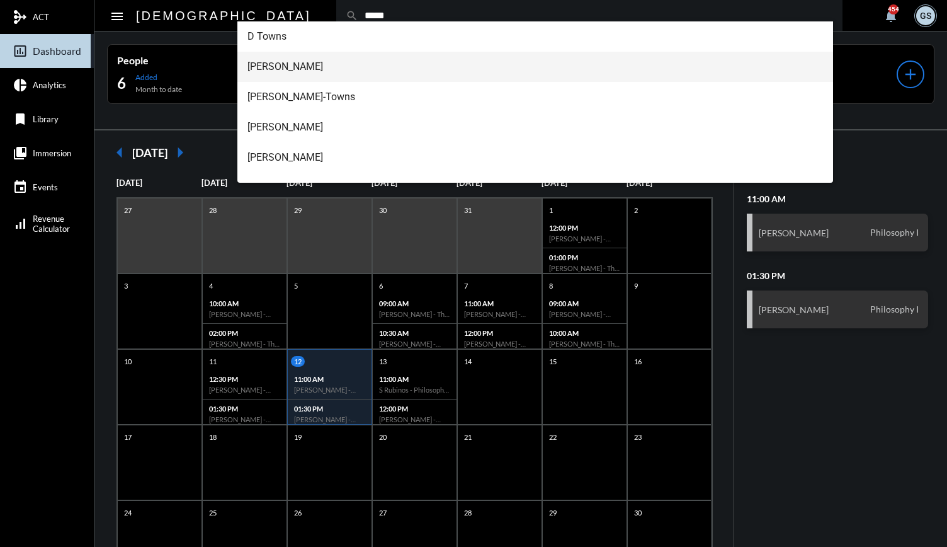
type input "*****"
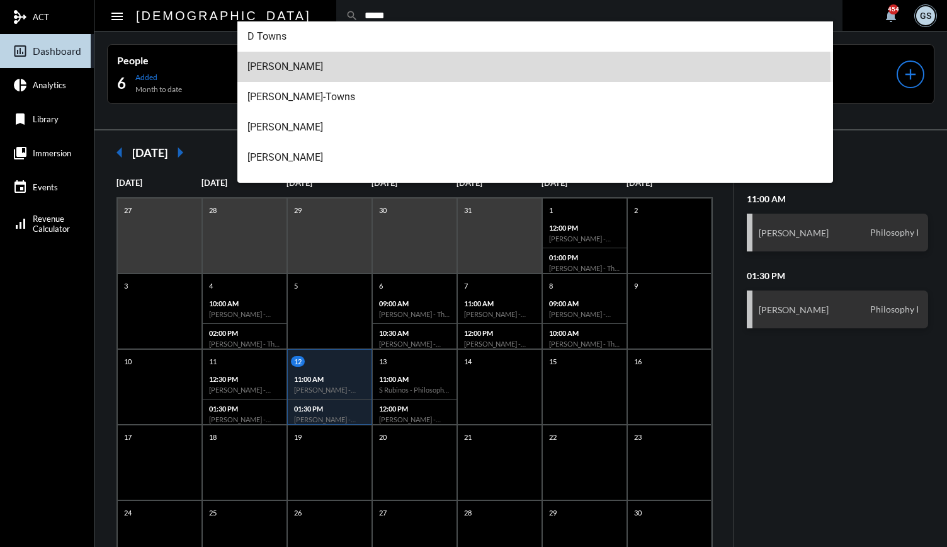
click at [291, 72] on span "[PERSON_NAME]" at bounding box center [536, 67] width 576 height 30
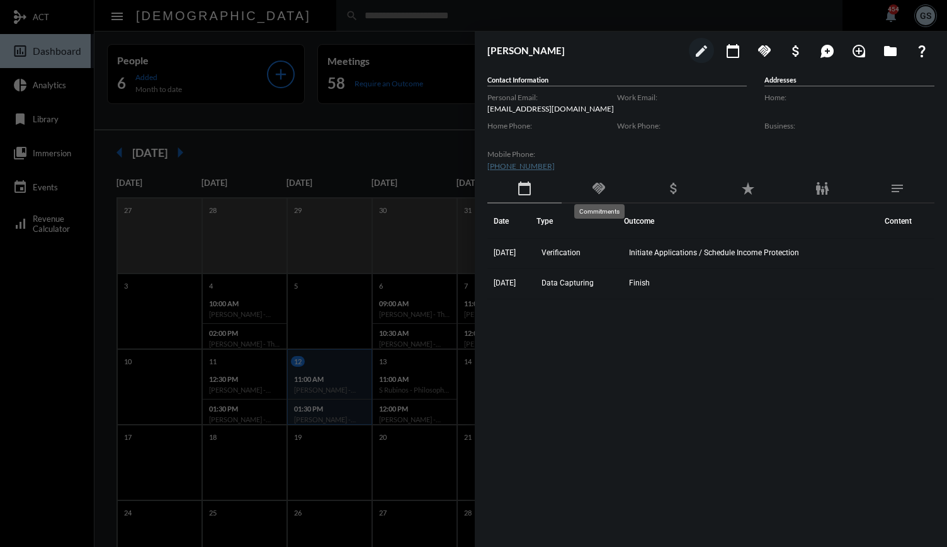
click at [601, 186] on mat-icon "handshake" at bounding box center [598, 188] width 15 height 15
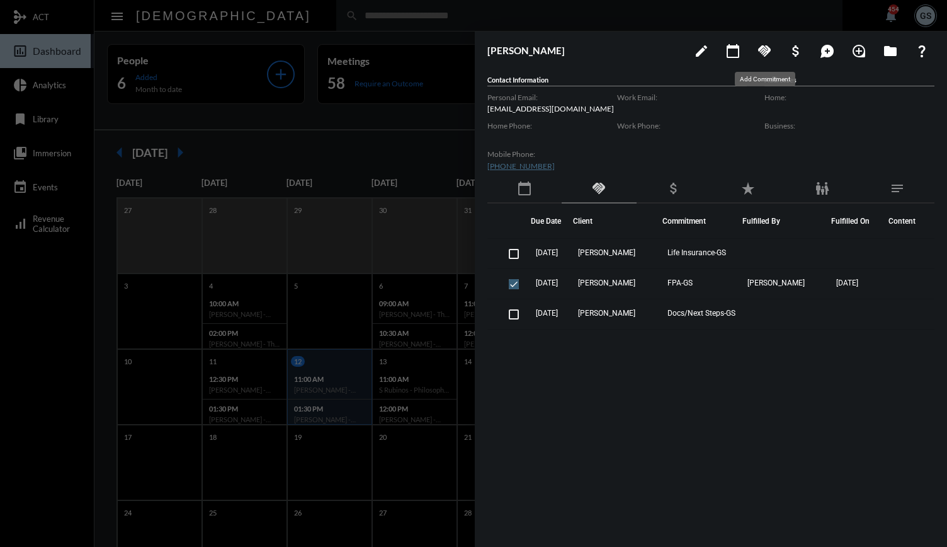
click at [765, 48] on mat-icon "handshake" at bounding box center [764, 50] width 15 height 15
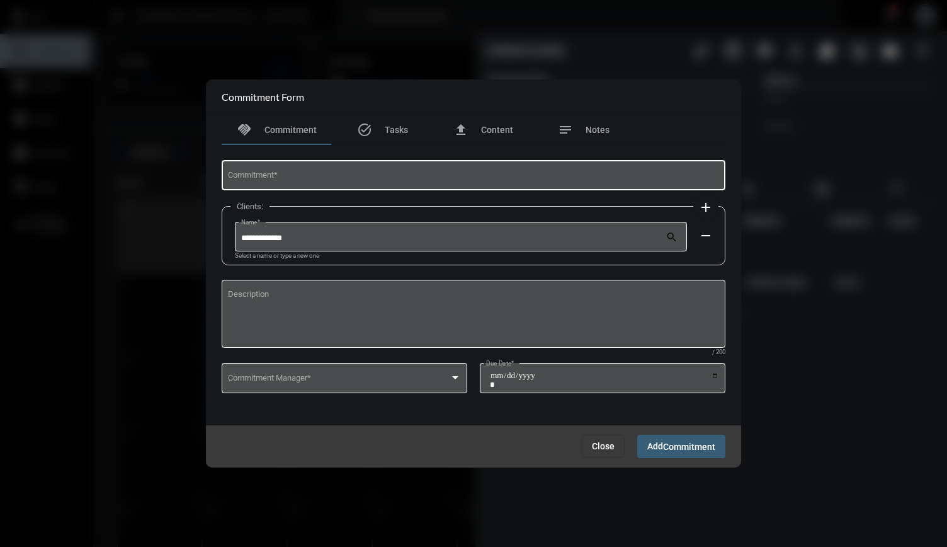
click at [438, 173] on input "Commitment *" at bounding box center [474, 177] width 492 height 9
click at [592, 439] on button "Close" at bounding box center [603, 446] width 43 height 23
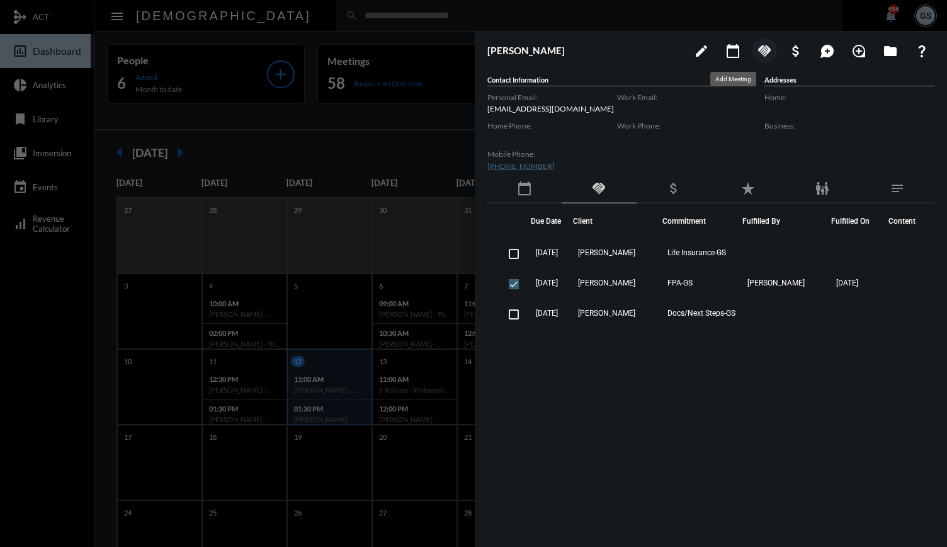
click at [724, 49] on button "calendar_today" at bounding box center [732, 50] width 25 height 25
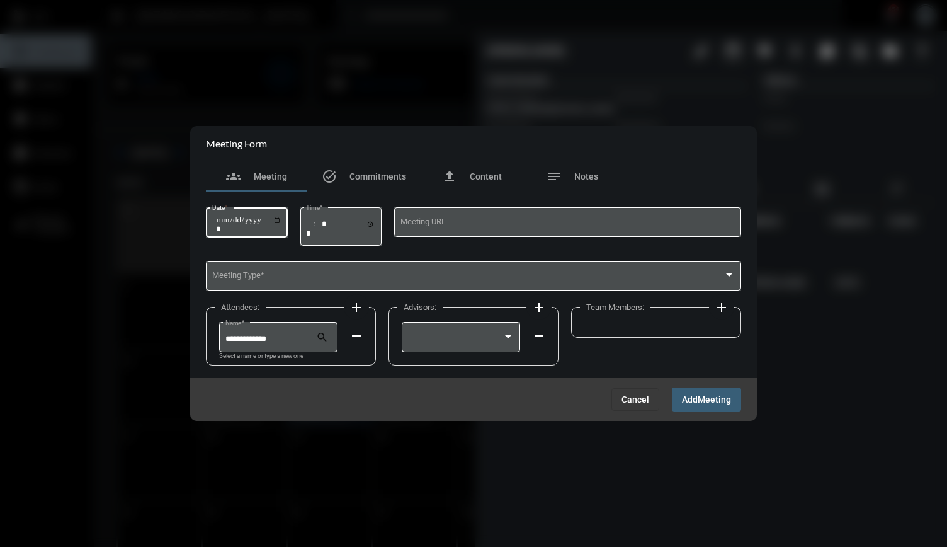
click at [282, 215] on input "Date *" at bounding box center [248, 224] width 65 height 18
click at [282, 229] on input "Date *" at bounding box center [248, 224] width 65 height 18
click at [282, 225] on input "Date *" at bounding box center [248, 224] width 65 height 18
click at [282, 211] on div "Date *" at bounding box center [246, 221] width 69 height 32
click at [282, 217] on input "Date *" at bounding box center [248, 224] width 65 height 18
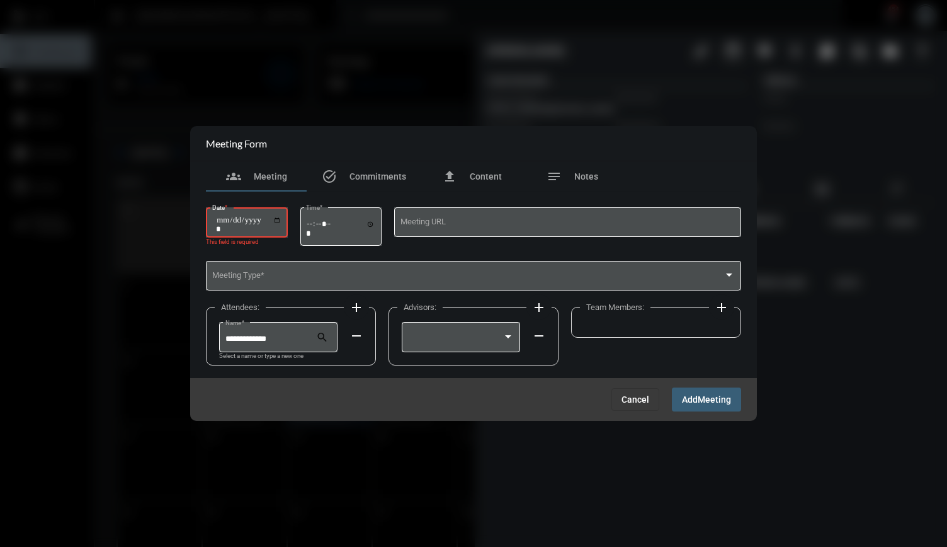
type input "**********"
click at [316, 227] on input "Time *" at bounding box center [340, 228] width 69 height 18
type input "*****"
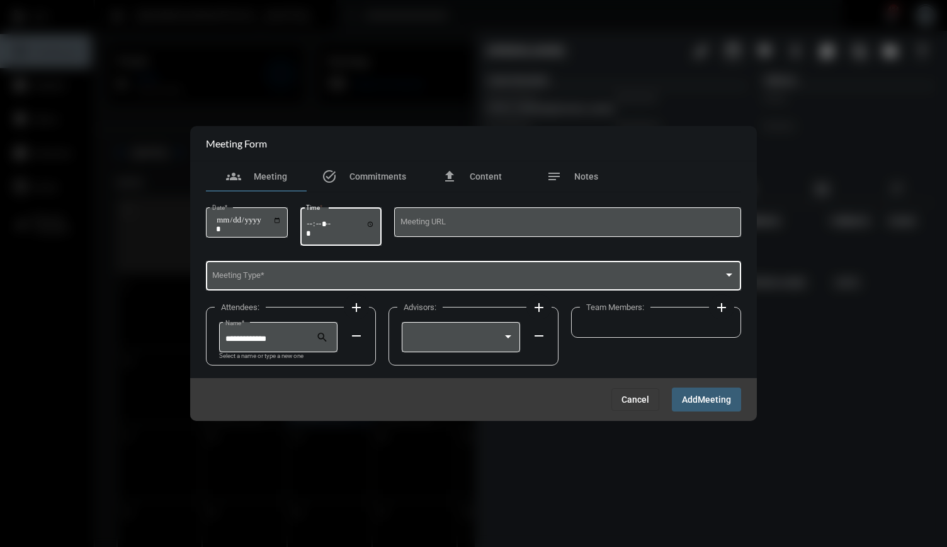
click at [316, 279] on span at bounding box center [468, 277] width 512 height 9
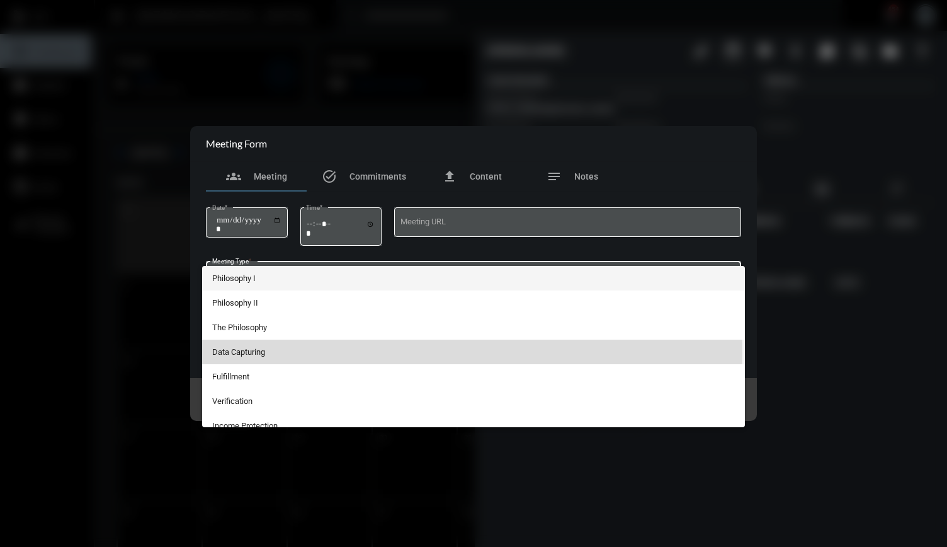
click at [265, 354] on span "Data Capturing" at bounding box center [473, 351] width 523 height 25
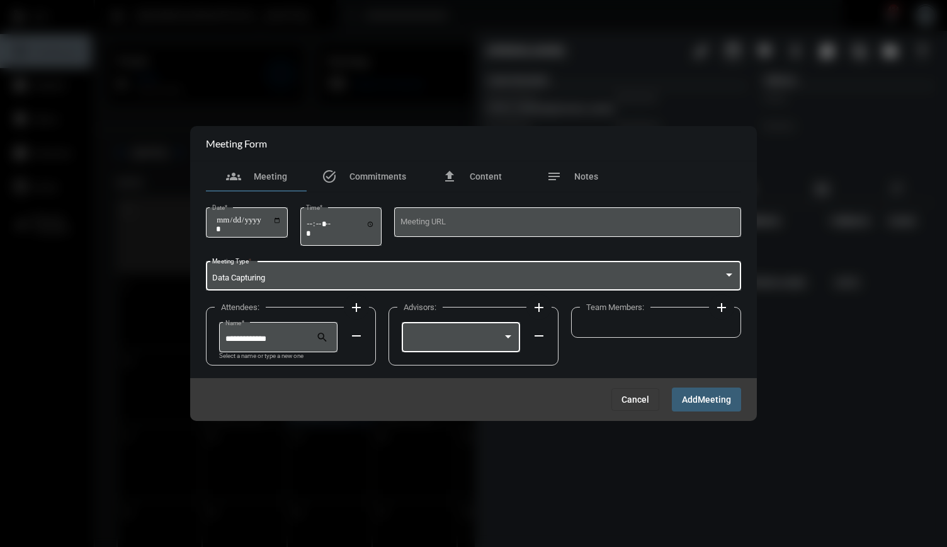
click at [453, 339] on div at bounding box center [455, 338] width 95 height 9
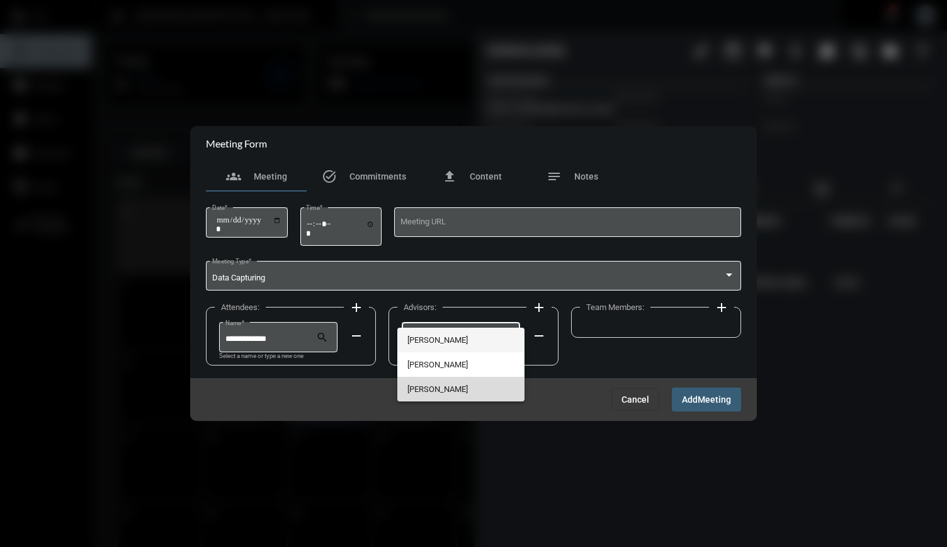
click at [455, 393] on span "[PERSON_NAME]" at bounding box center [460, 389] width 106 height 25
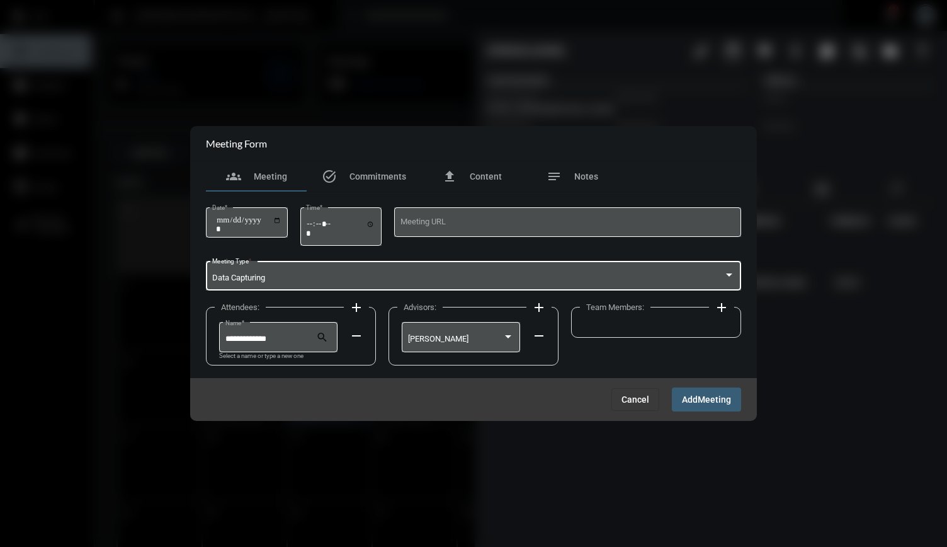
click at [432, 276] on div "Data Capturing" at bounding box center [468, 277] width 512 height 9
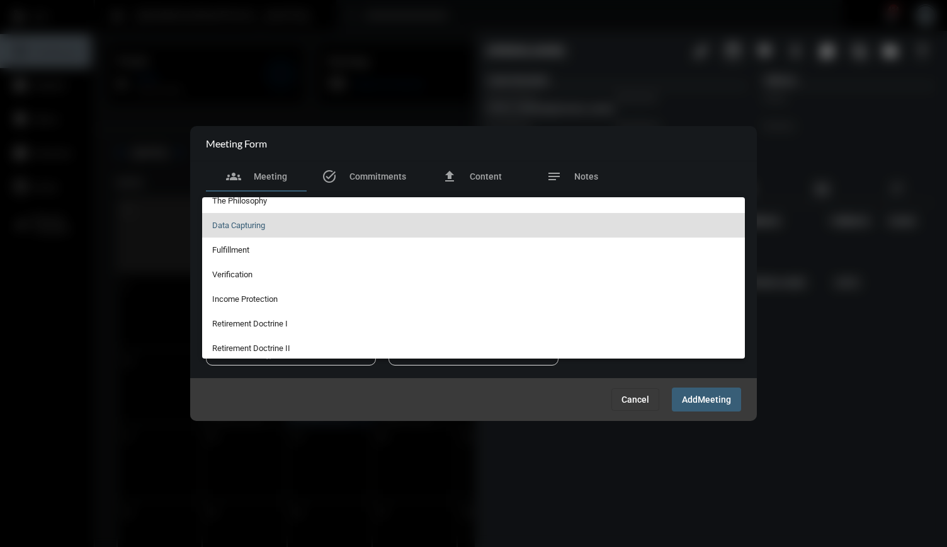
scroll to position [59, 0]
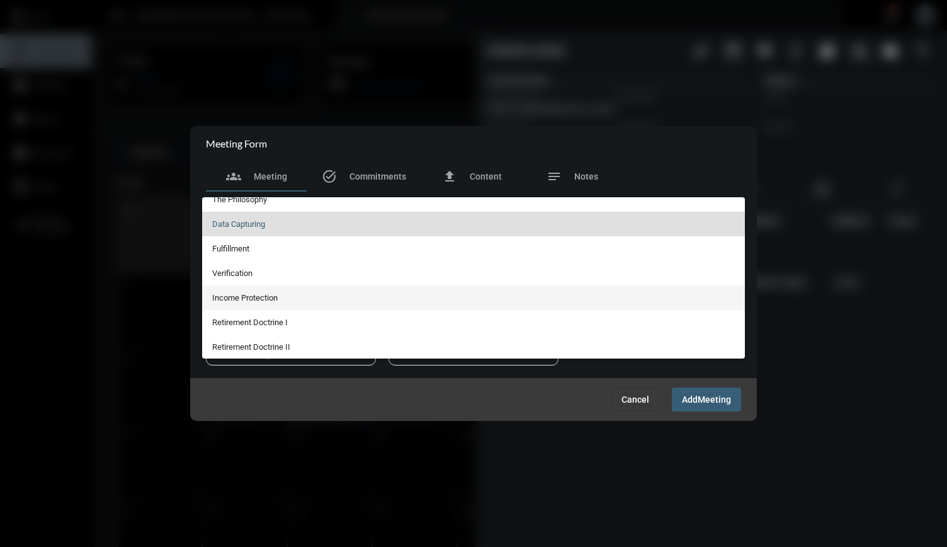
click at [276, 295] on span "Income Protection" at bounding box center [473, 297] width 523 height 25
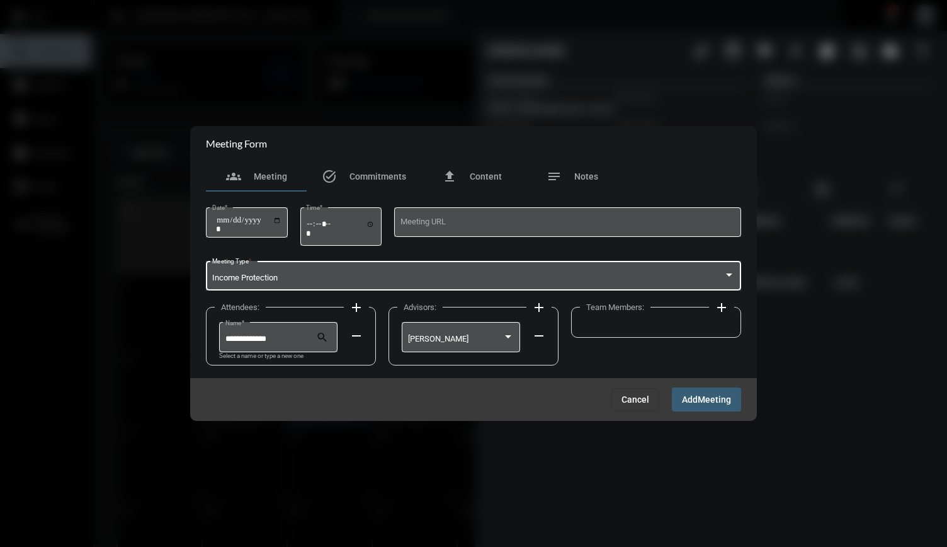
click at [442, 280] on div "Income Protection" at bounding box center [468, 277] width 512 height 9
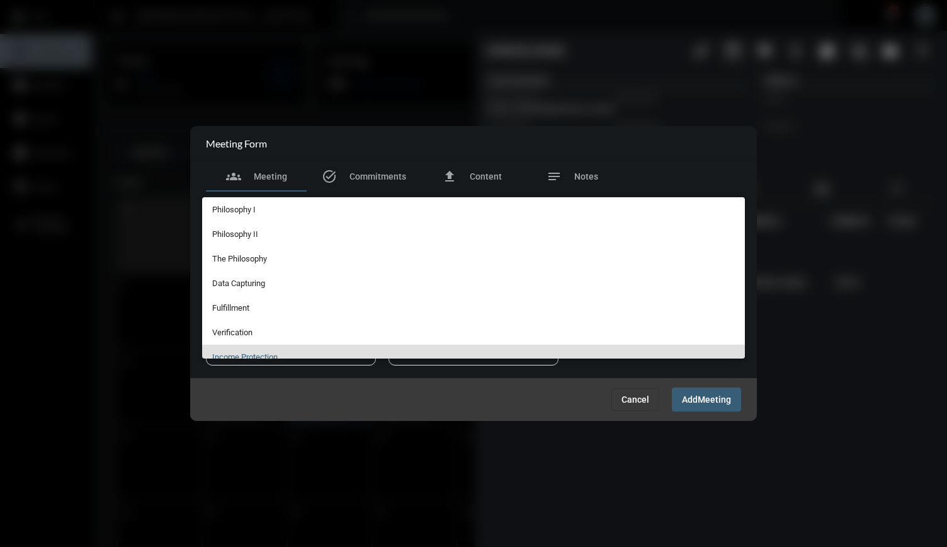
scroll to position [79, 0]
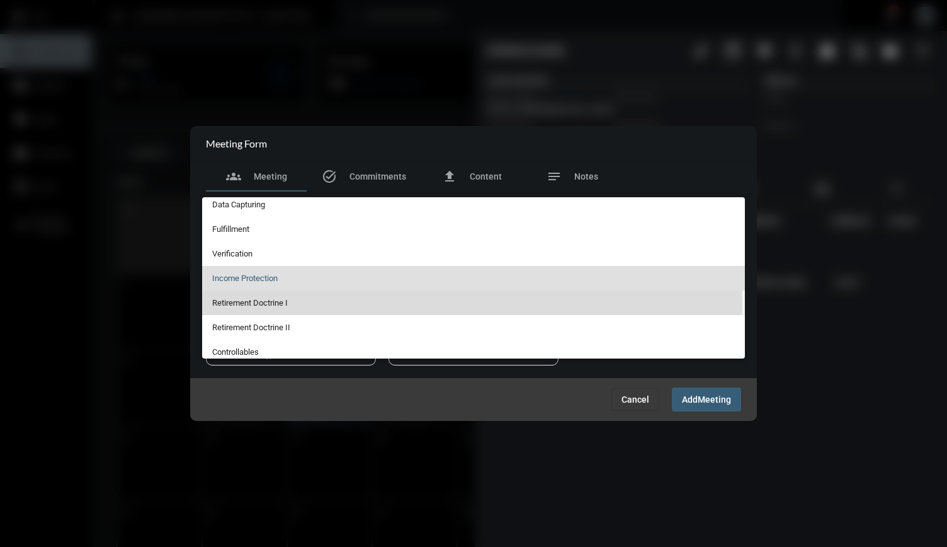
drag, startPoint x: 286, startPoint y: 307, endPoint x: 350, endPoint y: 246, distance: 87.8
click at [288, 290] on span "Retirement Doctrine I" at bounding box center [473, 302] width 523 height 25
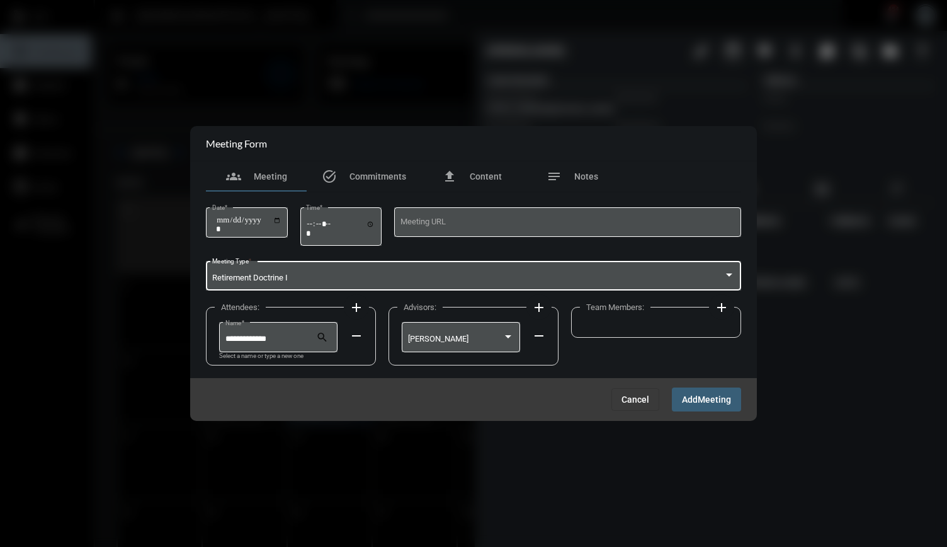
click at [723, 309] on mat-icon "add" at bounding box center [721, 307] width 15 height 15
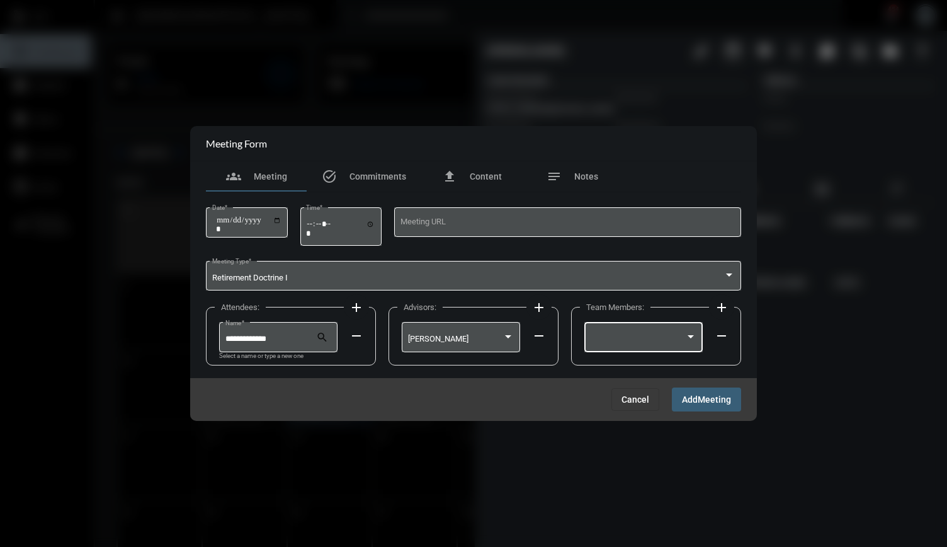
click at [666, 330] on div at bounding box center [644, 336] width 106 height 32
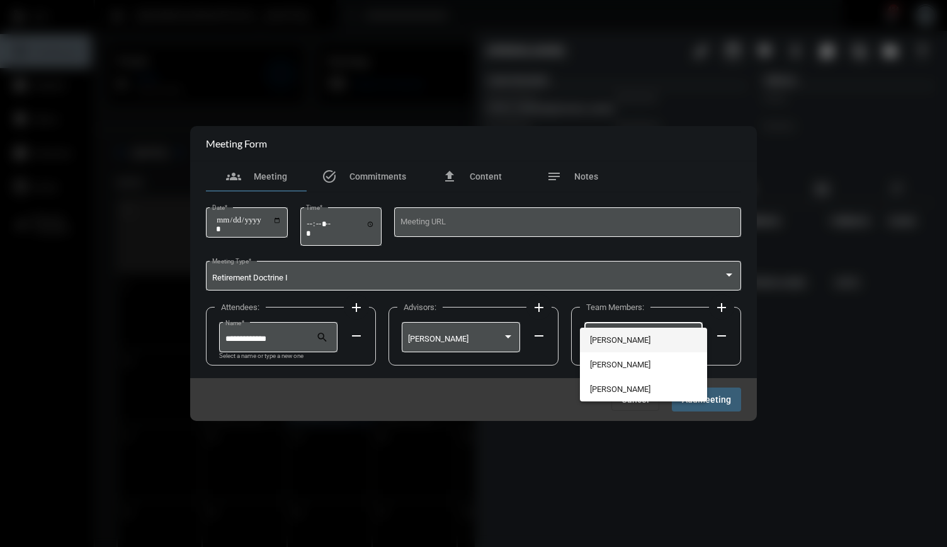
click at [640, 338] on span "[PERSON_NAME]" at bounding box center [643, 339] width 106 height 25
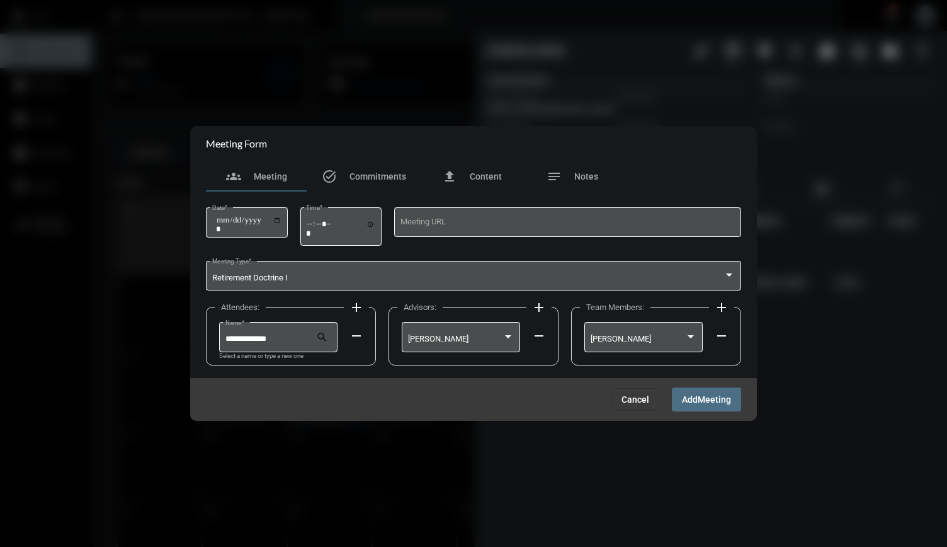
click at [692, 394] on span "Add Meeting" at bounding box center [706, 399] width 49 height 10
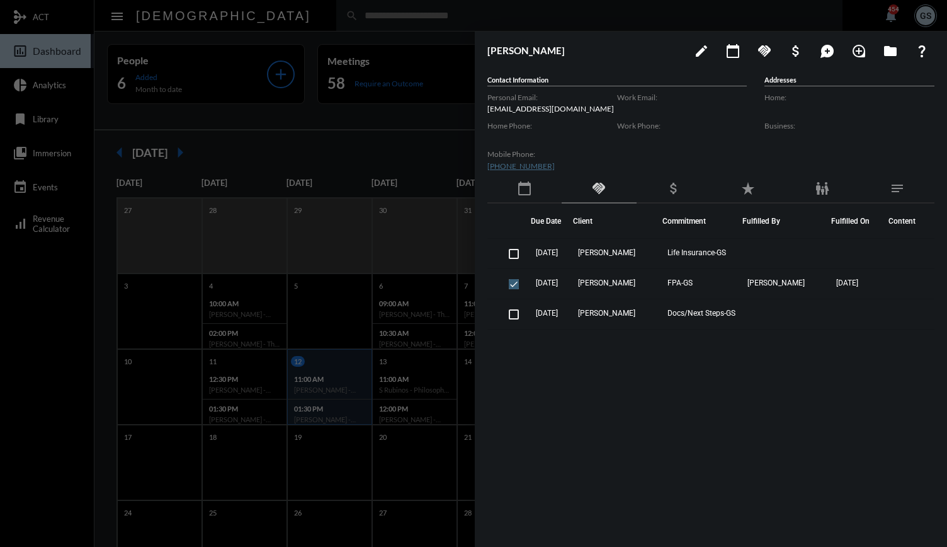
click at [449, 3] on div at bounding box center [473, 273] width 947 height 547
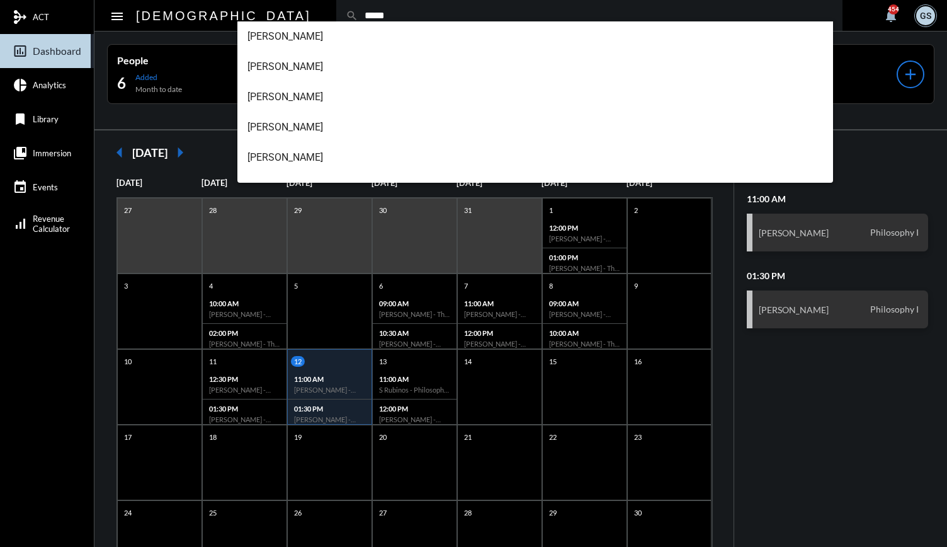
click at [358, 12] on input "*****" at bounding box center [595, 15] width 475 height 11
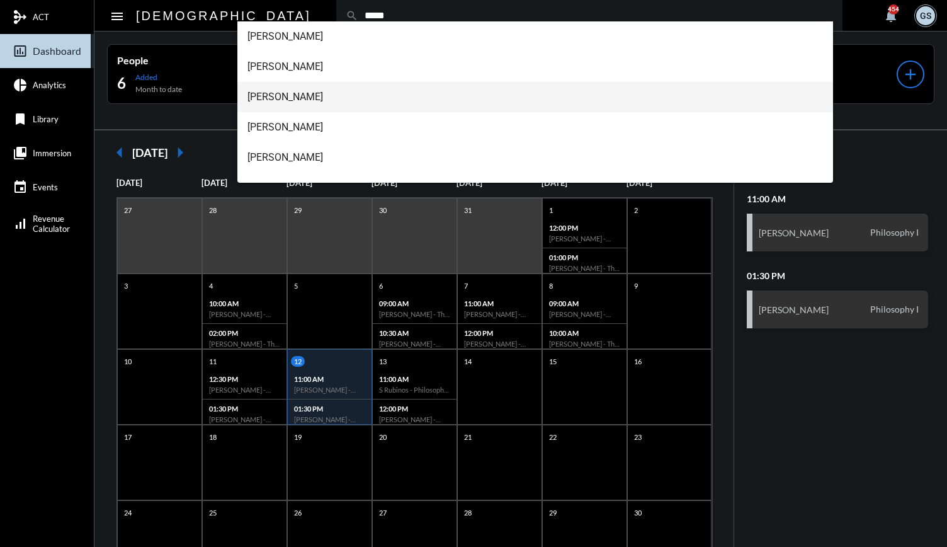
type input "*****"
click at [290, 100] on span "[PERSON_NAME]" at bounding box center [536, 97] width 576 height 30
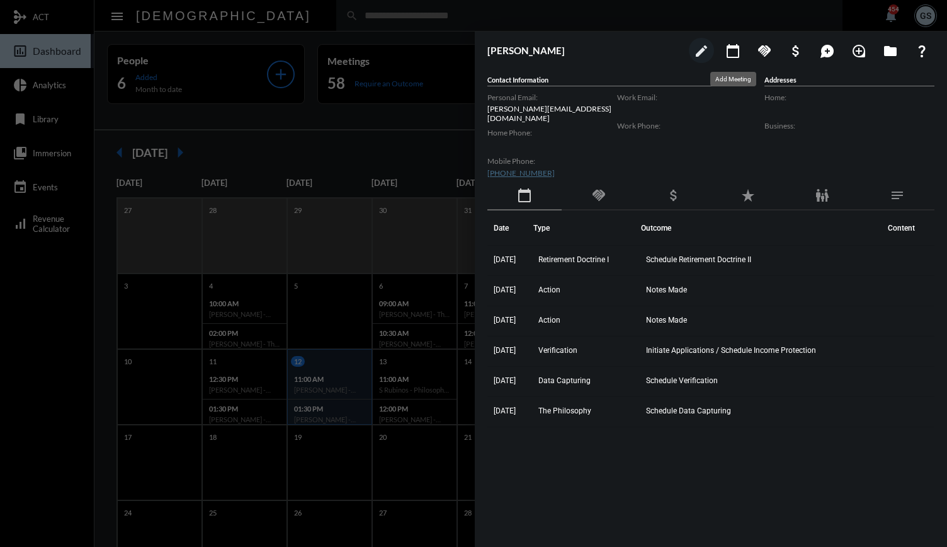
click at [734, 55] on mat-icon "calendar_today" at bounding box center [733, 50] width 15 height 15
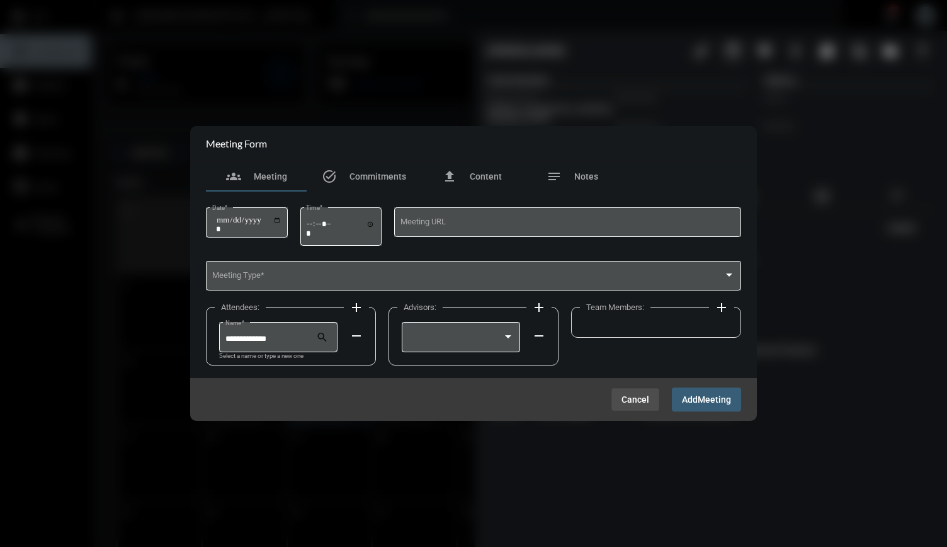
click at [630, 396] on span "Cancel" at bounding box center [636, 399] width 28 height 10
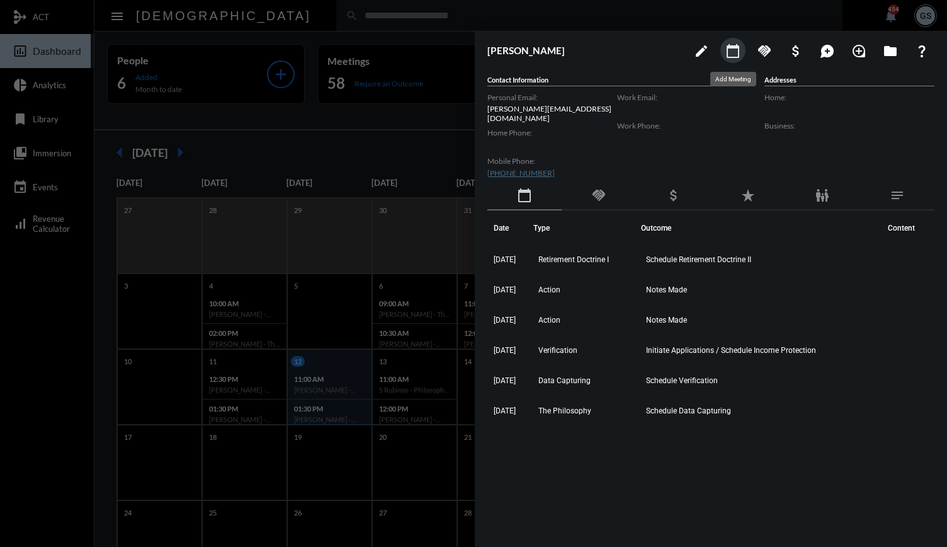
click at [739, 49] on mat-icon "calendar_today" at bounding box center [733, 50] width 15 height 15
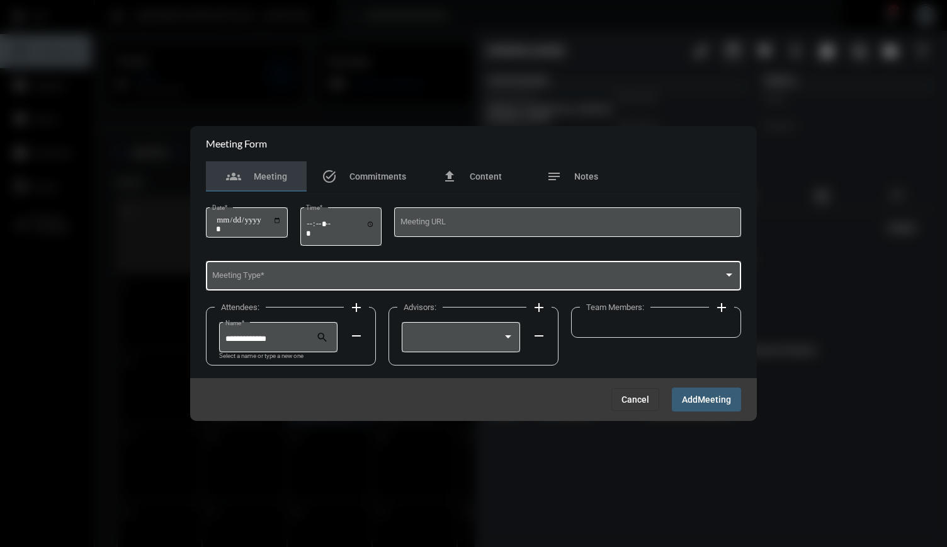
click at [512, 281] on span at bounding box center [468, 277] width 512 height 9
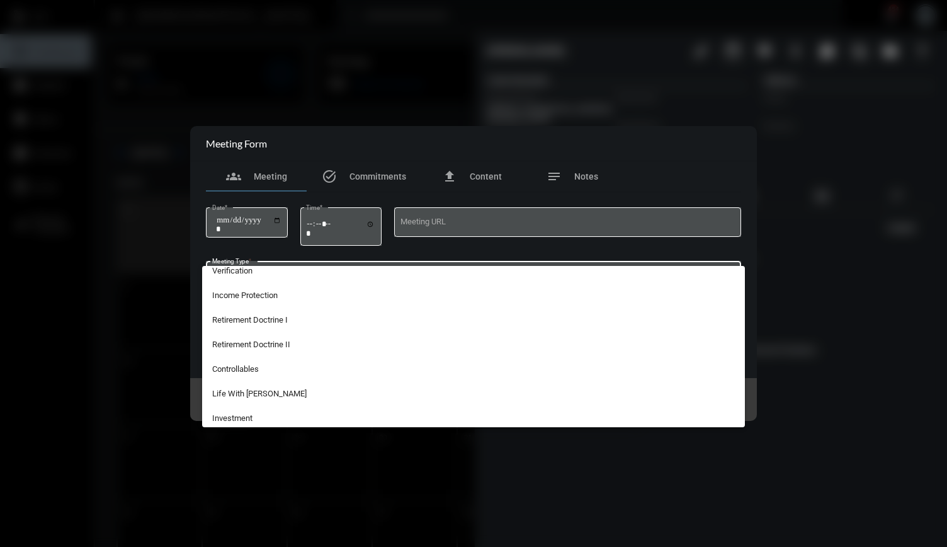
scroll to position [131, 0]
click at [266, 344] on span "Retirement Doctrine II" at bounding box center [473, 343] width 523 height 25
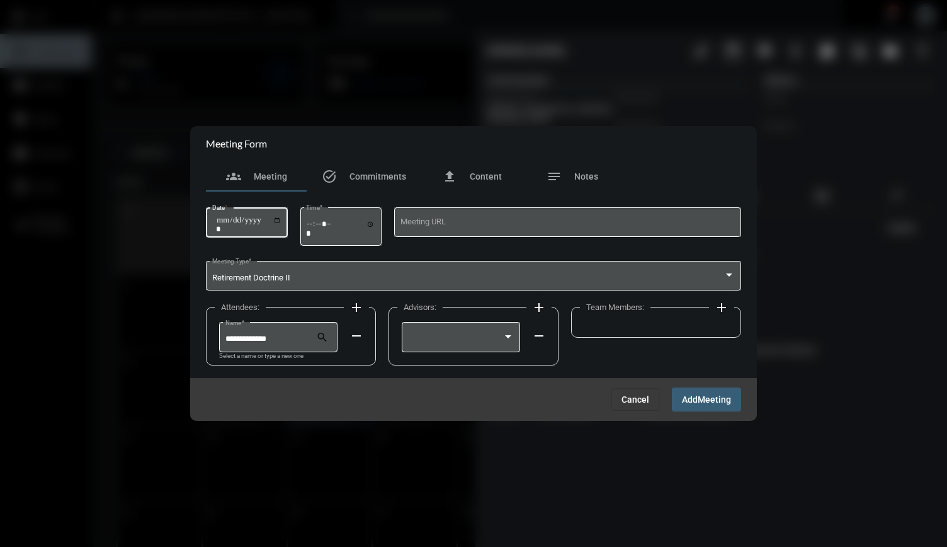
click at [276, 220] on input "Date *" at bounding box center [248, 224] width 65 height 18
click at [282, 220] on input "Date *" at bounding box center [248, 224] width 65 height 18
type input "**********"
click at [316, 213] on div "Time *" at bounding box center [340, 225] width 69 height 40
click at [314, 227] on input "Time *" at bounding box center [340, 228] width 69 height 18
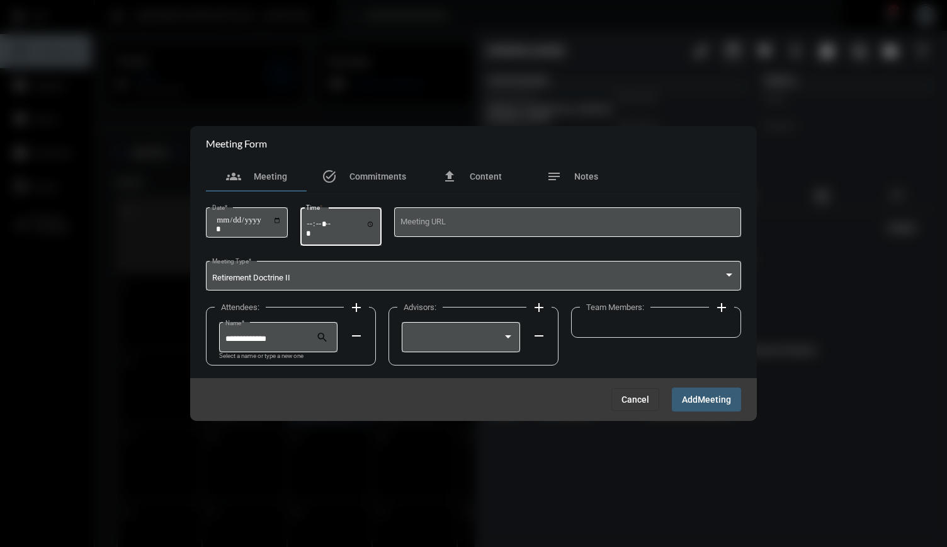
type input "*****"
click at [416, 344] on div at bounding box center [461, 336] width 106 height 32
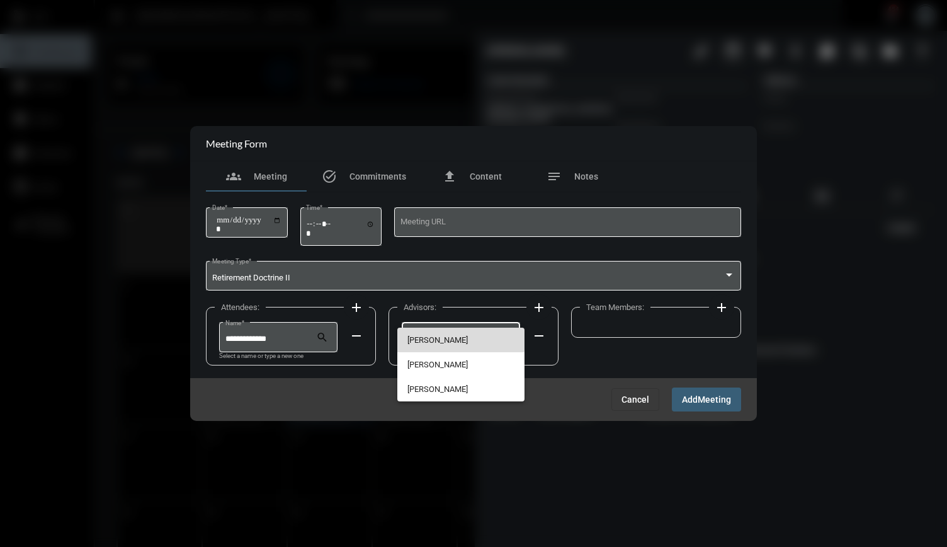
click at [428, 339] on span "[PERSON_NAME]" at bounding box center [460, 339] width 106 height 25
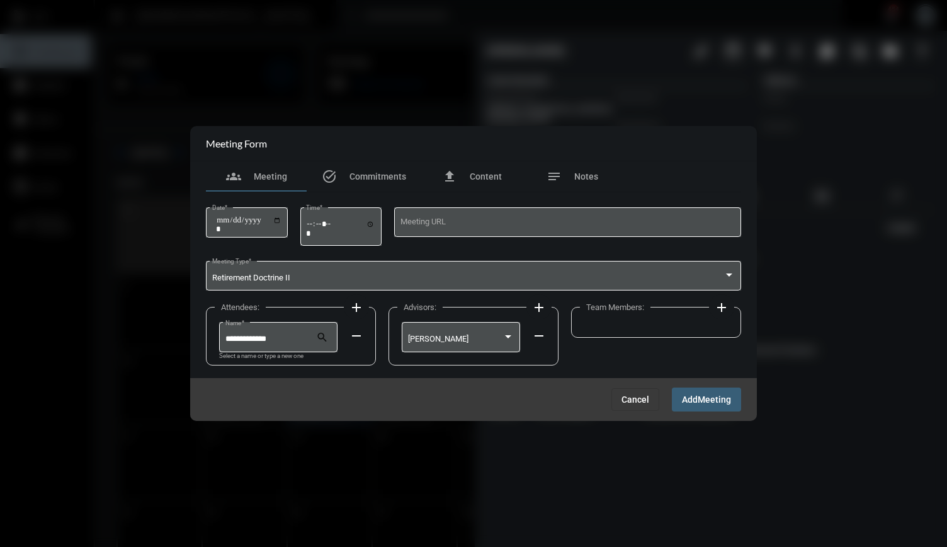
click at [723, 305] on mat-icon "add" at bounding box center [721, 307] width 15 height 15
click at [645, 345] on div at bounding box center [644, 336] width 106 height 32
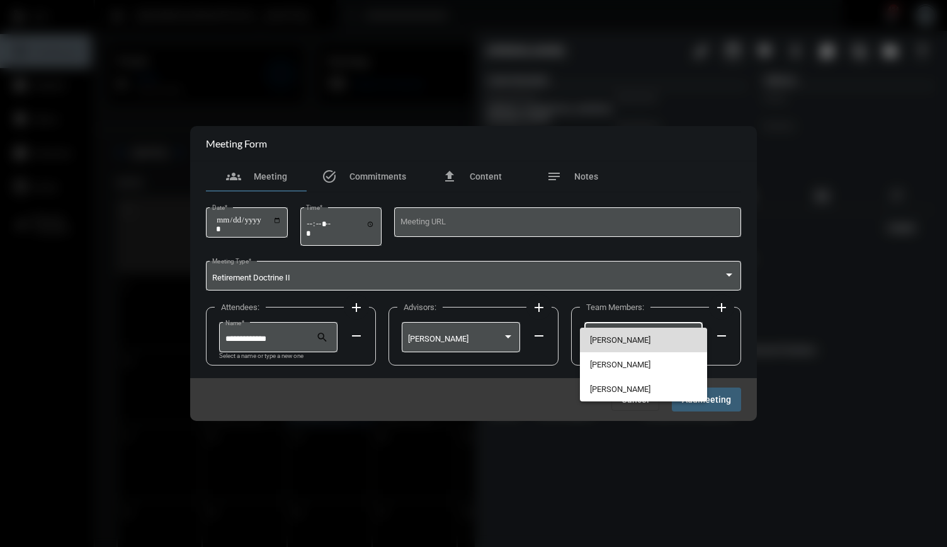
click at [629, 341] on span "[PERSON_NAME]" at bounding box center [643, 339] width 106 height 25
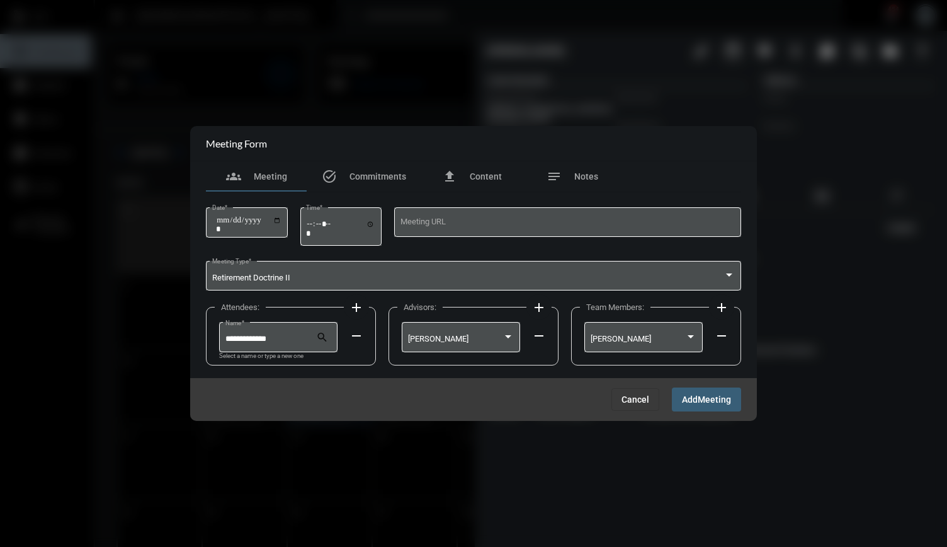
click at [694, 396] on span "Add" at bounding box center [690, 400] width 16 height 10
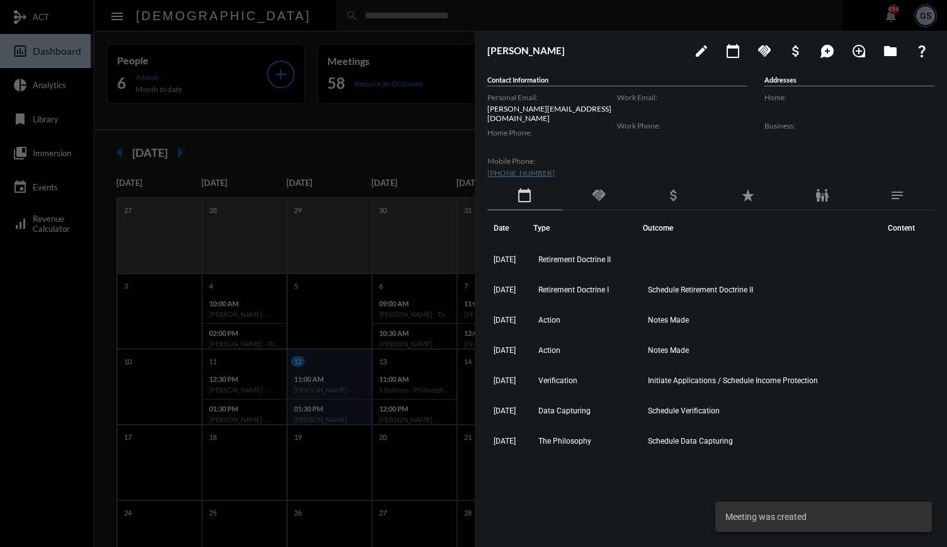
click at [354, 20] on div at bounding box center [473, 273] width 947 height 547
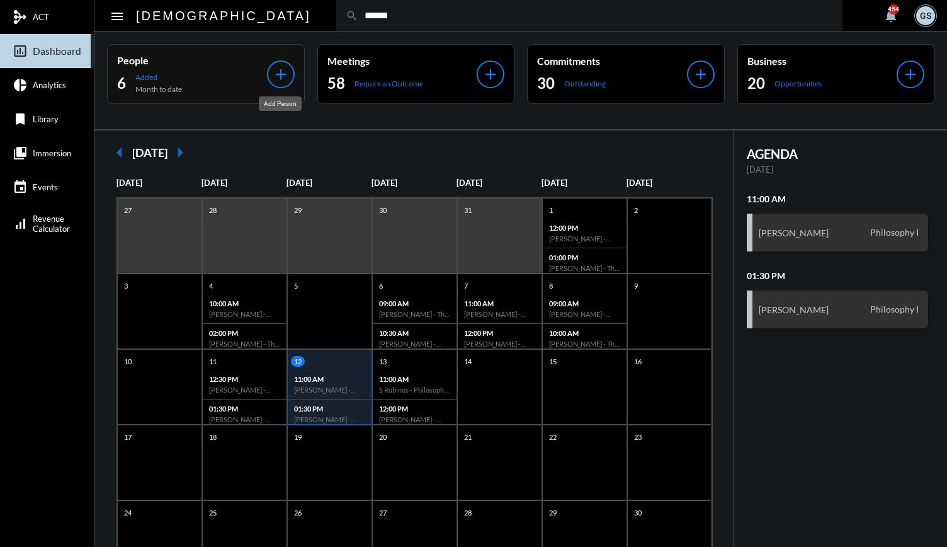
type input "******"
click at [275, 69] on mat-icon "add" at bounding box center [281, 74] width 18 height 18
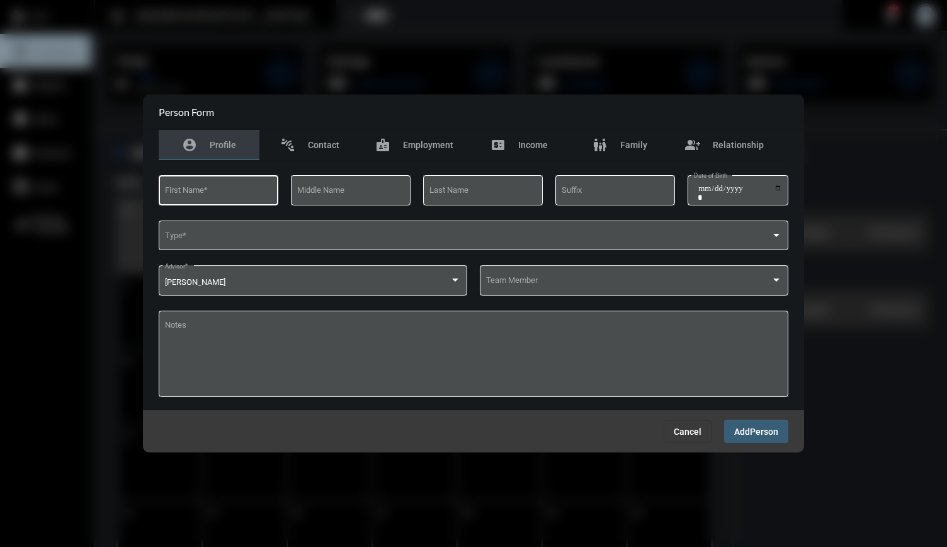
click at [212, 197] on div "First Name *" at bounding box center [219, 189] width 108 height 32
type input "****"
click at [462, 191] on input "Last Name" at bounding box center [484, 192] width 108 height 9
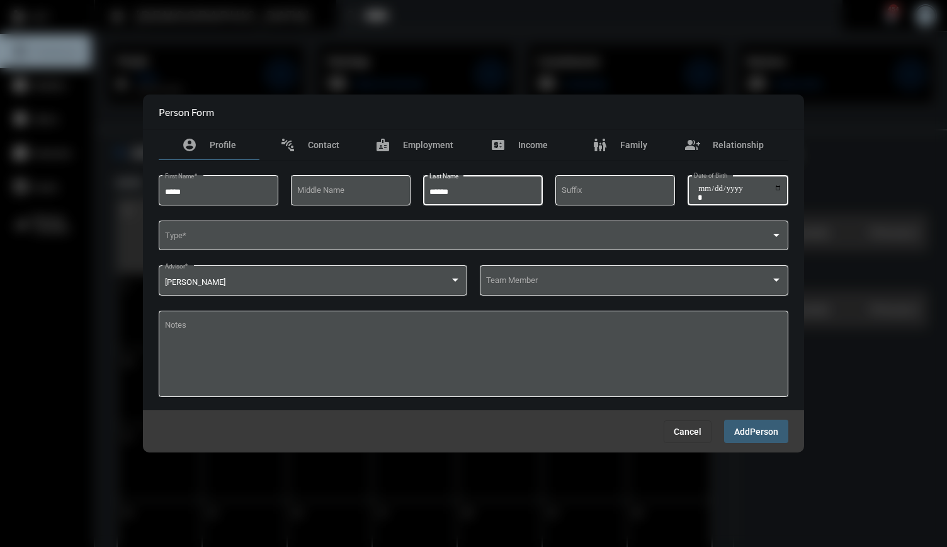
type input "******"
click at [775, 184] on input "Date of Birth" at bounding box center [740, 193] width 84 height 18
click at [785, 193] on div "Date of Birth" at bounding box center [738, 189] width 101 height 32
click at [748, 423] on button "Add Person" at bounding box center [756, 430] width 64 height 23
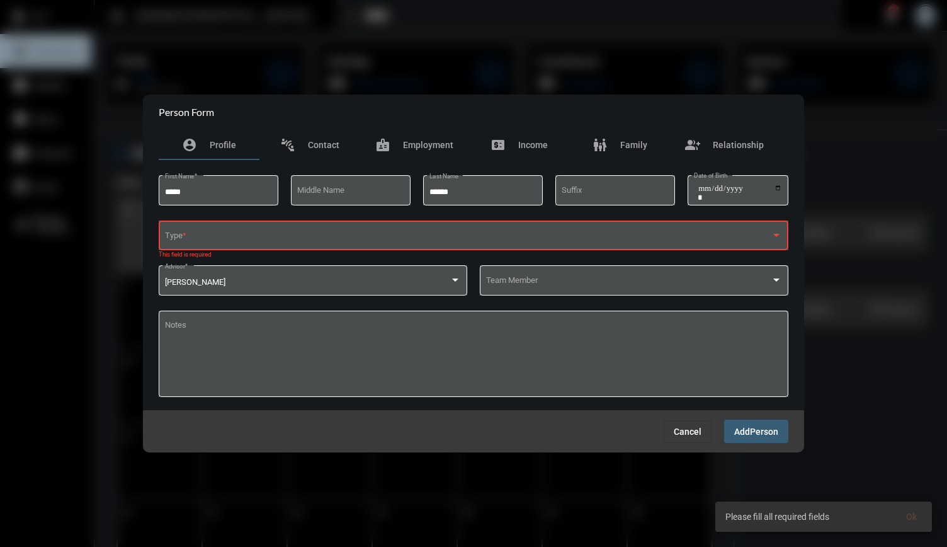
click at [669, 246] on div "Type *" at bounding box center [474, 235] width 618 height 32
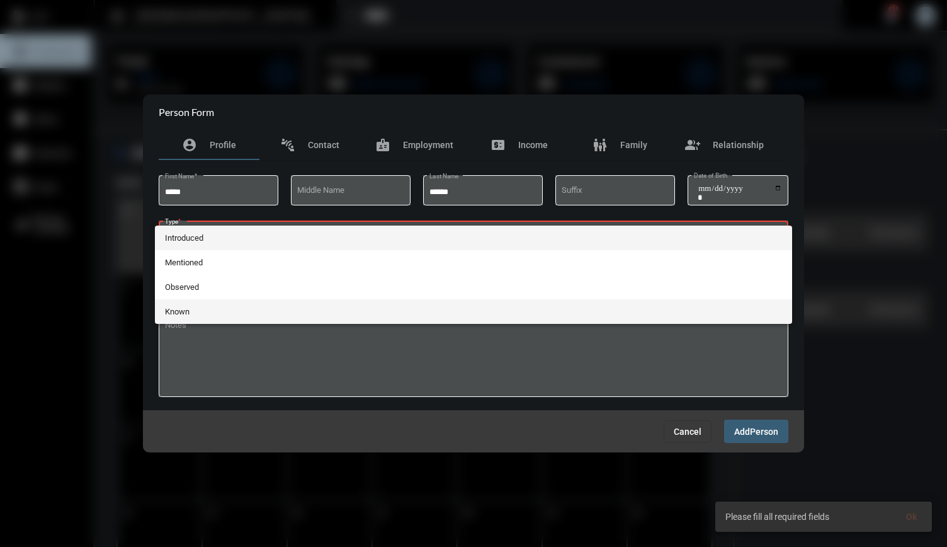
click at [230, 305] on span "Known" at bounding box center [474, 311] width 618 height 25
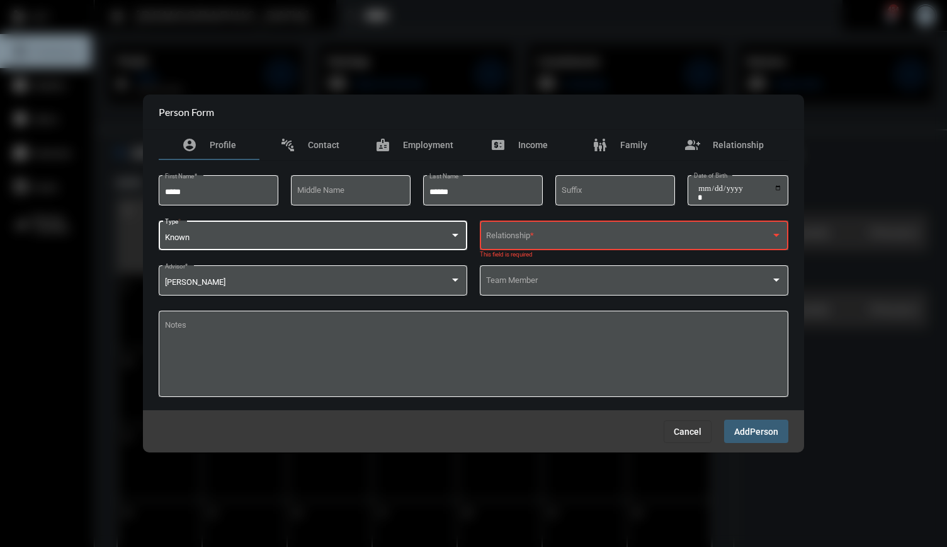
click at [642, 246] on div "Relationship *" at bounding box center [634, 235] width 297 height 32
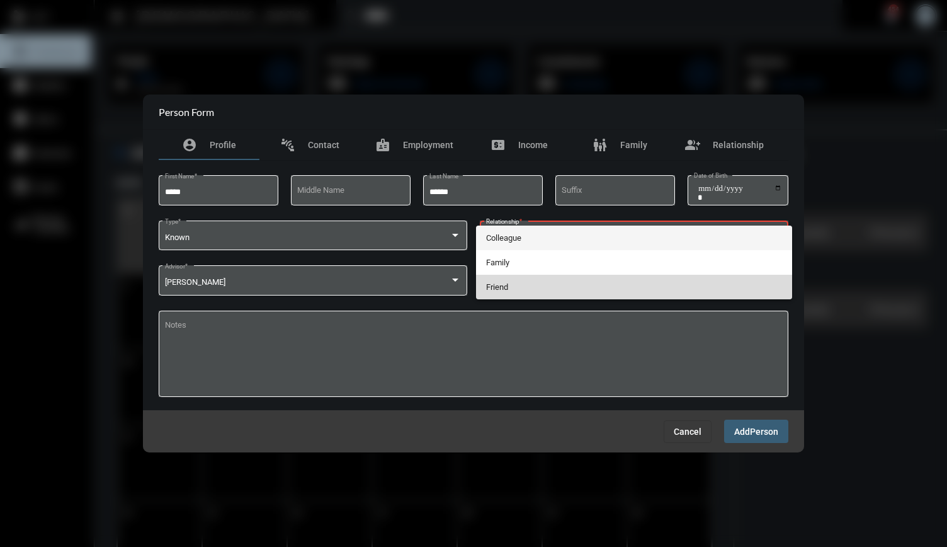
click at [542, 292] on span "Friend" at bounding box center [634, 287] width 297 height 25
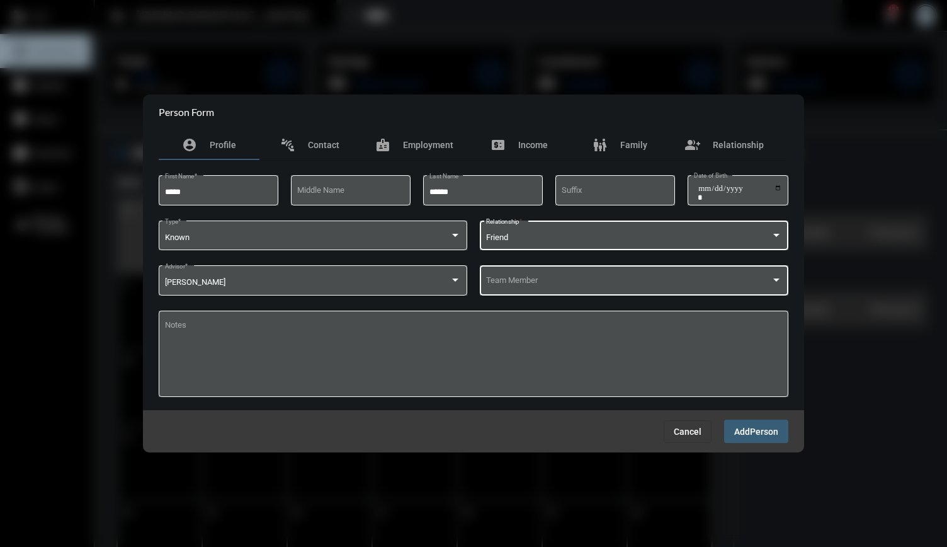
click at [704, 285] on span at bounding box center [628, 282] width 285 height 9
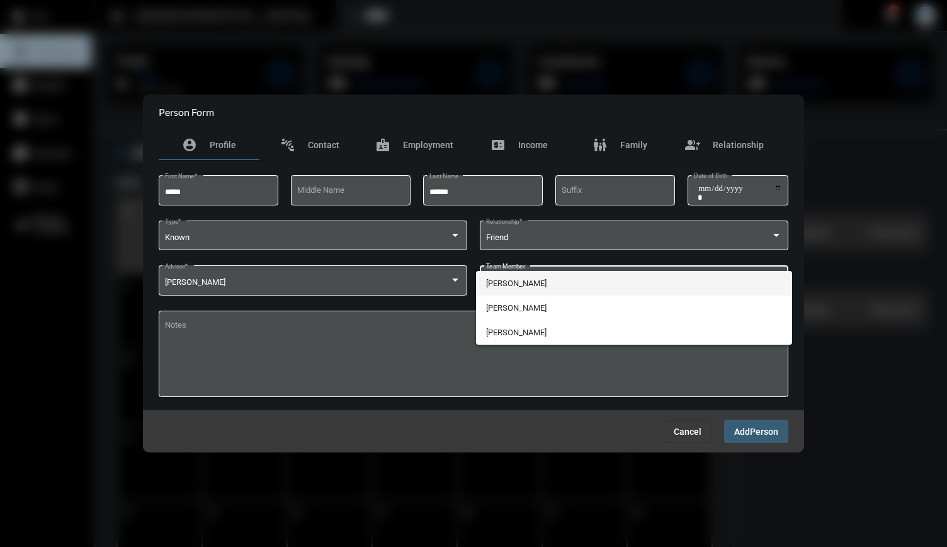
click at [642, 285] on span "[PERSON_NAME]" at bounding box center [634, 283] width 297 height 25
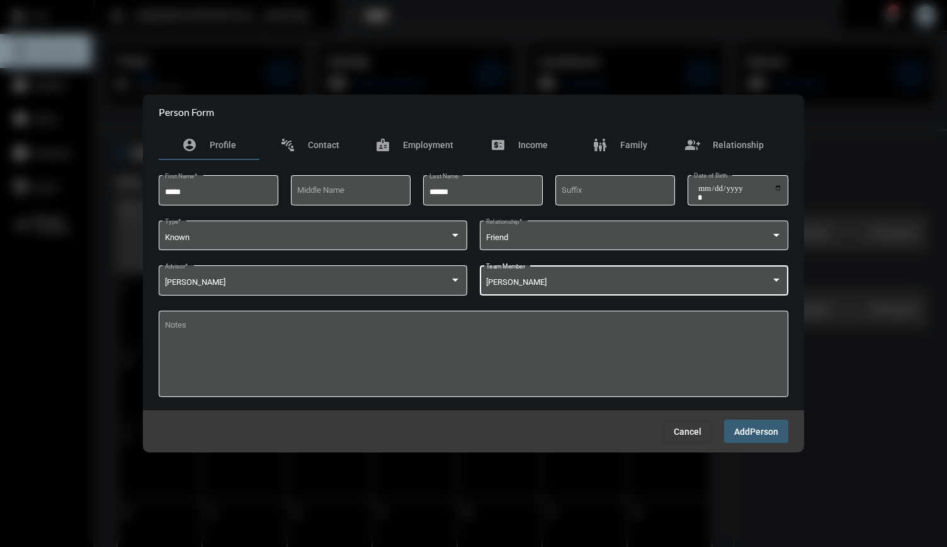
click at [737, 425] on button "Add Person" at bounding box center [756, 430] width 64 height 23
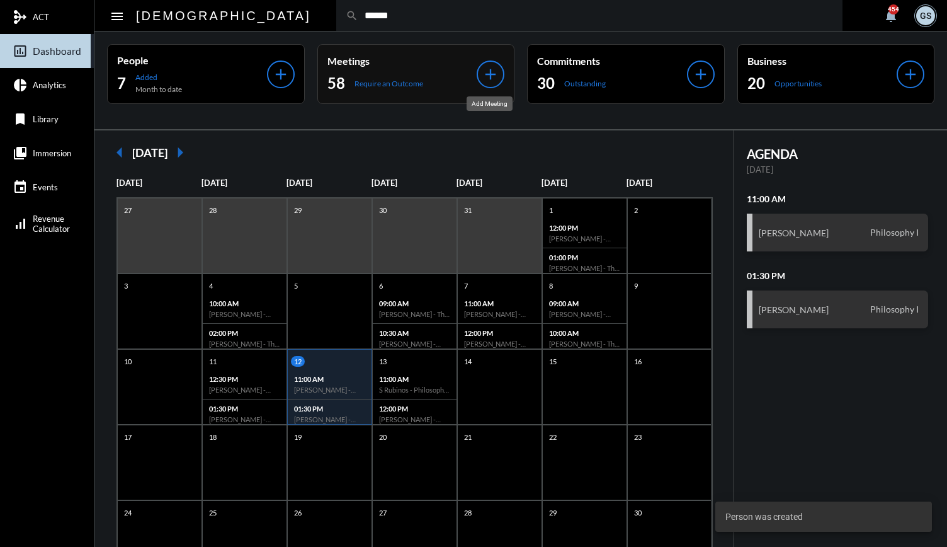
click at [484, 65] on mat-icon "add" at bounding box center [491, 74] width 18 height 18
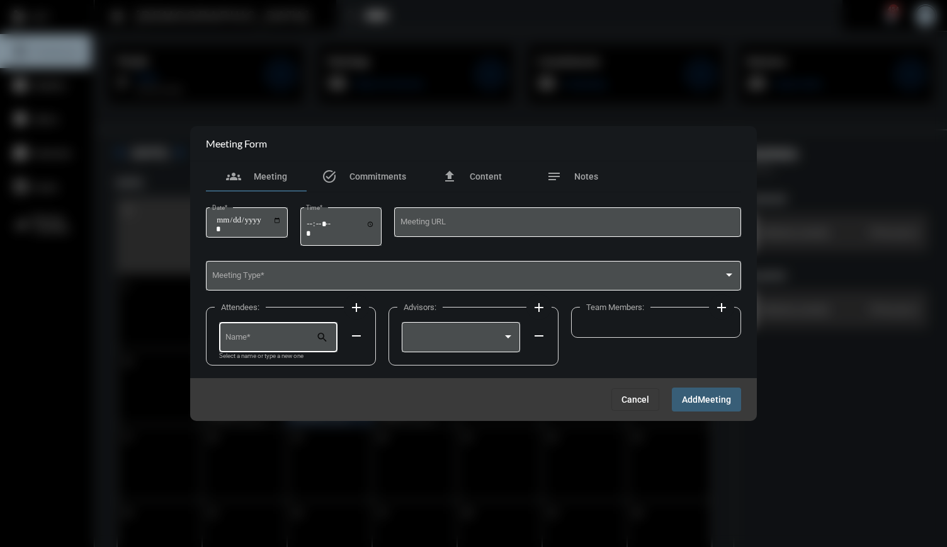
drag, startPoint x: 273, startPoint y: 324, endPoint x: 272, endPoint y: 334, distance: 9.5
click at [272, 334] on div "Name *" at bounding box center [270, 336] width 91 height 32
click at [276, 365] on span "[PERSON_NAME]" at bounding box center [278, 368] width 99 height 30
type input "**********"
click at [288, 216] on div "Date *" at bounding box center [247, 221] width 82 height 32
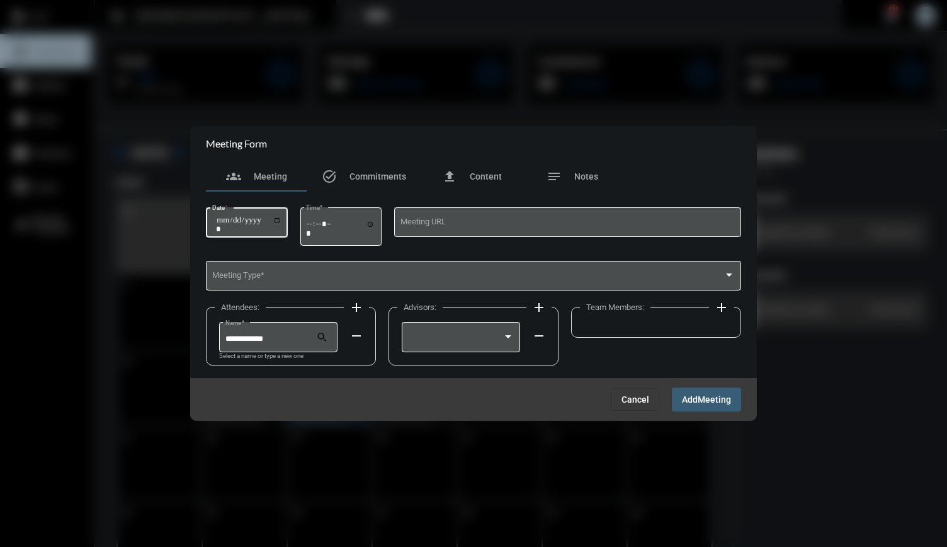
click at [282, 223] on input "Date *" at bounding box center [248, 224] width 65 height 18
type input "**********"
click at [314, 222] on input "Time *" at bounding box center [340, 228] width 69 height 18
type input "*****"
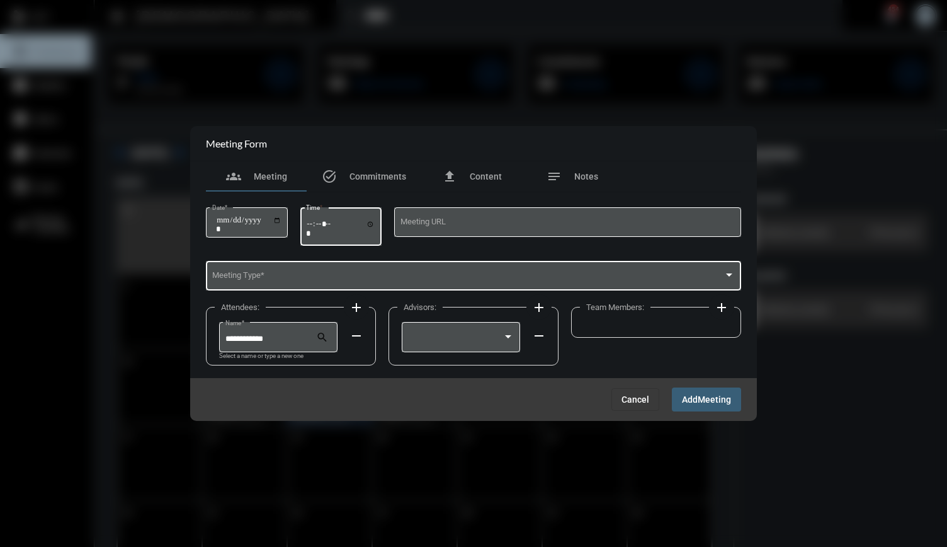
click at [314, 275] on span at bounding box center [468, 277] width 512 height 9
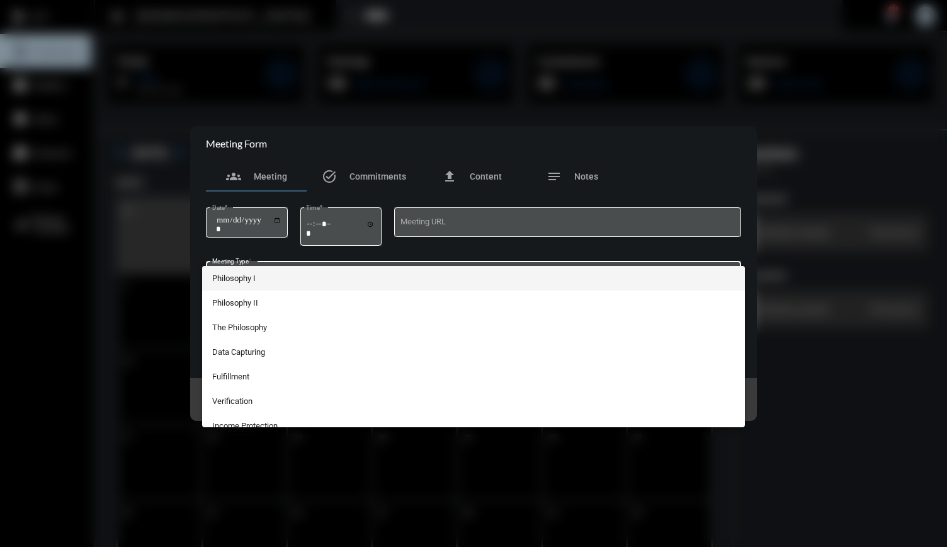
click at [298, 279] on span "Philosophy I" at bounding box center [473, 278] width 523 height 25
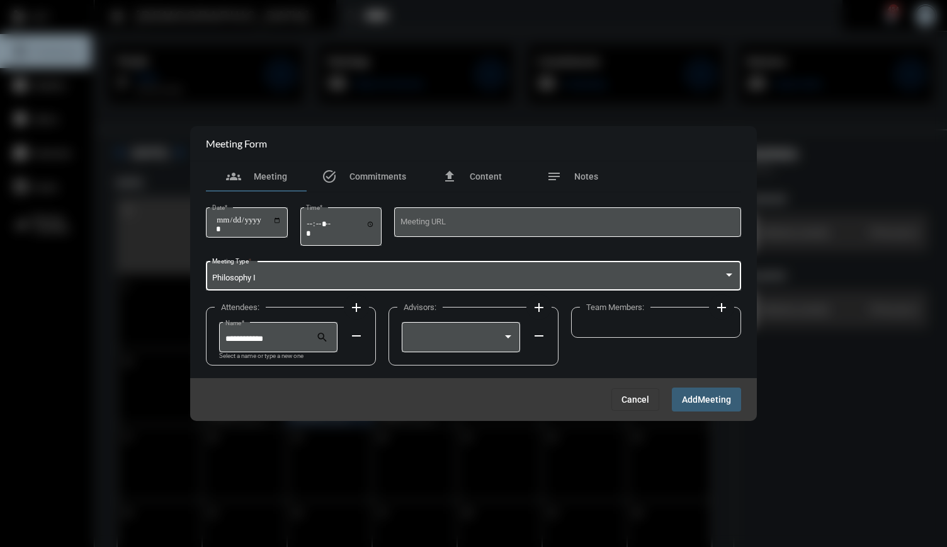
click at [482, 356] on div at bounding box center [461, 342] width 118 height 41
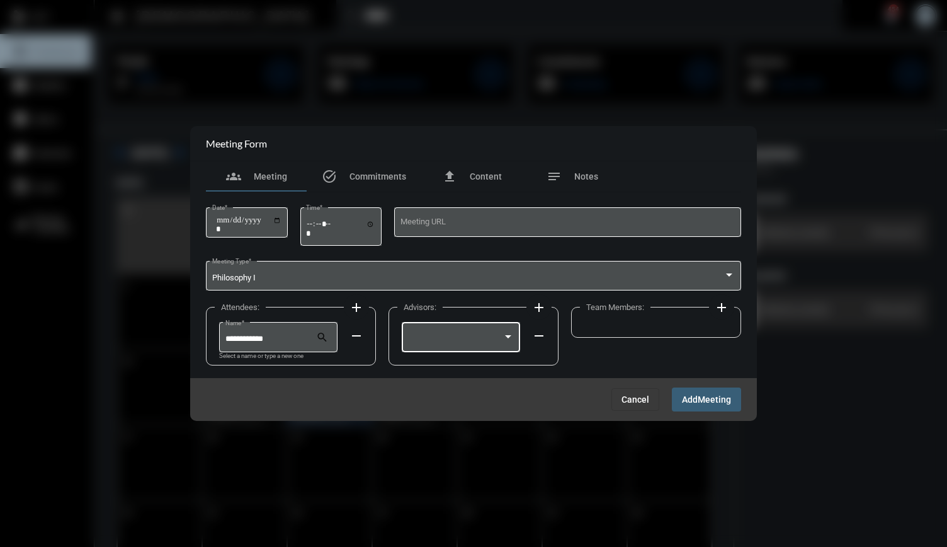
click at [482, 342] on div at bounding box center [455, 338] width 95 height 9
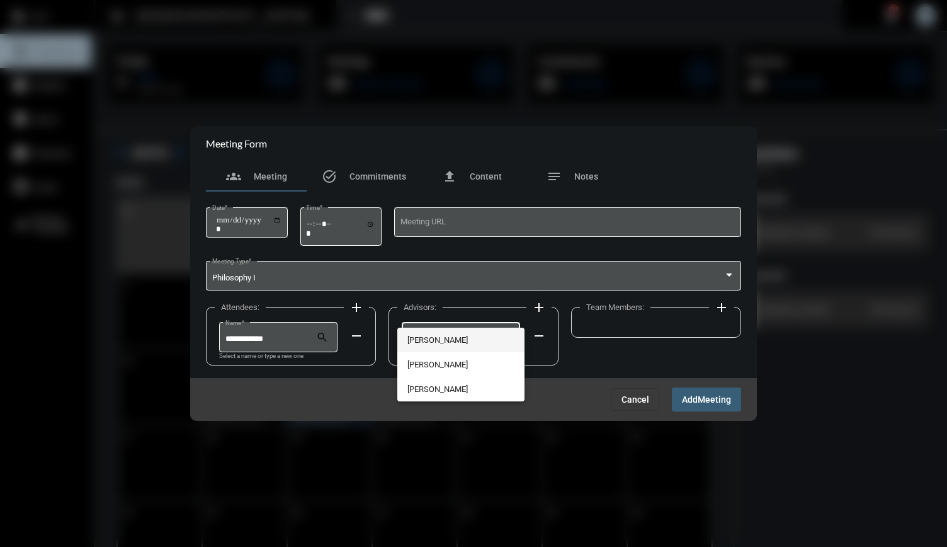
click at [467, 339] on span "[PERSON_NAME]" at bounding box center [460, 339] width 106 height 25
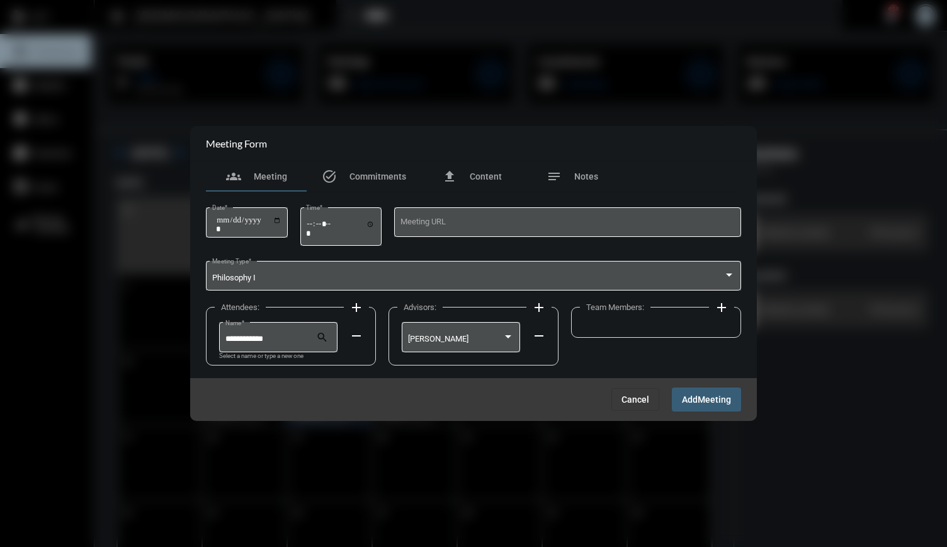
click at [641, 314] on div "Team Members: add" at bounding box center [656, 322] width 170 height 31
click at [733, 304] on button "add" at bounding box center [721, 306] width 25 height 25
click at [732, 307] on button "add" at bounding box center [721, 306] width 25 height 25
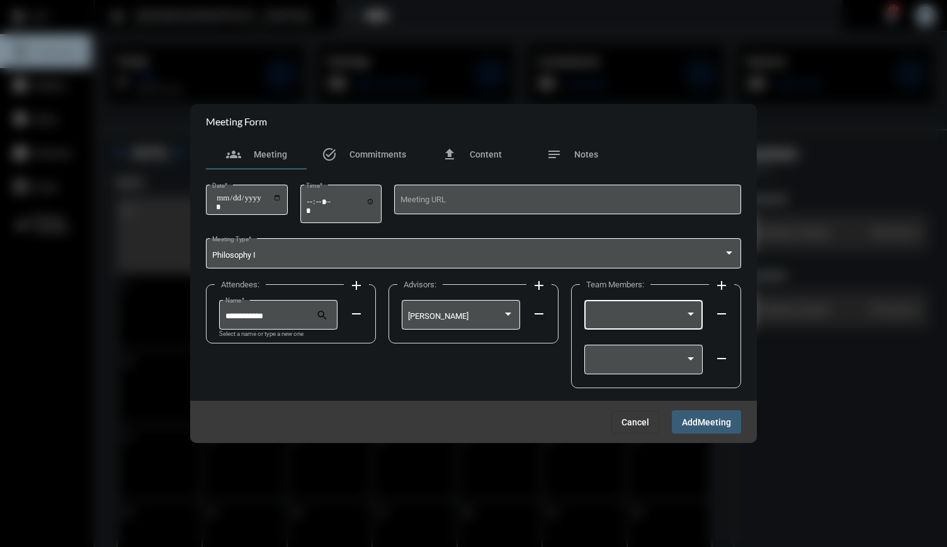
click at [671, 320] on div at bounding box center [638, 316] width 95 height 9
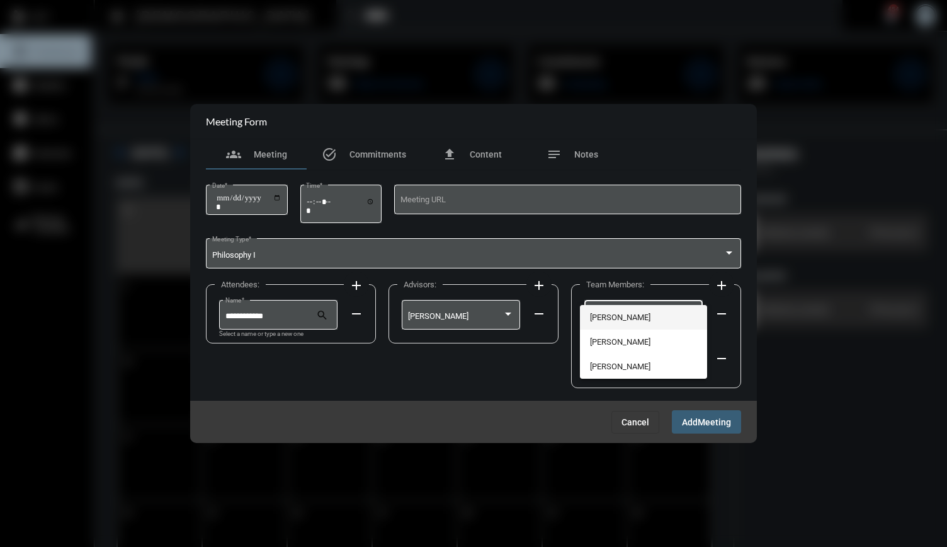
click at [646, 314] on span "[PERSON_NAME]" at bounding box center [643, 317] width 106 height 25
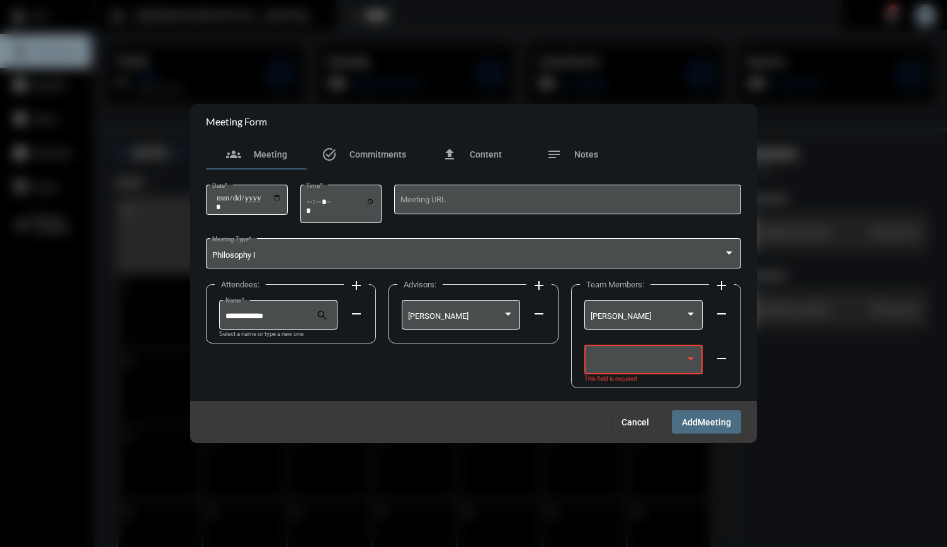
click at [709, 424] on span "Meeting" at bounding box center [714, 422] width 33 height 10
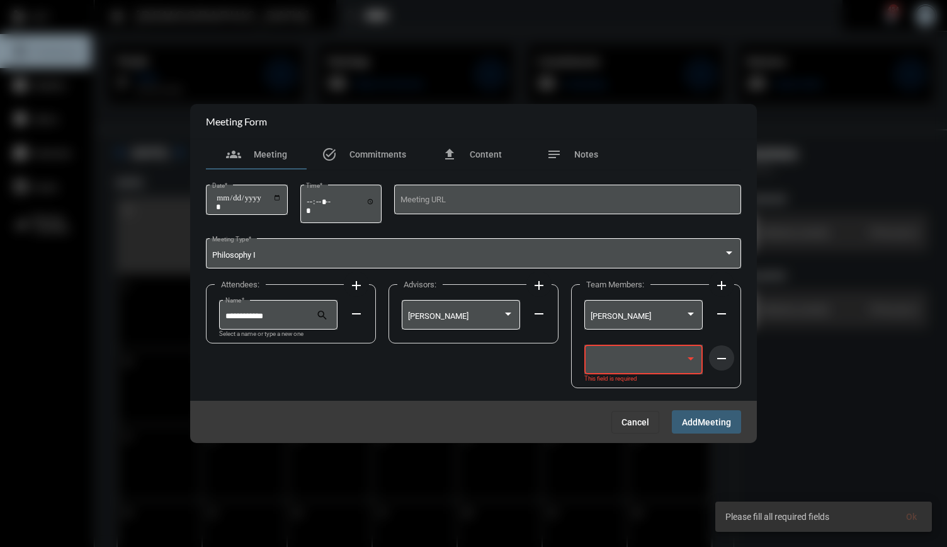
click at [721, 355] on mat-icon "remove" at bounding box center [721, 358] width 15 height 15
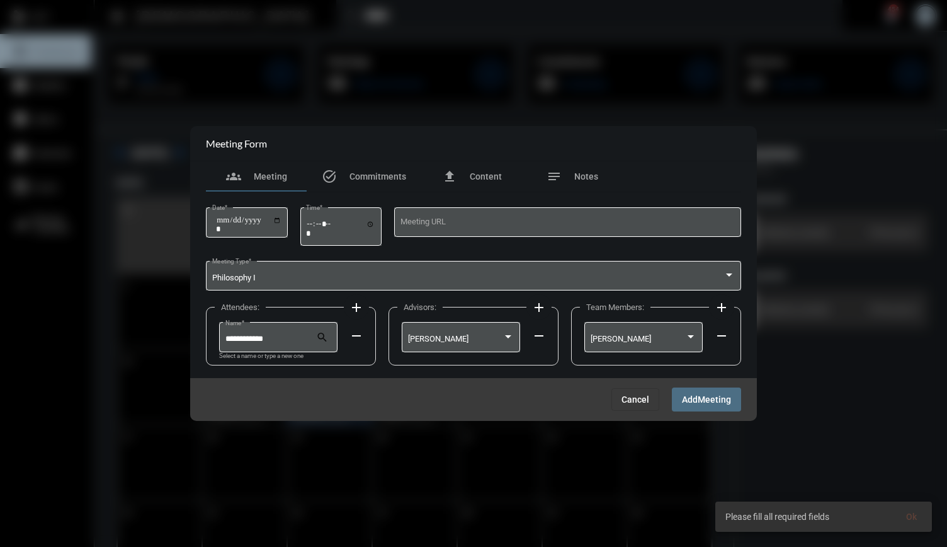
click at [701, 409] on button "Add Meeting" at bounding box center [706, 398] width 69 height 23
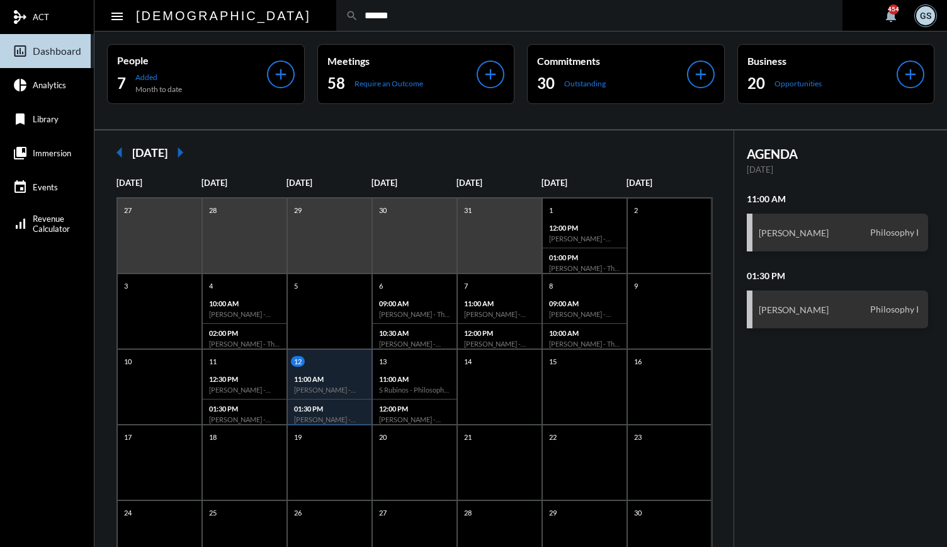
click at [431, 12] on input "******" at bounding box center [595, 15] width 475 height 11
type input "*"
type input "*****"
drag, startPoint x: 293, startPoint y: 12, endPoint x: 159, endPoint y: 40, distance: 137.6
click at [159, 40] on mat-sidenav-content "menu apostle search ***** notifications 454 GS People 7 Added Month to date add…" at bounding box center [520, 273] width 853 height 547
